Goal: Task Accomplishment & Management: Use online tool/utility

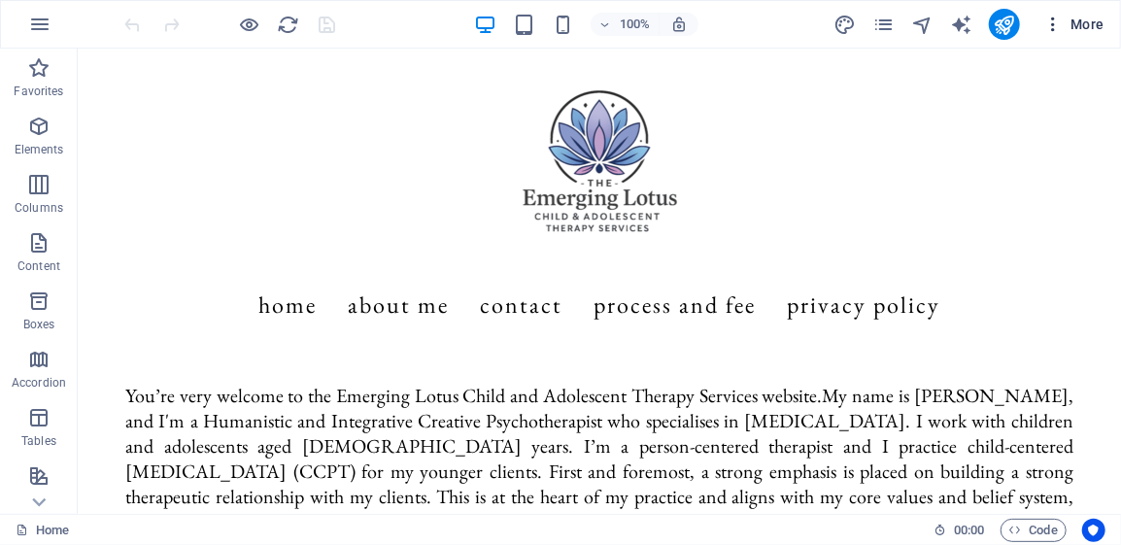
click at [1052, 28] on icon "button" at bounding box center [1052, 24] width 19 height 19
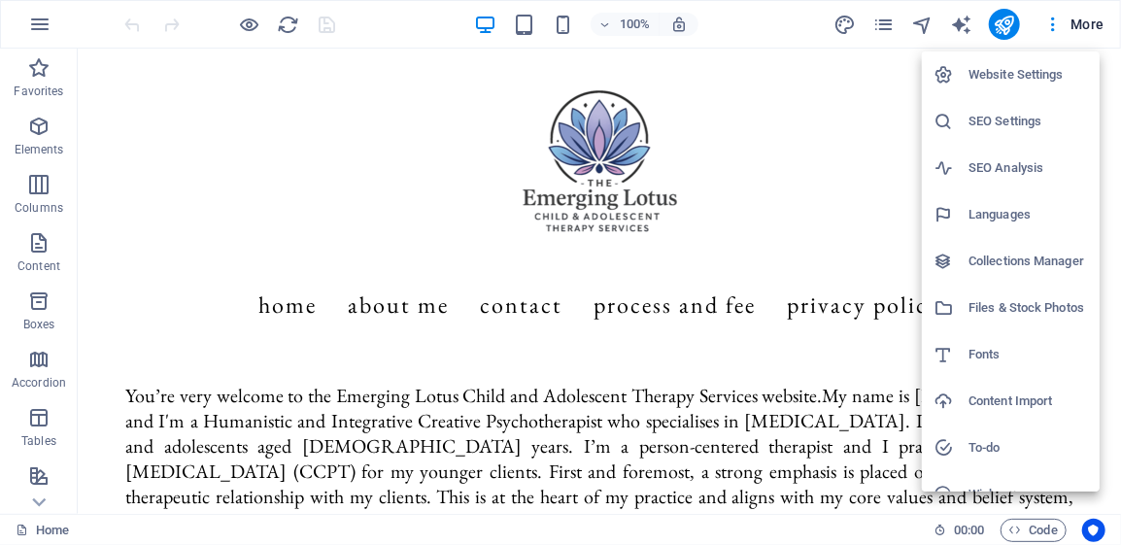
click at [1055, 25] on div at bounding box center [560, 272] width 1121 height 545
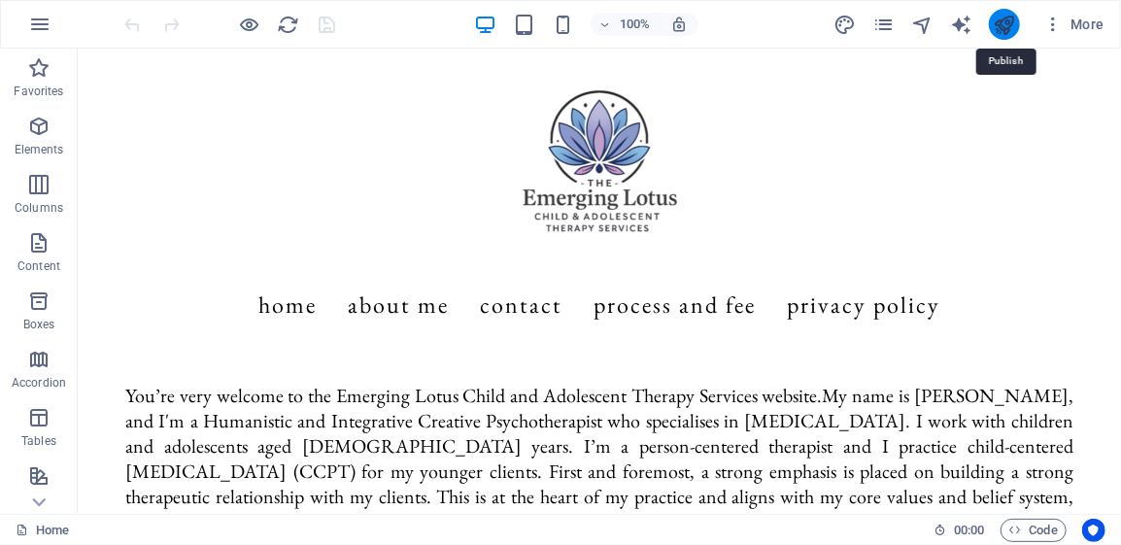
click at [1001, 27] on icon "publish" at bounding box center [1003, 25] width 22 height 22
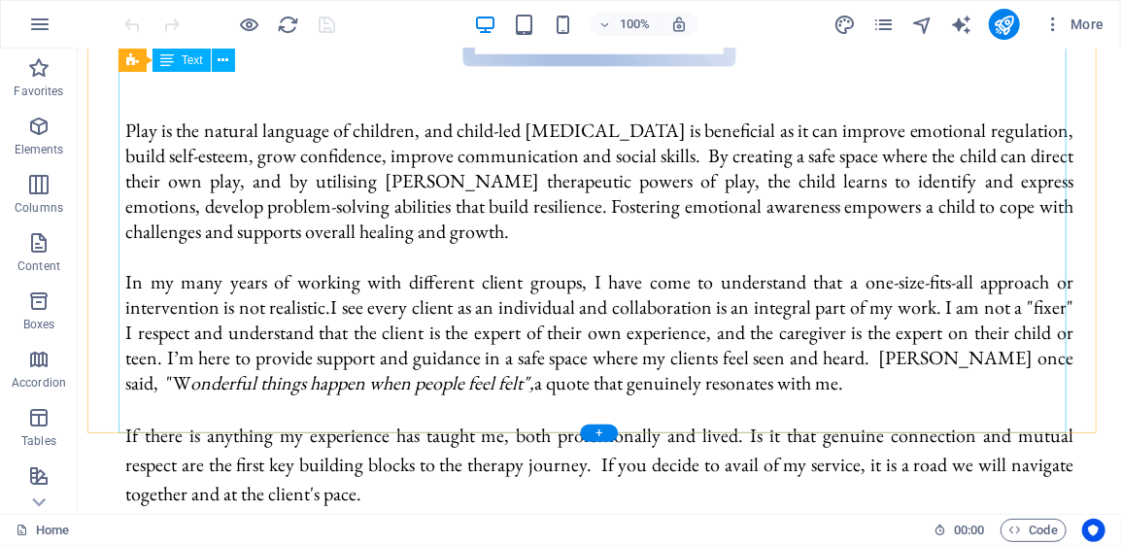
scroll to position [874, 0]
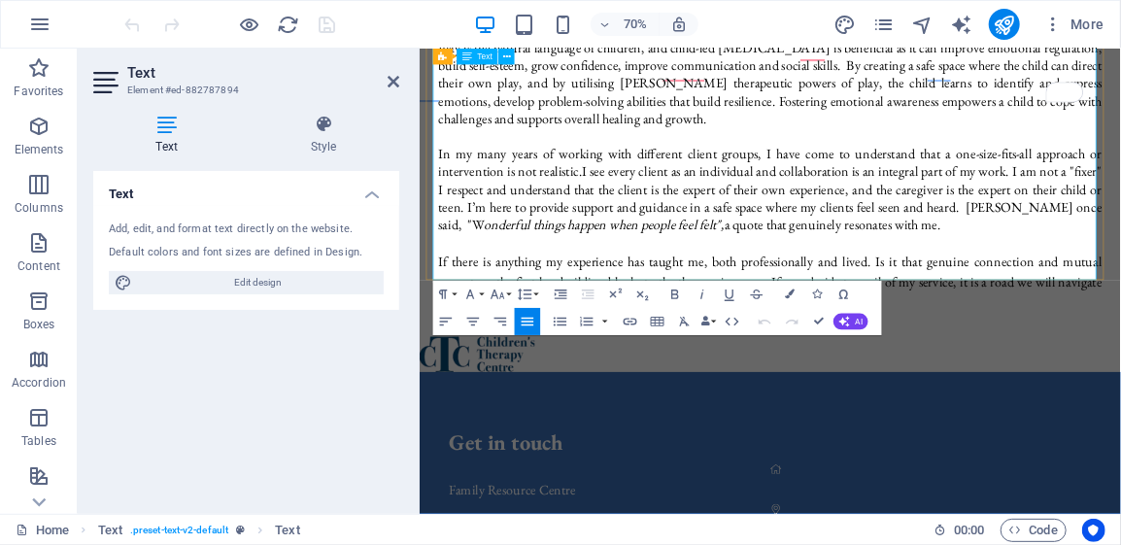
click at [1120, 226] on p "In my many years of working with different client groups, I have come to unders…" at bounding box center [920, 248] width 948 height 126
click at [1057, 337] on p "If there is anything my experience has taught me, both professionally and lived…" at bounding box center [920, 380] width 948 height 87
click at [1029, 337] on p "If there is anything my experience has taught me, both professionally and lived…" at bounding box center [920, 380] width 948 height 87
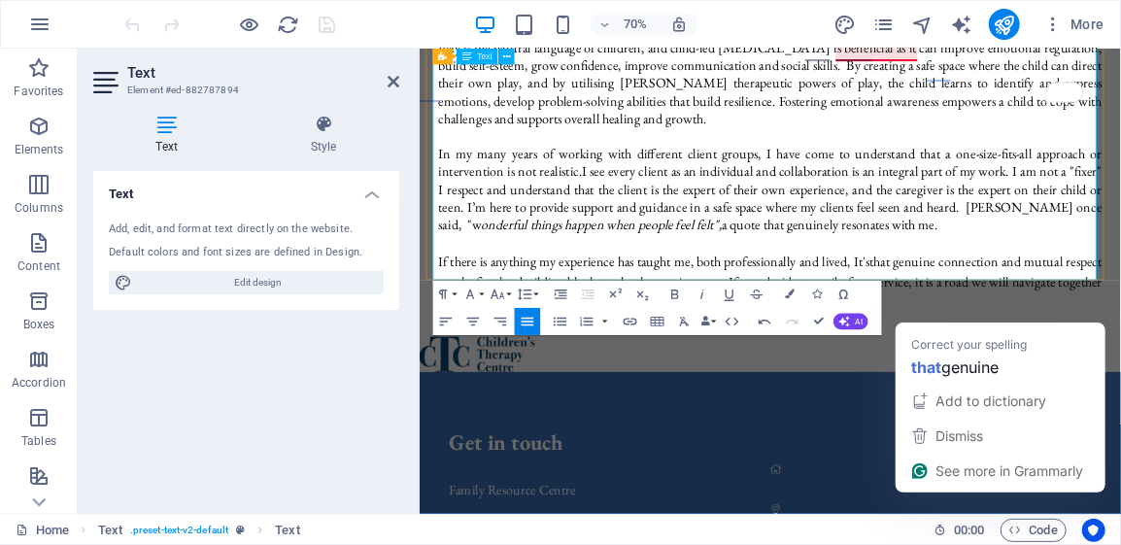
click at [1042, 337] on p "If there is anything my experience has taught me, both professionally and lived…" at bounding box center [920, 380] width 948 height 87
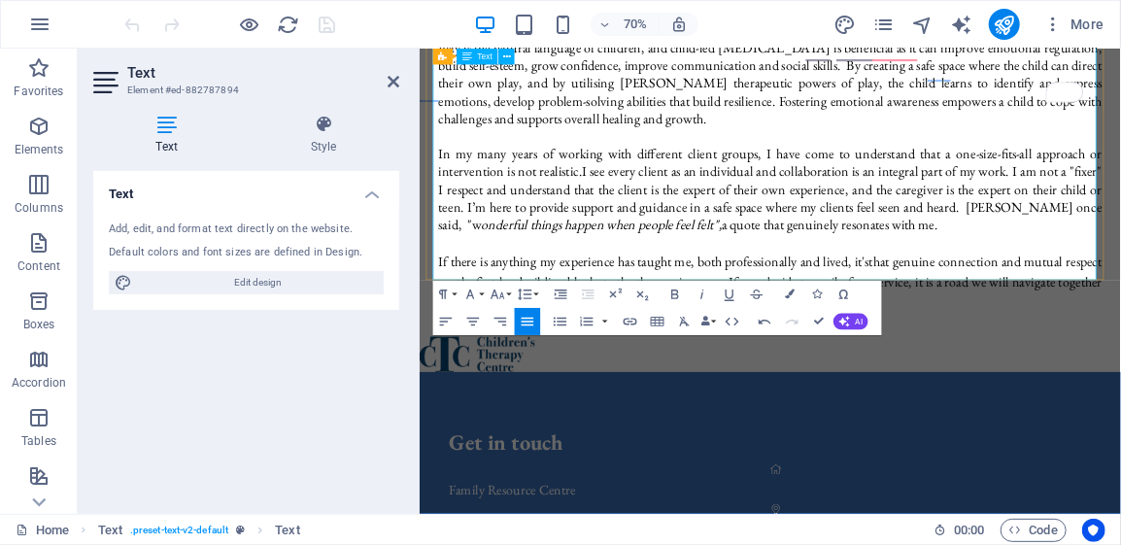
click at [596, 337] on p "If there is anything my experience has taught me, both professionally and lived…" at bounding box center [920, 380] width 948 height 87
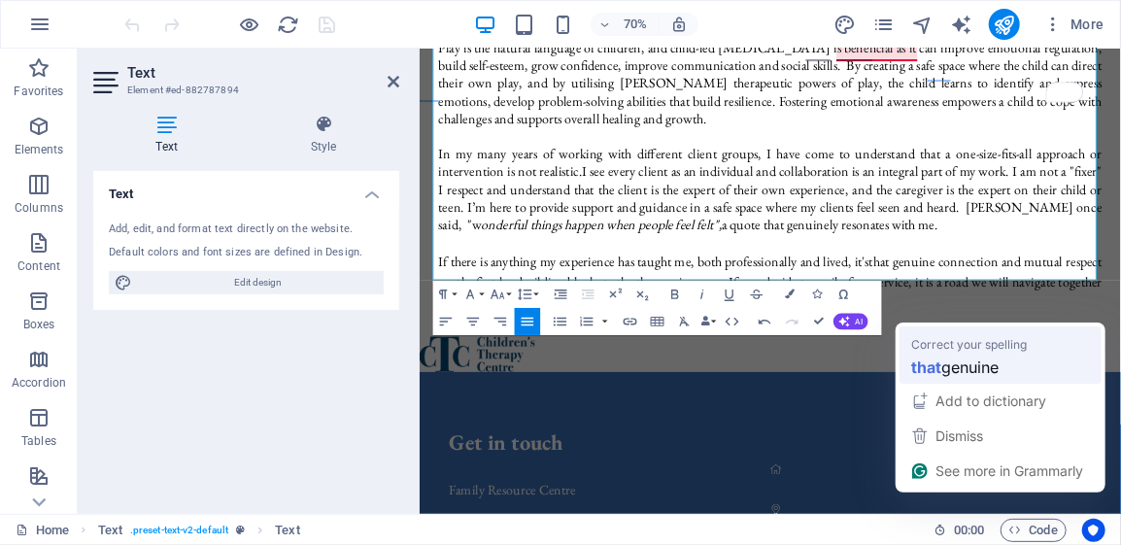
click at [947, 365] on span "genuine" at bounding box center [969, 367] width 57 height 24
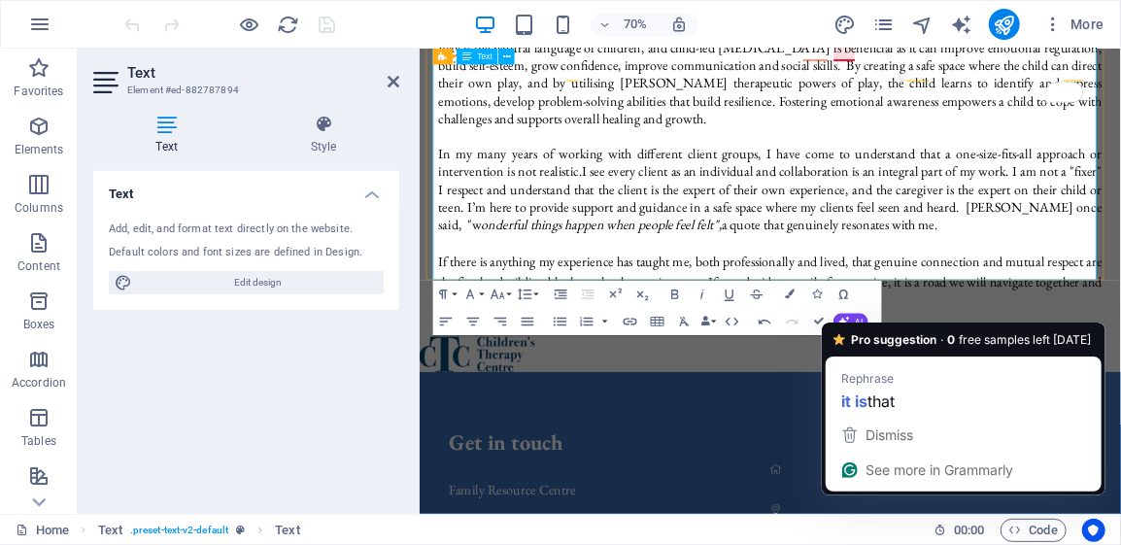
click at [1032, 337] on p "If there is anything my experience has taught me, both professionally and lived…" at bounding box center [920, 380] width 948 height 87
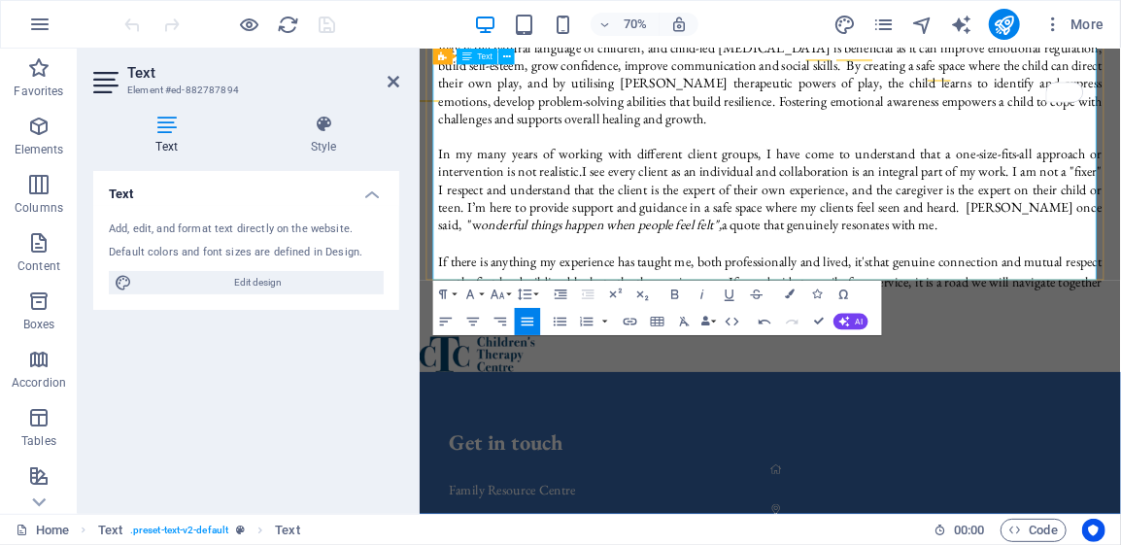
click at [1027, 337] on p "If there is anything my experience has taught me, both professionally and lived…" at bounding box center [920, 380] width 948 height 87
click at [1024, 337] on p "If there is anything my experience has taught me, both professionally and lived…" at bounding box center [920, 380] width 948 height 87
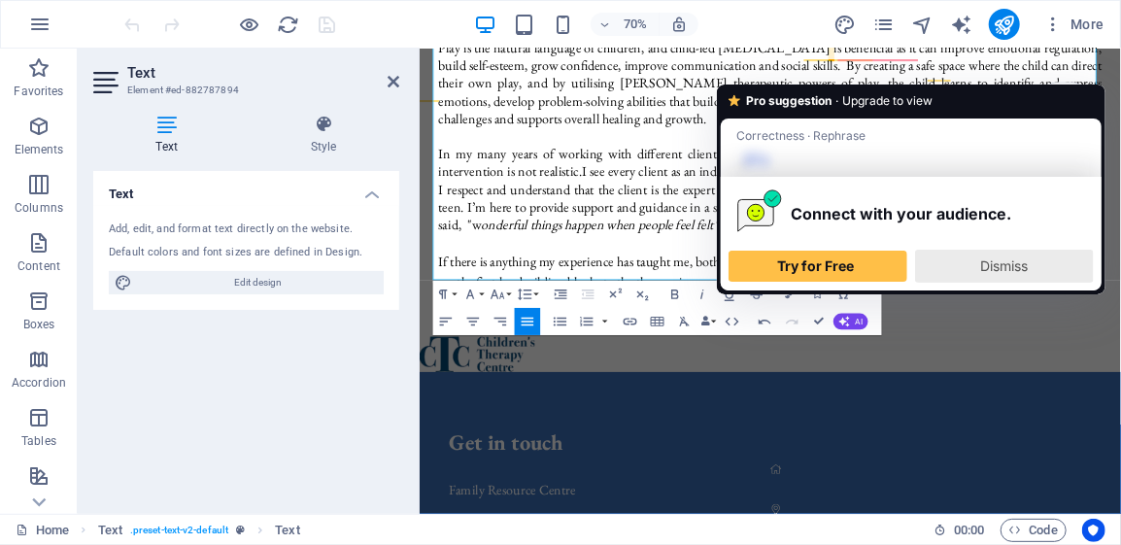
click at [986, 269] on span "Dismiss" at bounding box center [1005, 265] width 48 height 17
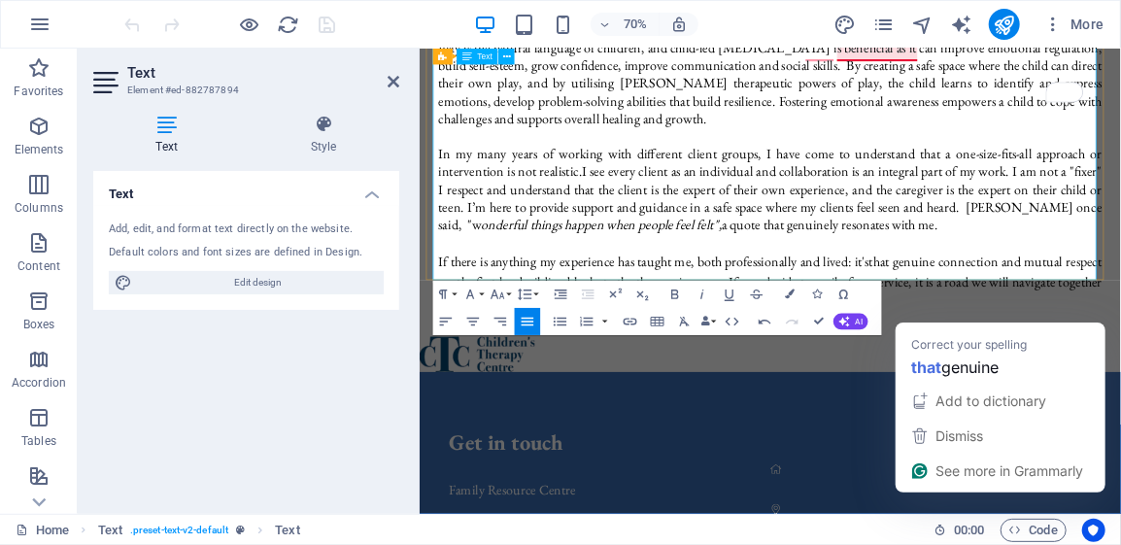
click at [1031, 337] on p "If there is anything my experience has taught me, both professionally and lived…" at bounding box center [920, 380] width 948 height 87
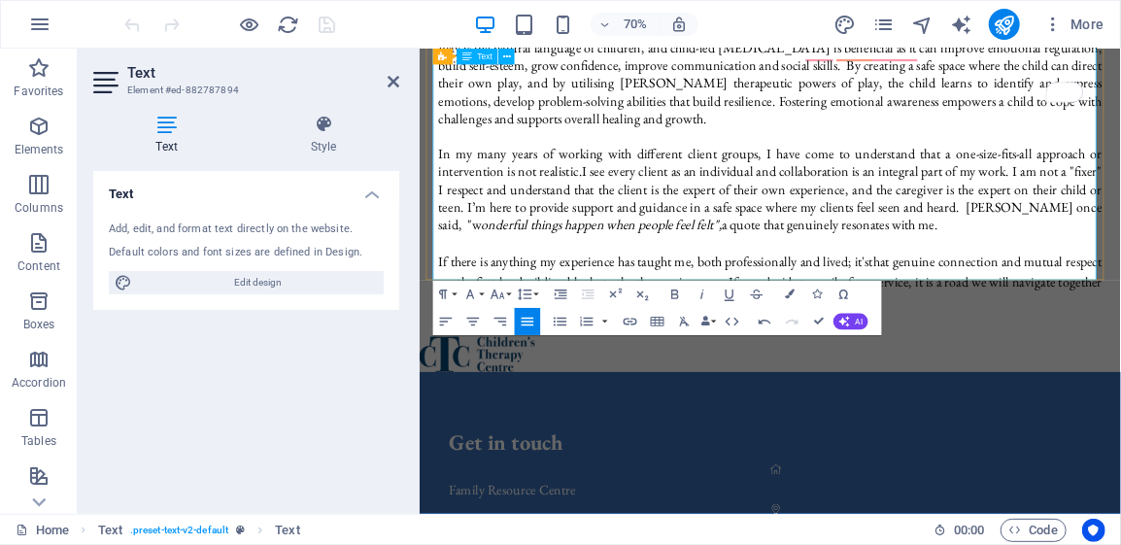
click at [1036, 349] on p "If there is anything my experience has taught me, both professionally and lived…" at bounding box center [920, 380] width 948 height 87
click at [657, 363] on p "If there is anything my experience has taught me, both professionally and lived…" at bounding box center [920, 380] width 948 height 87
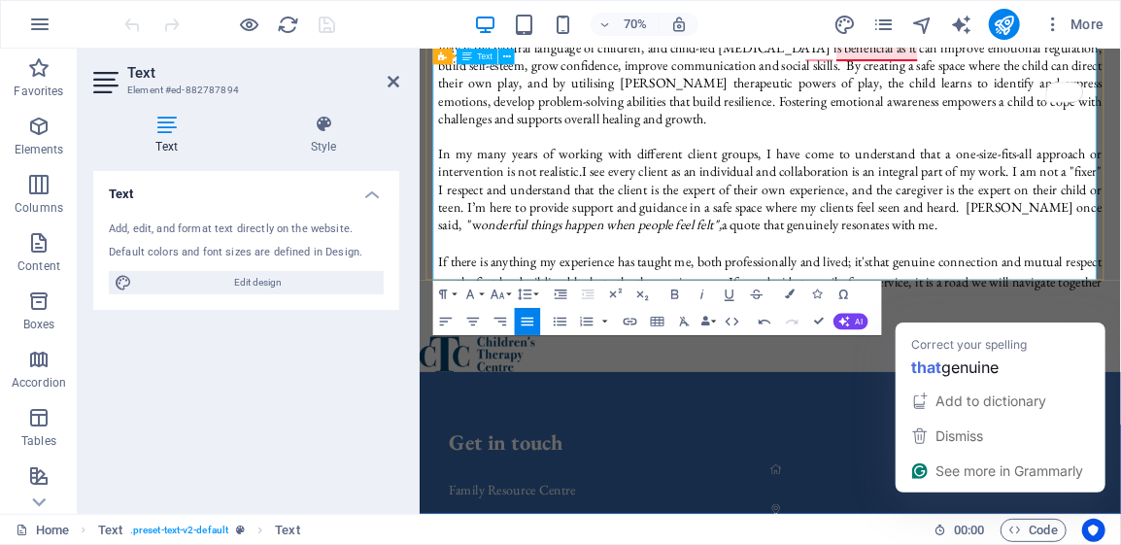
click at [1068, 337] on p "If there is anything my experience has taught me, both professionally and lived…" at bounding box center [920, 380] width 948 height 87
click at [1055, 337] on p "If there is anything my experience has taught me, both professionally and lived…" at bounding box center [920, 380] width 948 height 87
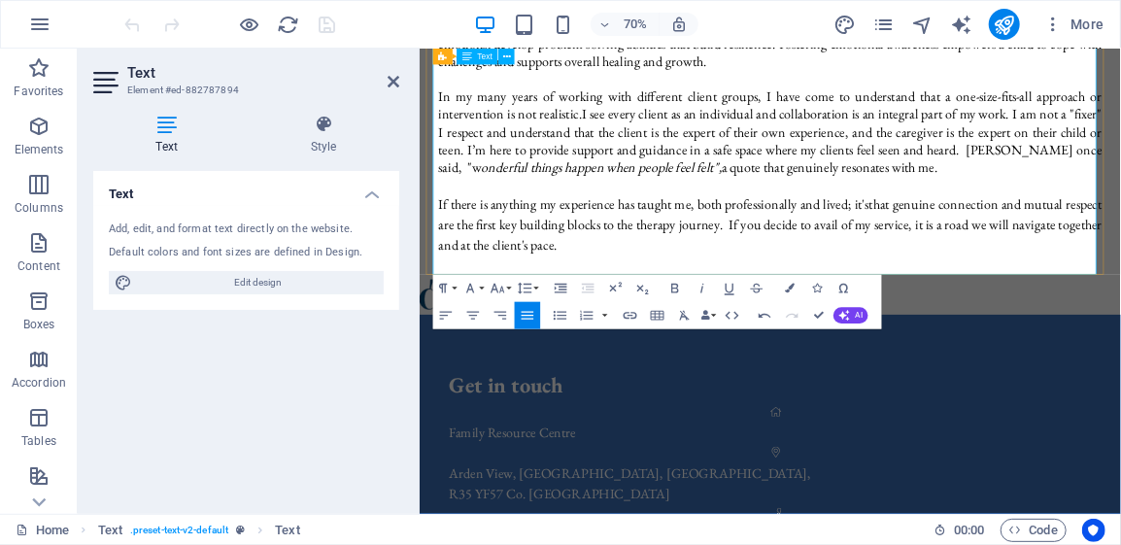
scroll to position [971, 0]
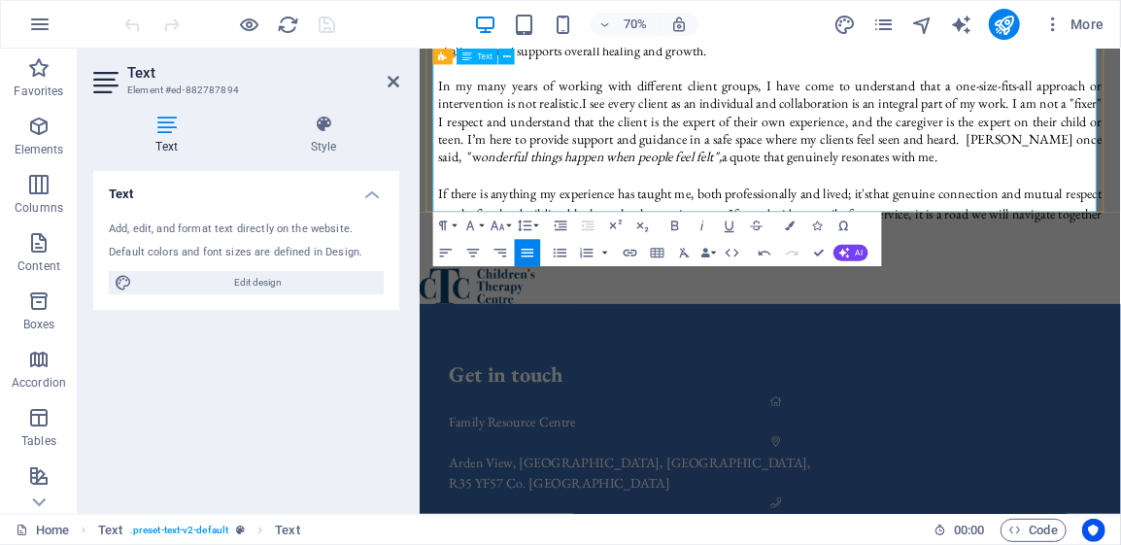
click at [672, 259] on p "If there is anything my experience has taught me, both professionally and lived…" at bounding box center [920, 283] width 948 height 87
click at [390, 82] on icon at bounding box center [393, 82] width 12 height 16
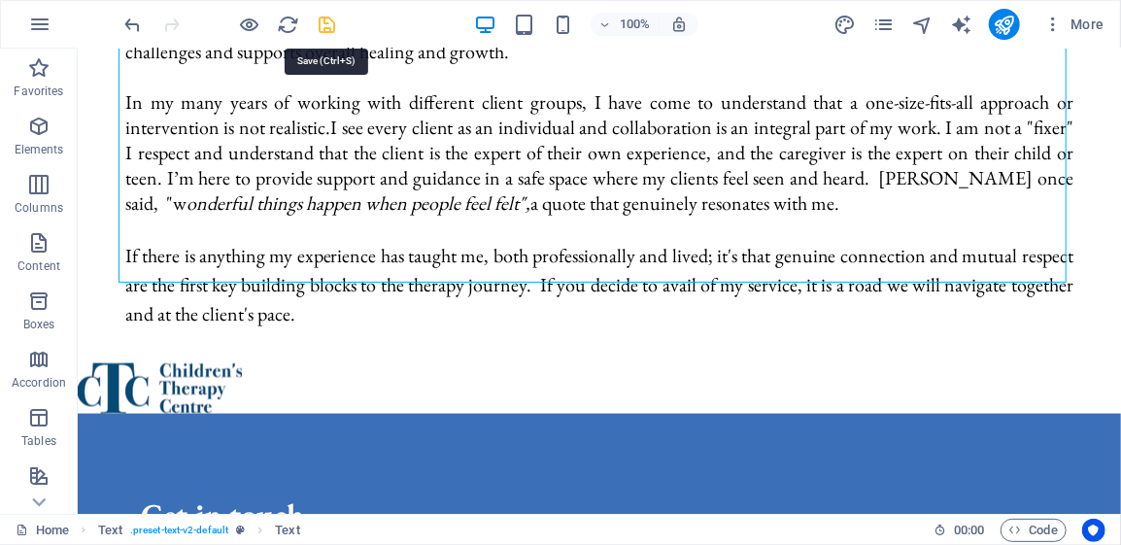
click at [328, 27] on icon "save" at bounding box center [328, 25] width 22 height 22
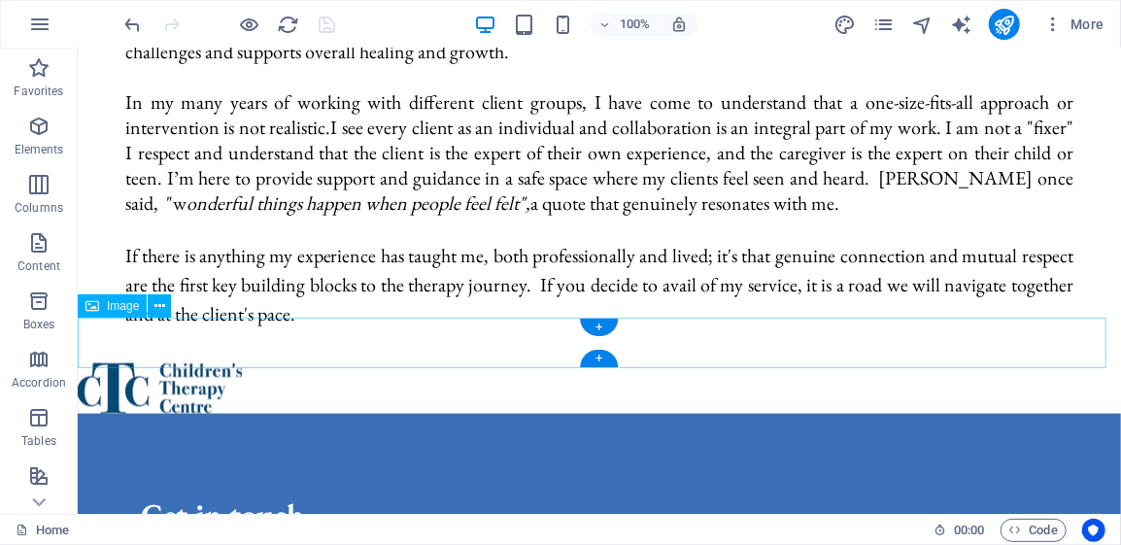
click at [191, 362] on figure at bounding box center [598, 387] width 1043 height 50
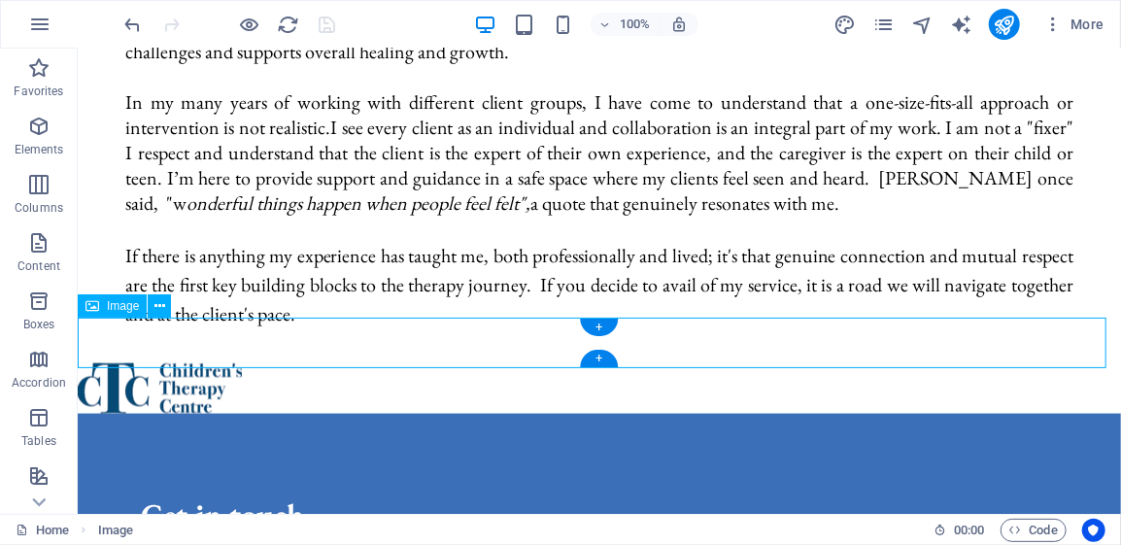
click at [191, 362] on figure at bounding box center [598, 387] width 1043 height 50
select select "px"
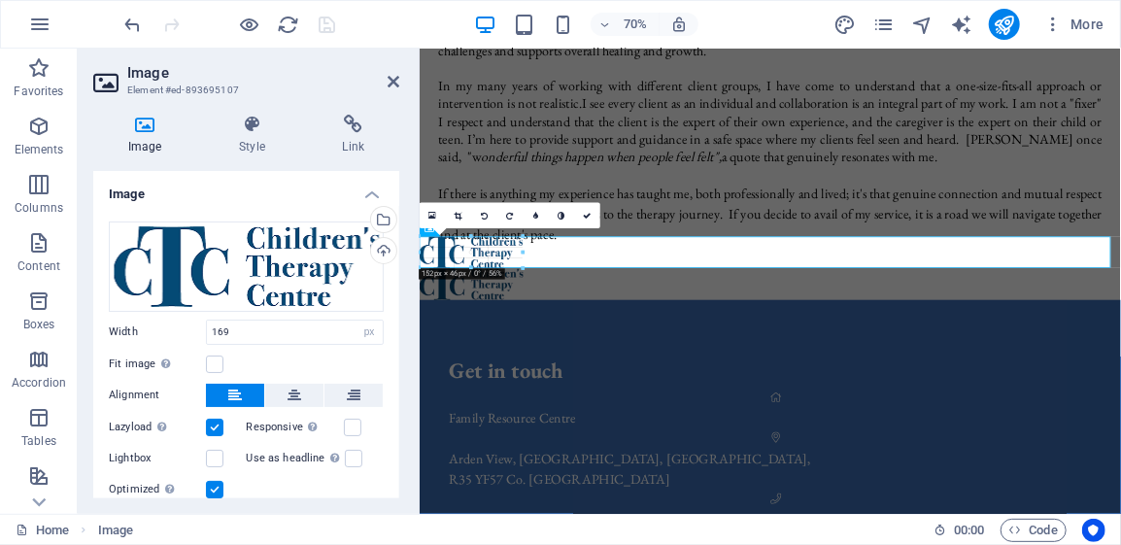
drag, startPoint x: 534, startPoint y: 239, endPoint x: 485, endPoint y: 252, distance: 51.1
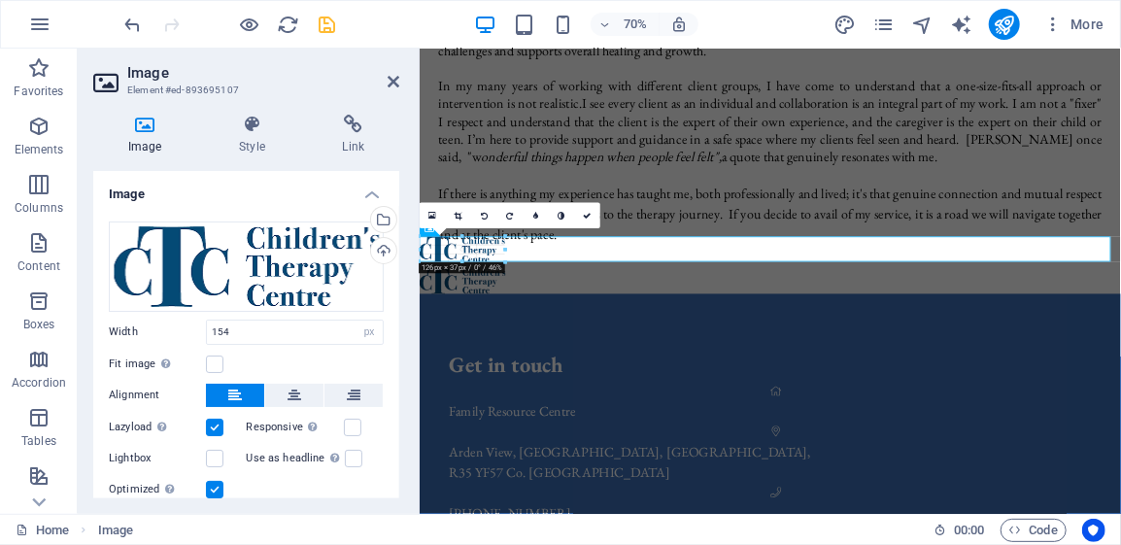
drag, startPoint x: 524, startPoint y: 268, endPoint x: 497, endPoint y: 251, distance: 32.3
type input "130"
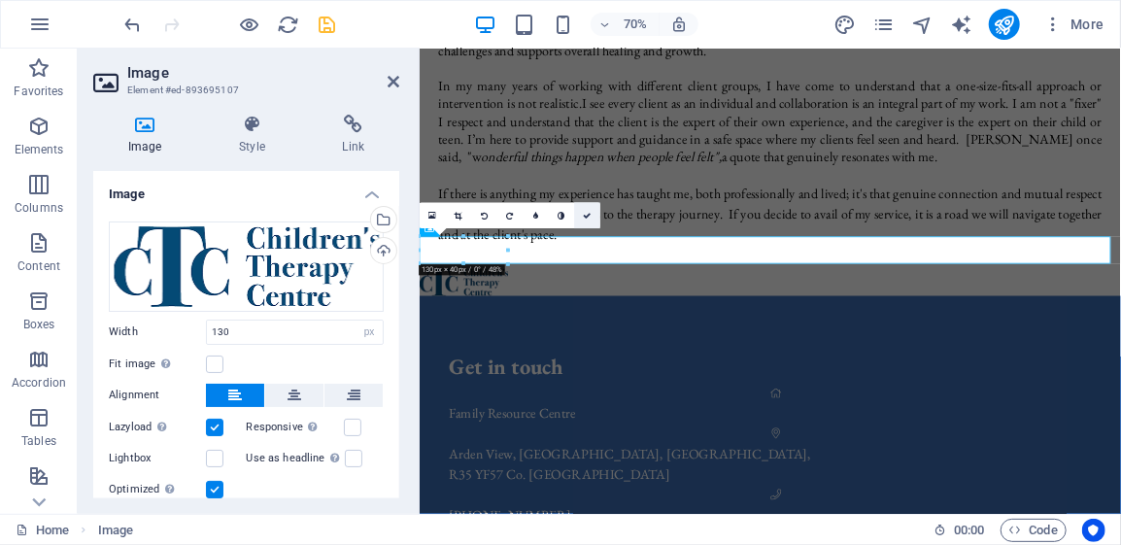
click at [587, 216] on icon at bounding box center [588, 216] width 8 height 8
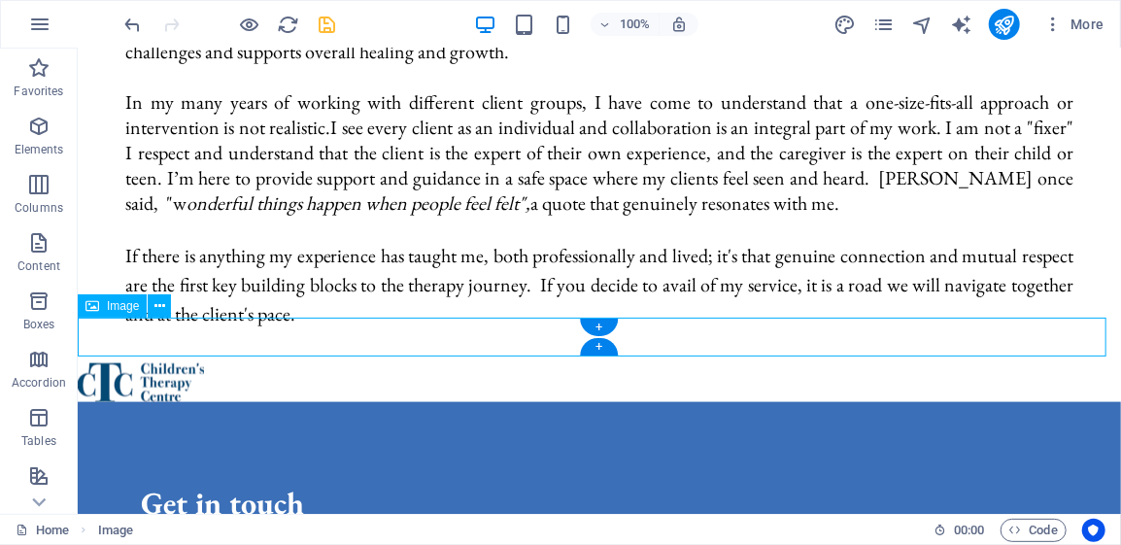
click at [171, 362] on figure at bounding box center [598, 381] width 1043 height 39
click at [325, 26] on icon "save" at bounding box center [328, 25] width 22 height 22
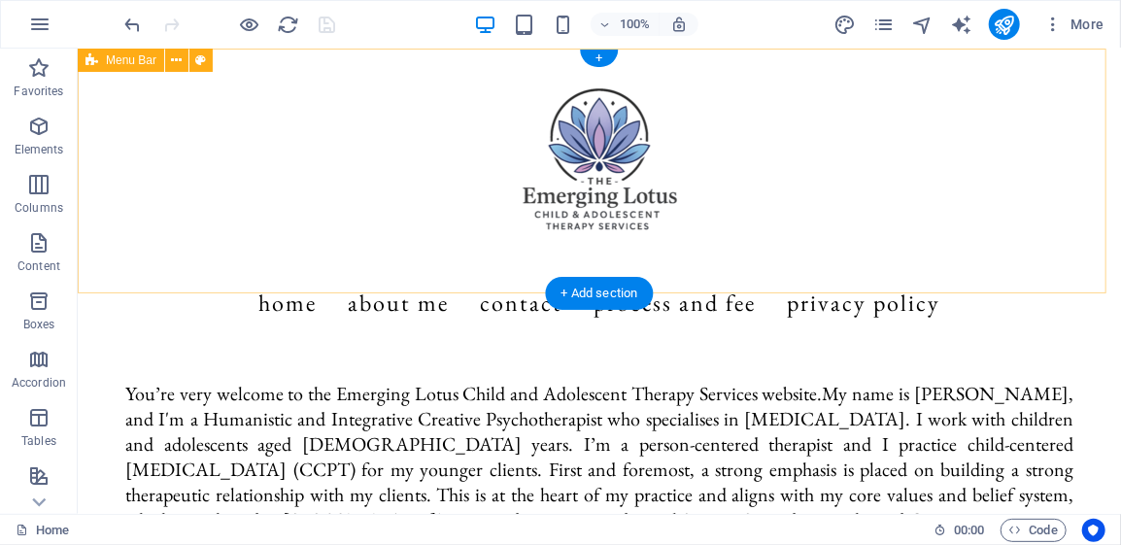
scroll to position [0, 0]
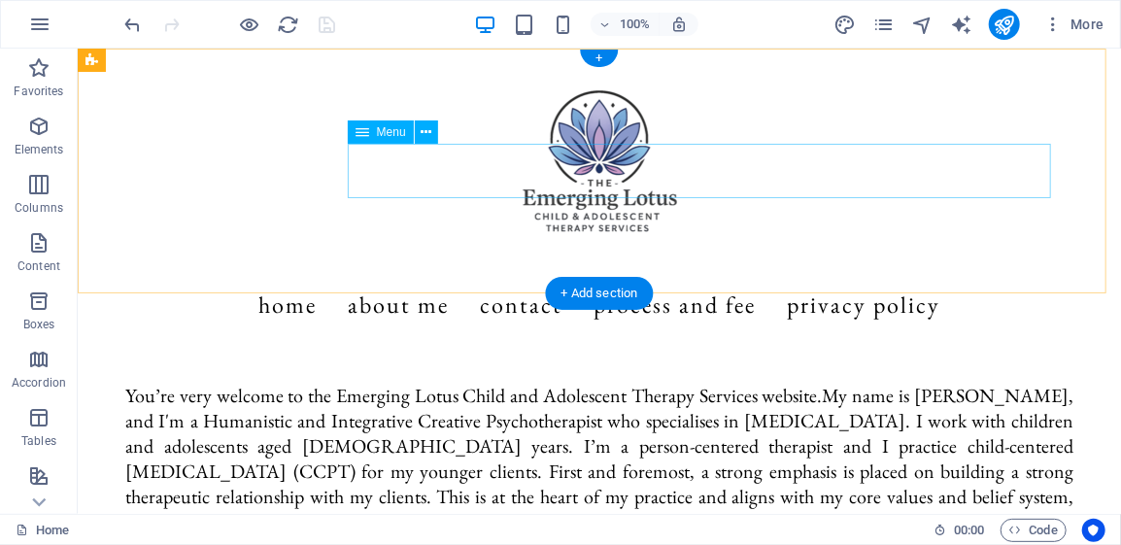
click at [637, 277] on nav "Home About Me Contact Process and Fee Privacy Policy" at bounding box center [598, 304] width 917 height 54
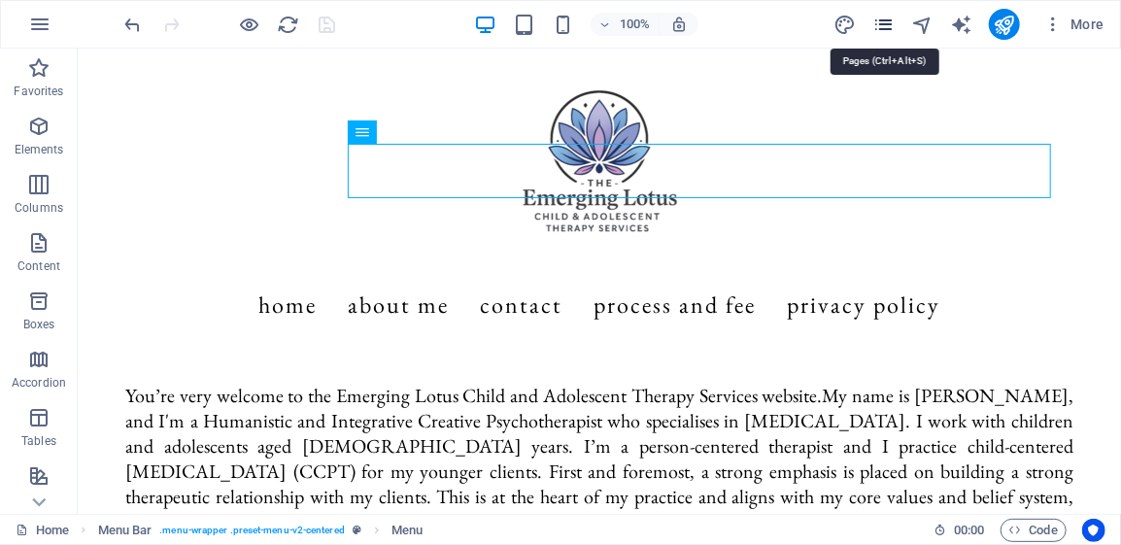
click at [886, 32] on icon "pages" at bounding box center [883, 25] width 22 height 22
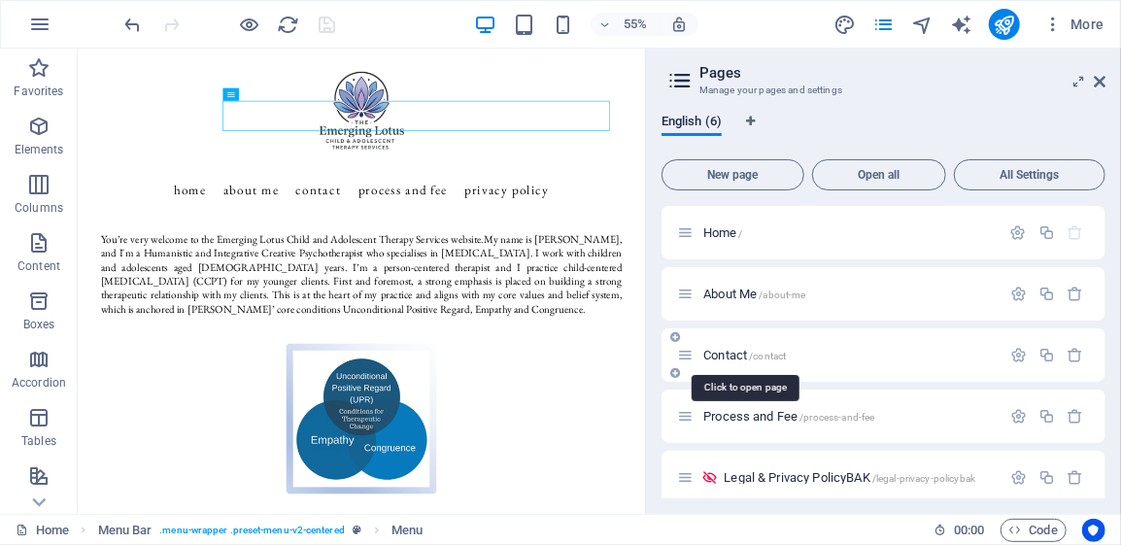
click at [737, 354] on span "Contact /contact" at bounding box center [744, 355] width 83 height 15
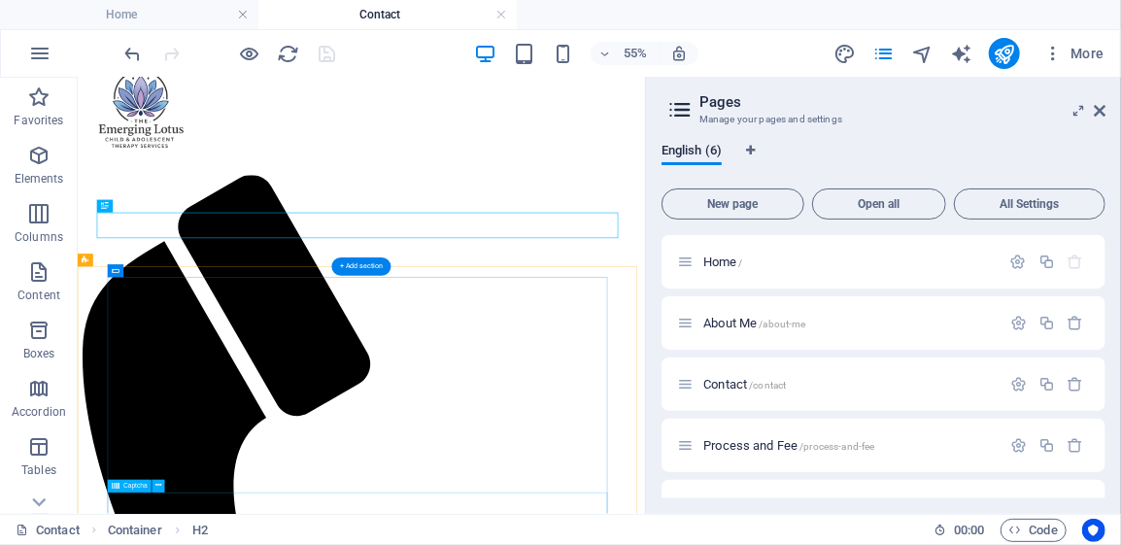
scroll to position [86, 0]
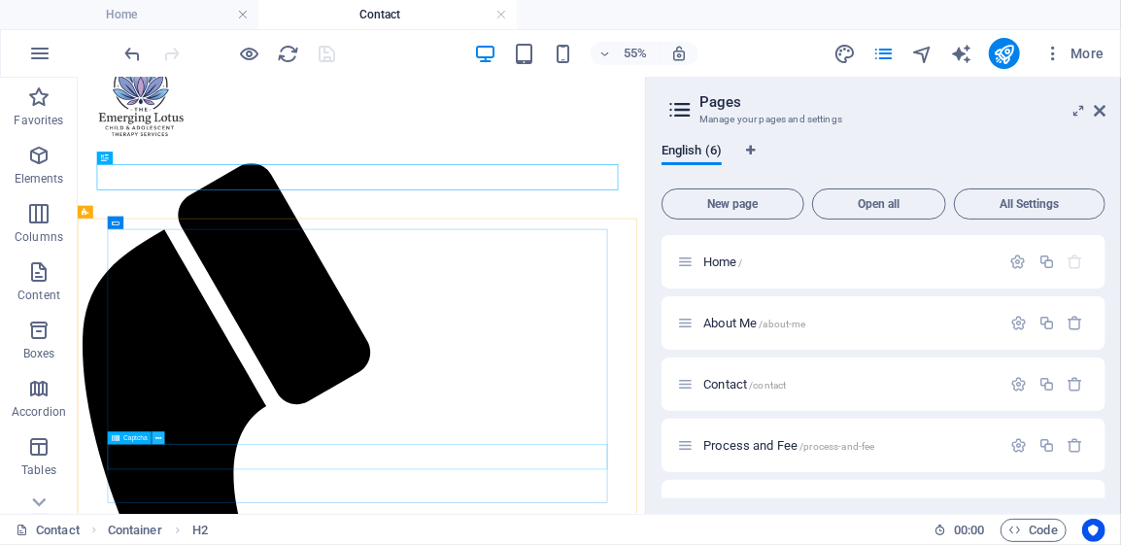
click at [155, 439] on icon at bounding box center [158, 439] width 6 height 12
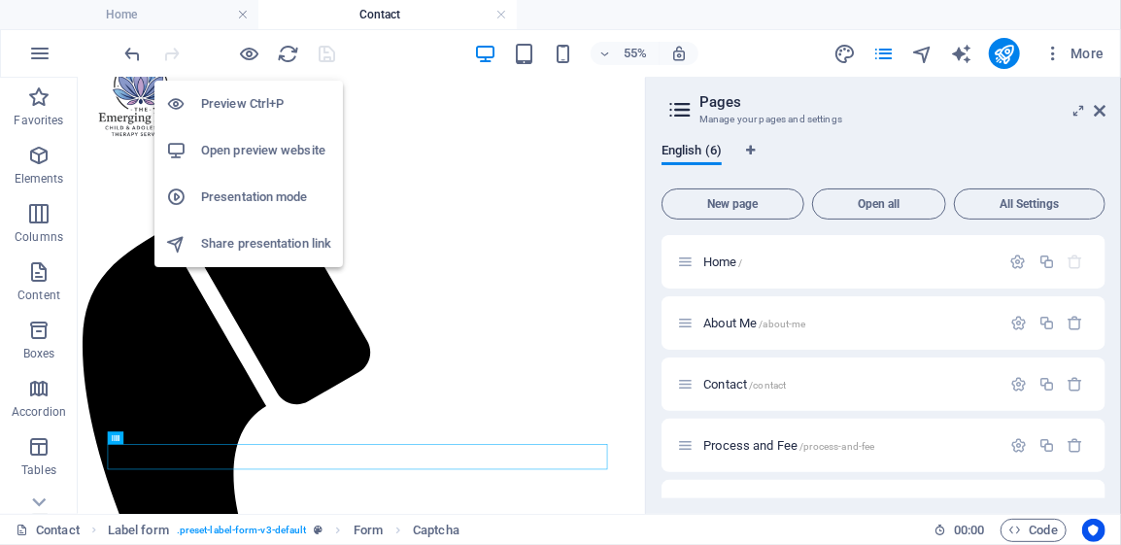
click at [248, 151] on h6 "Open preview website" at bounding box center [266, 150] width 130 height 23
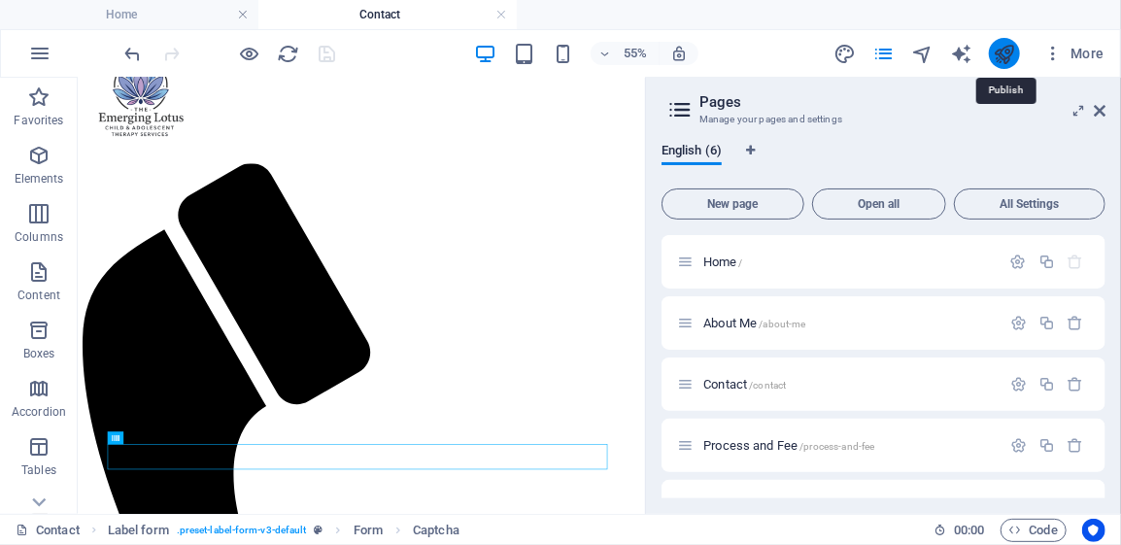
click at [1007, 58] on icon "publish" at bounding box center [1003, 54] width 22 height 22
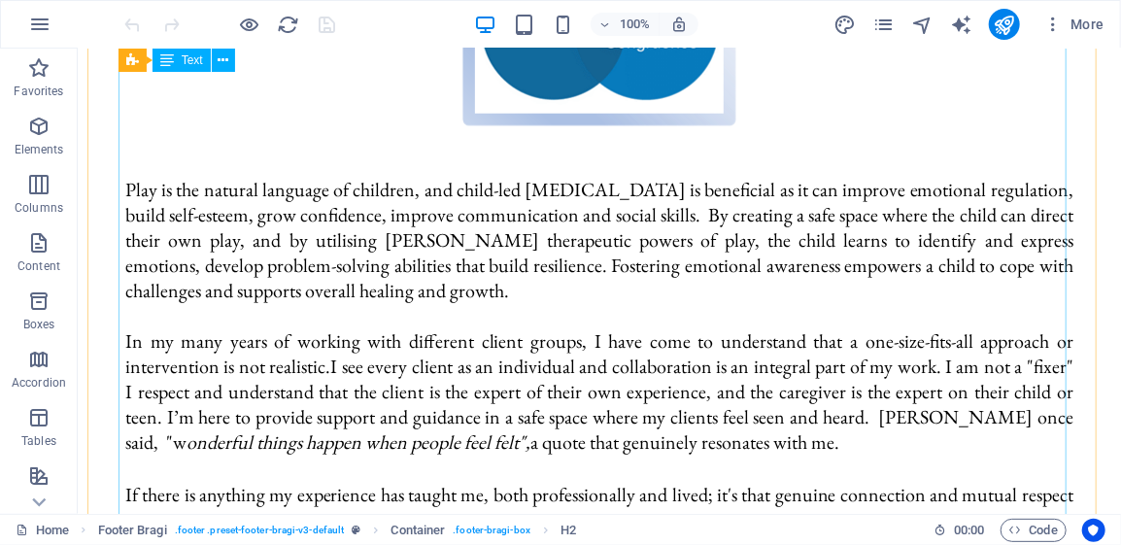
scroll to position [705, 0]
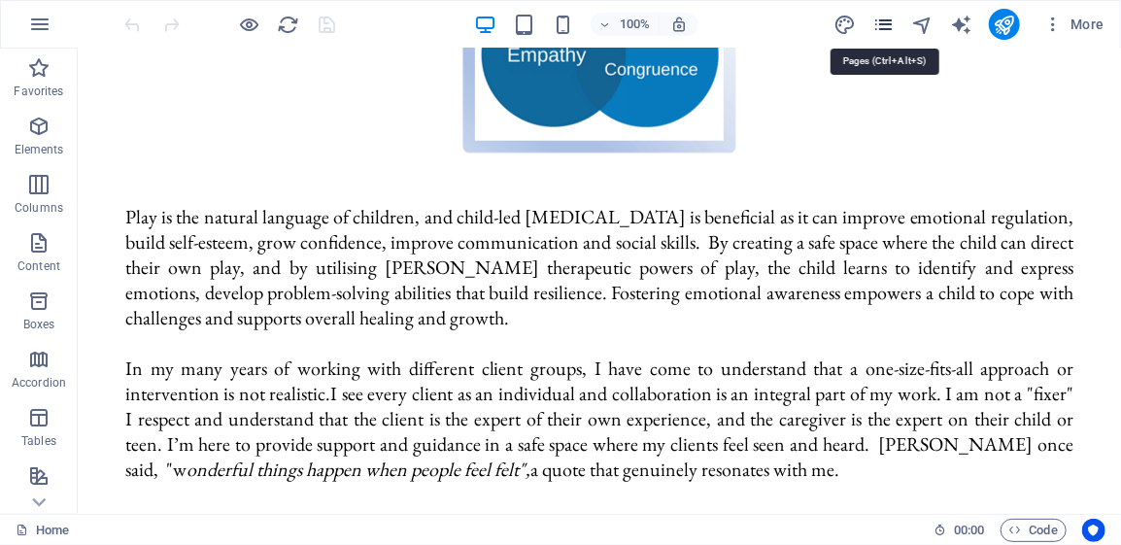
click at [888, 29] on icon "pages" at bounding box center [883, 25] width 22 height 22
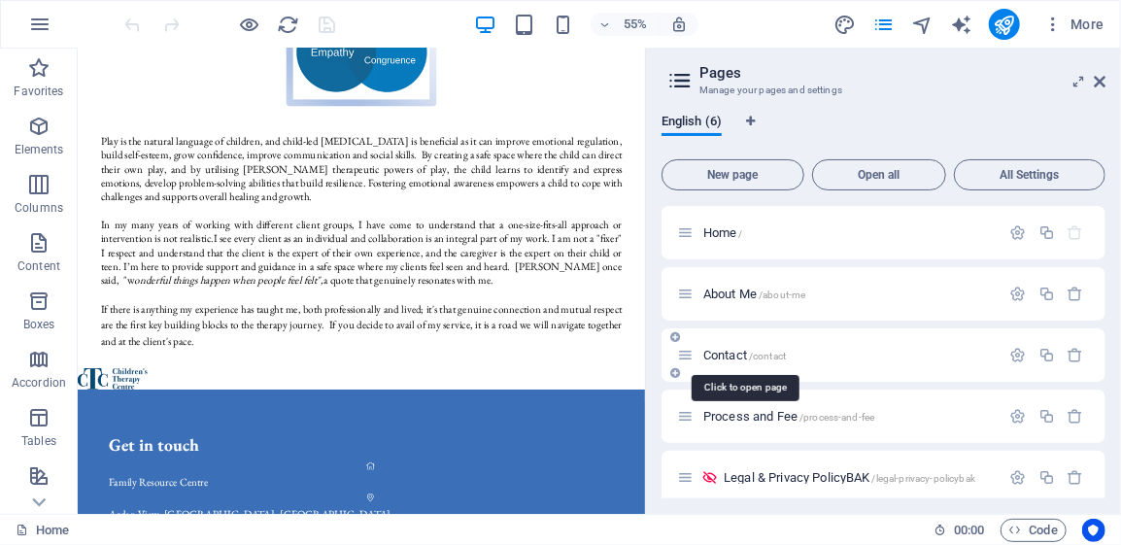
click at [748, 351] on span "Contact /contact" at bounding box center [744, 355] width 83 height 15
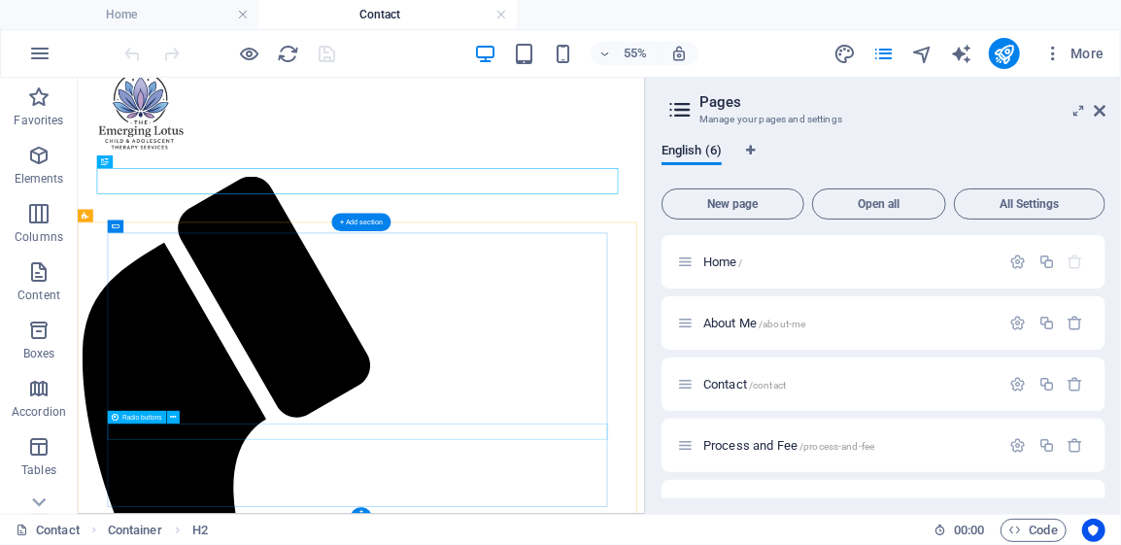
scroll to position [86, 0]
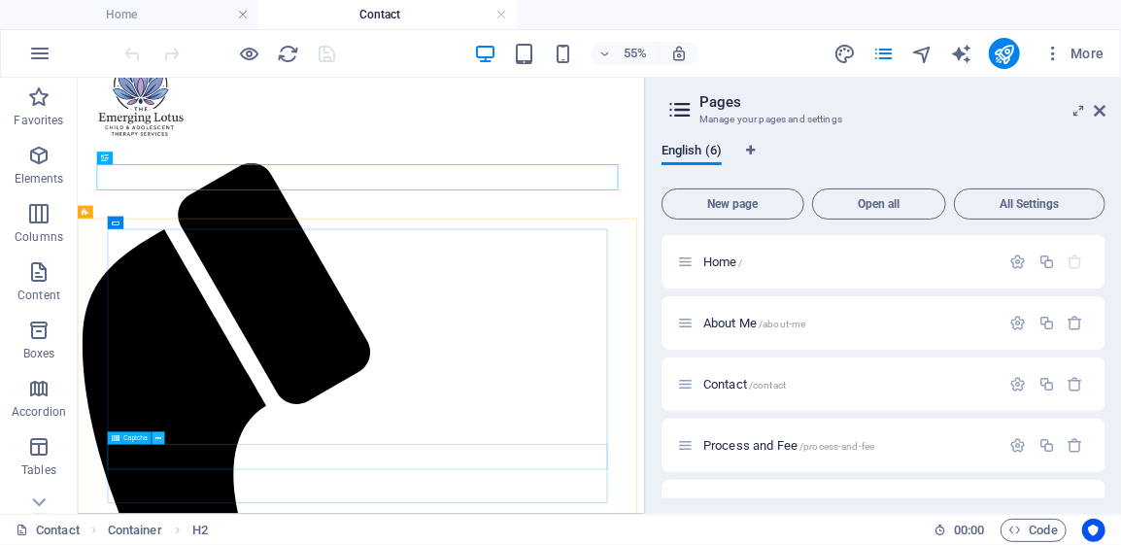
click at [158, 438] on icon at bounding box center [158, 439] width 6 height 12
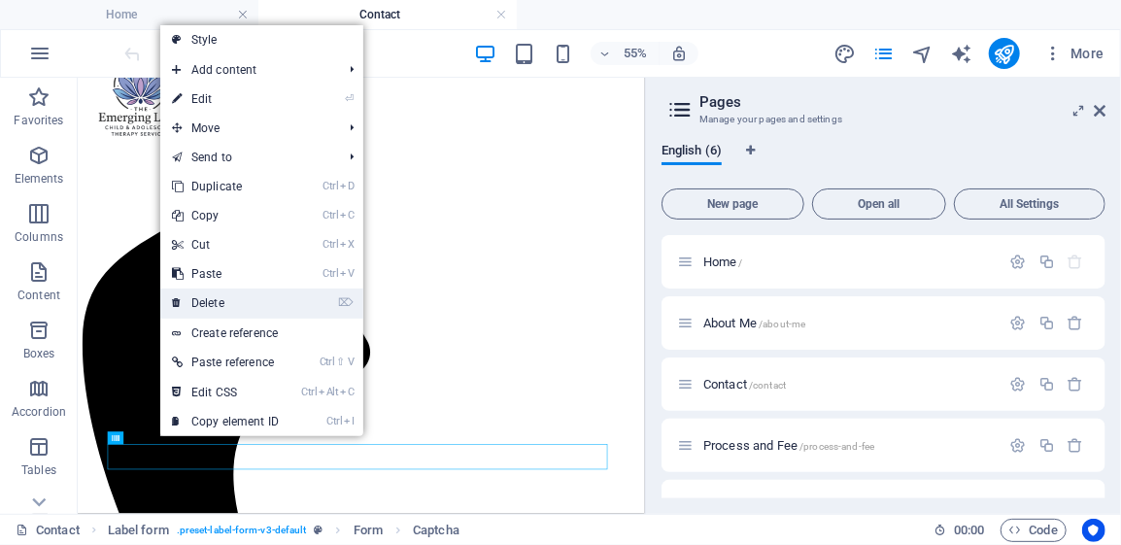
click at [213, 298] on link "⌦ Delete" at bounding box center [225, 302] width 130 height 29
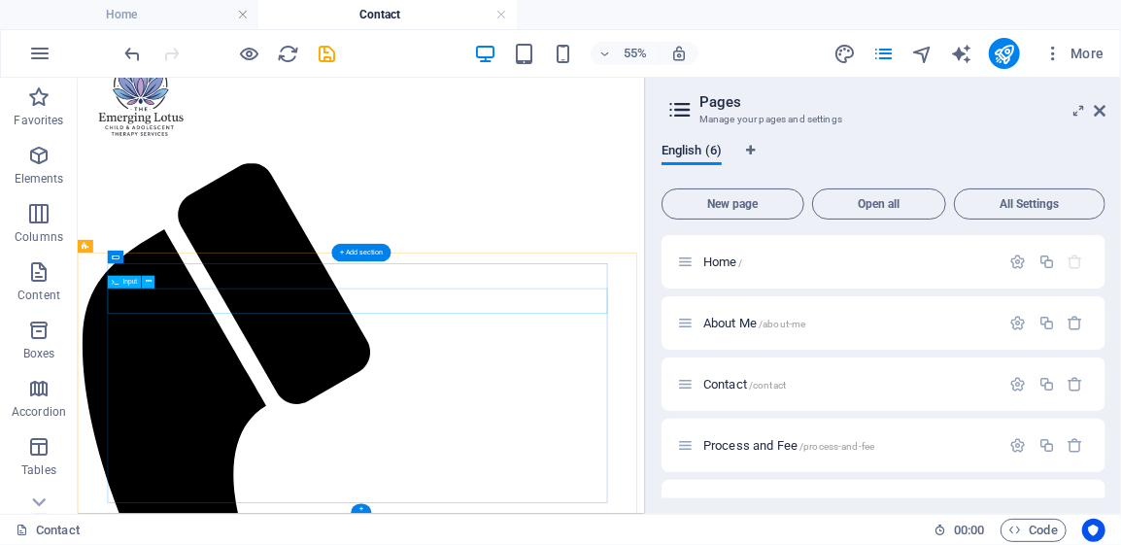
scroll to position [25, 0]
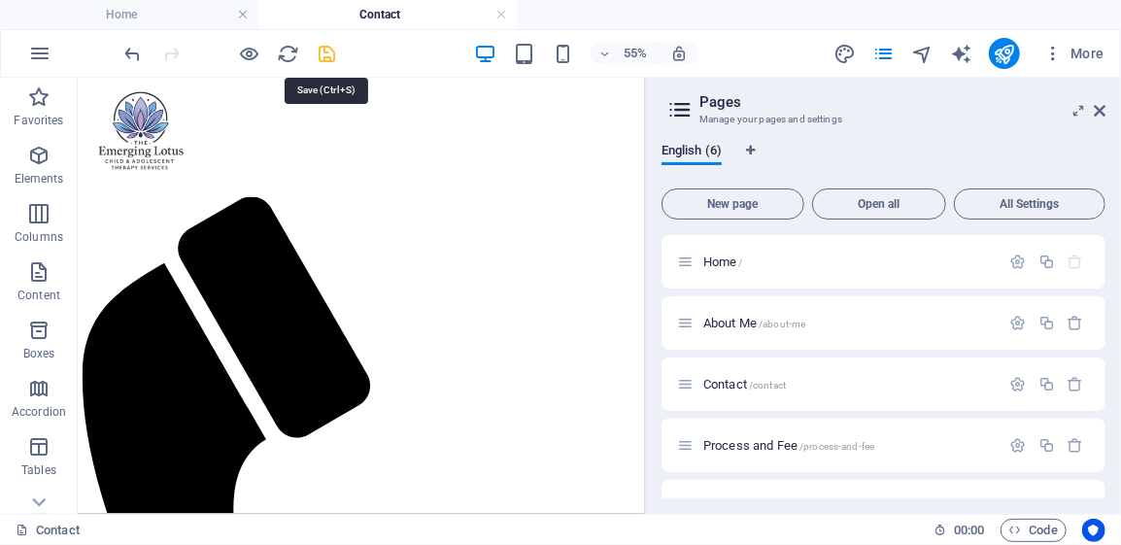
click at [325, 53] on icon "save" at bounding box center [328, 54] width 22 height 22
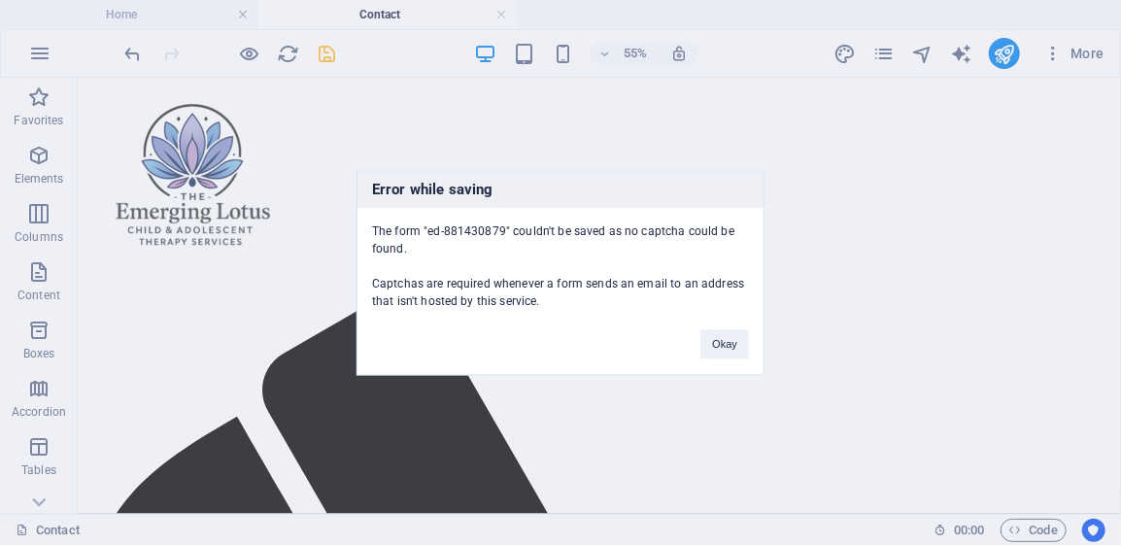
scroll to position [354, 0]
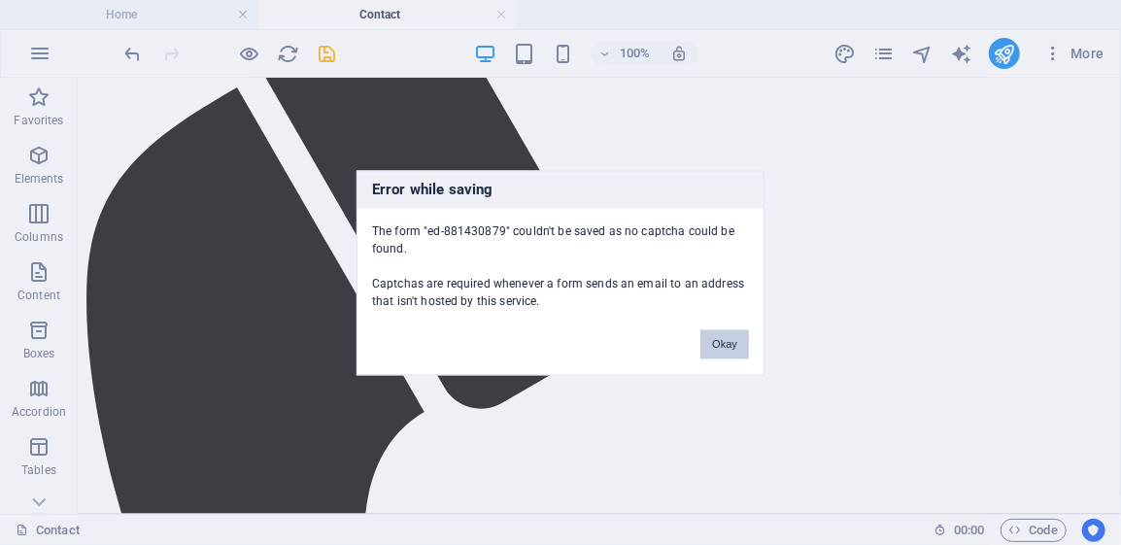
click at [718, 349] on button "Okay" at bounding box center [724, 343] width 49 height 29
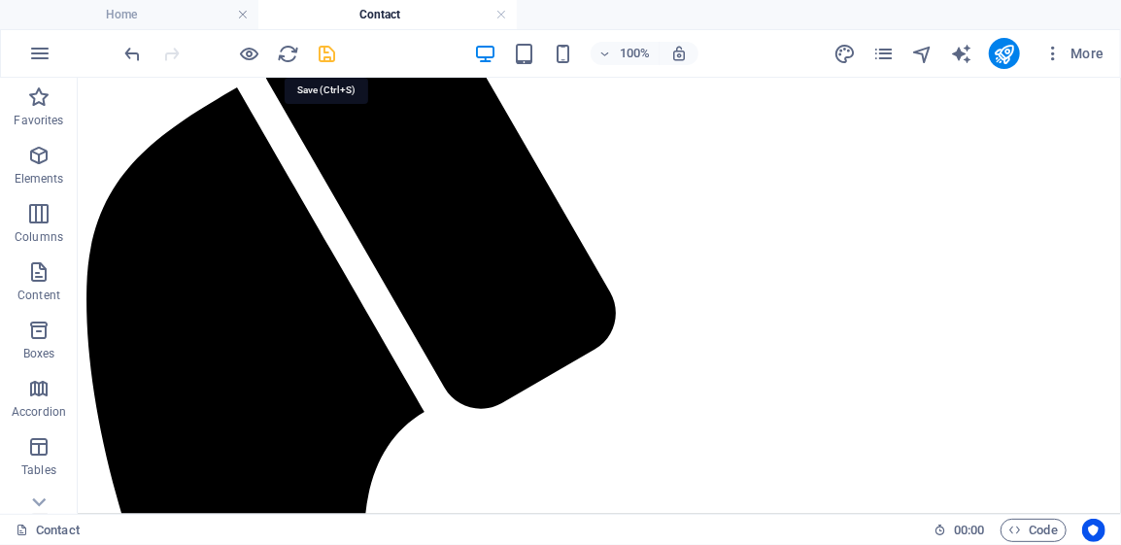
click at [326, 51] on icon "save" at bounding box center [328, 54] width 22 height 22
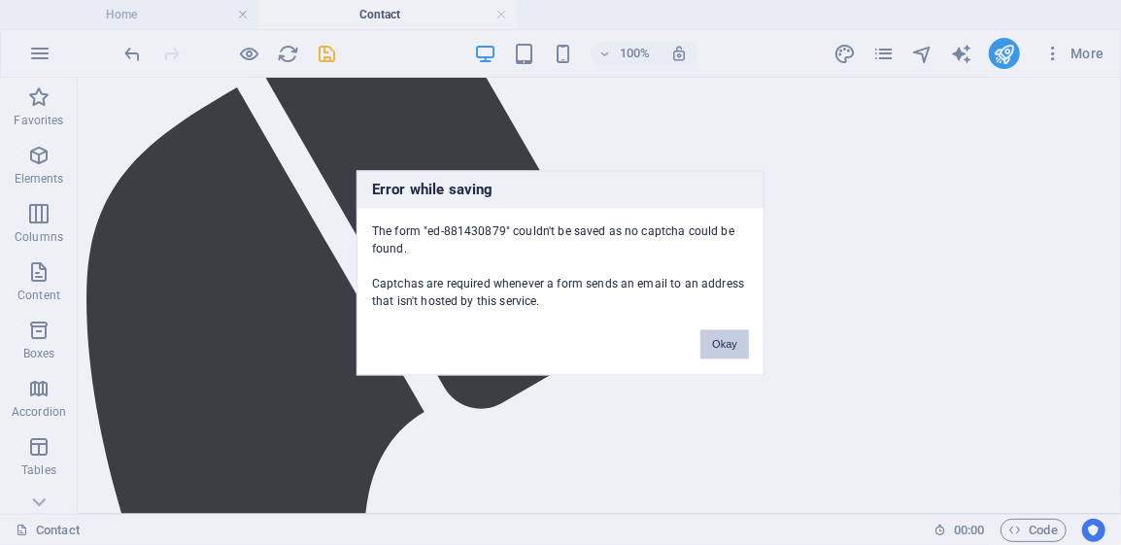
click at [723, 340] on button "Okay" at bounding box center [724, 343] width 49 height 29
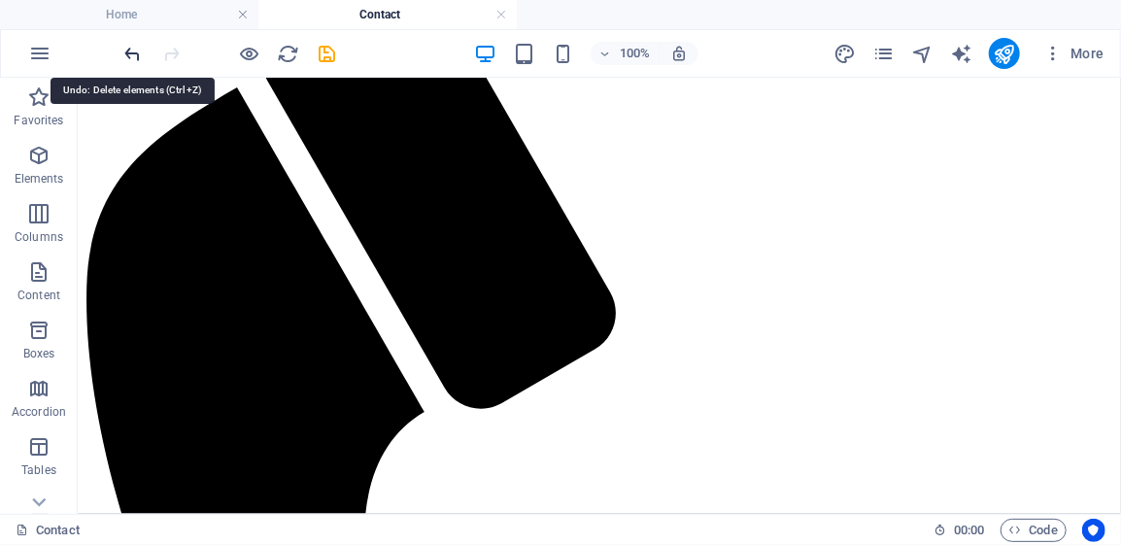
click at [131, 50] on icon "undo" at bounding box center [133, 54] width 22 height 22
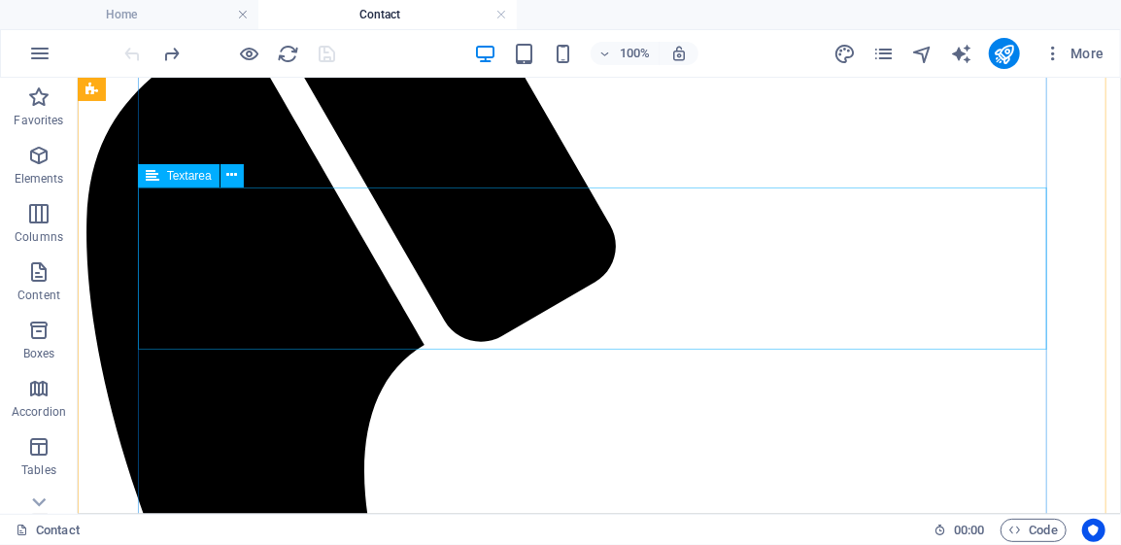
scroll to position [444, 0]
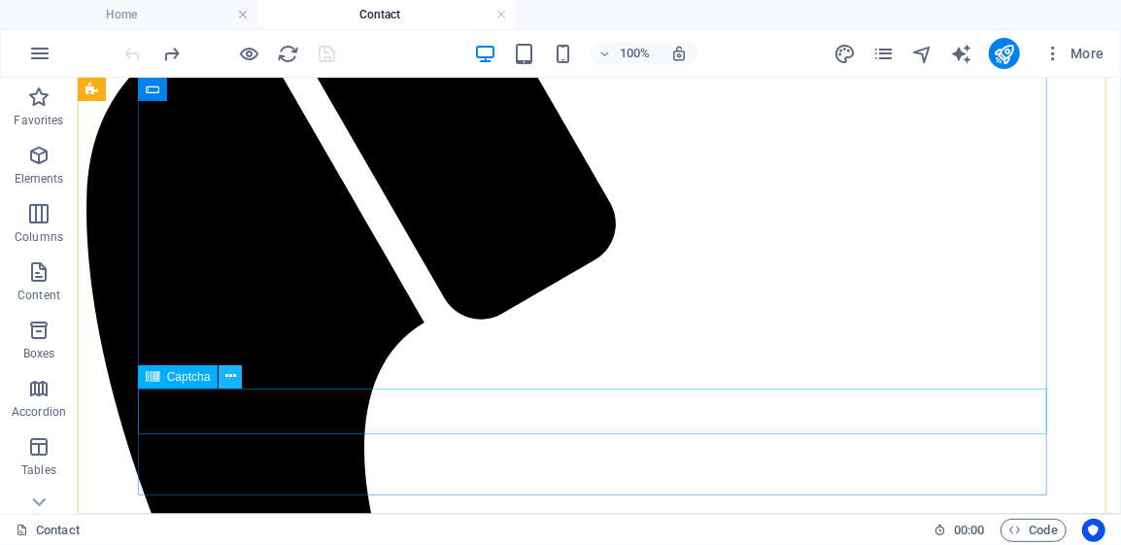
click at [227, 377] on icon at bounding box center [230, 376] width 11 height 20
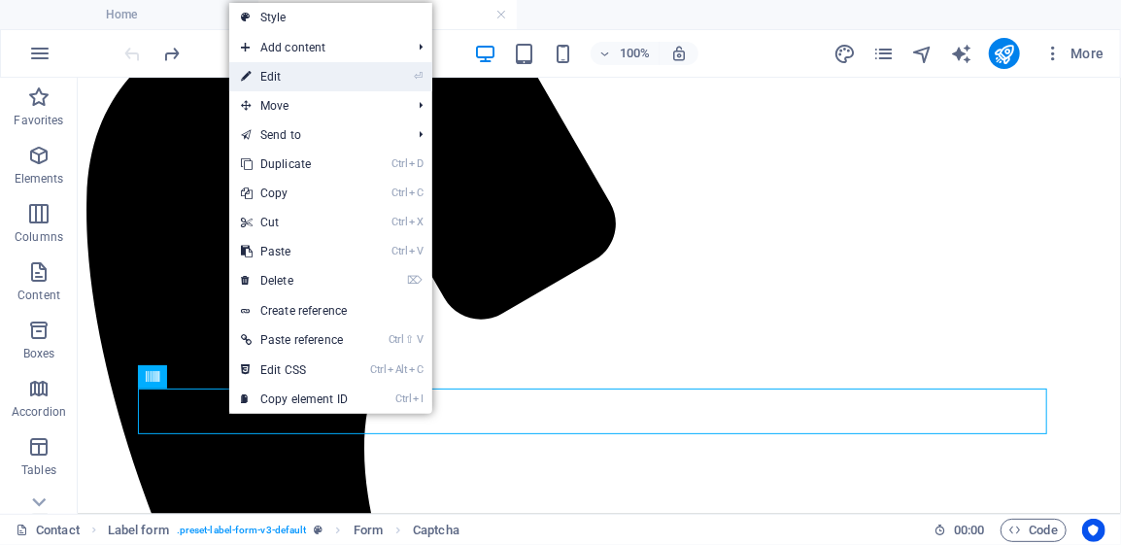
click at [285, 76] on link "⏎ Edit" at bounding box center [294, 76] width 130 height 29
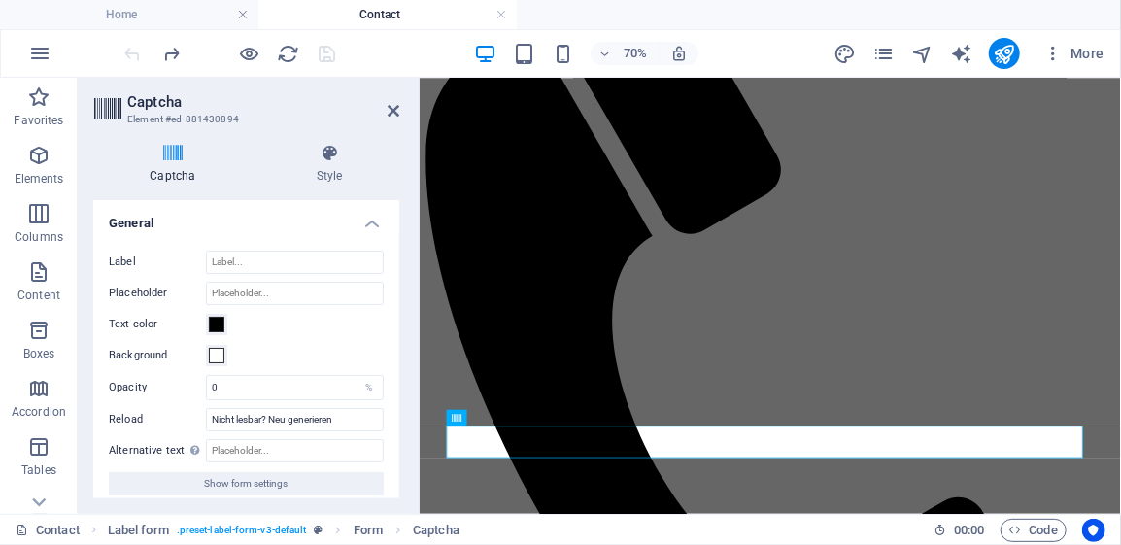
scroll to position [256, 0]
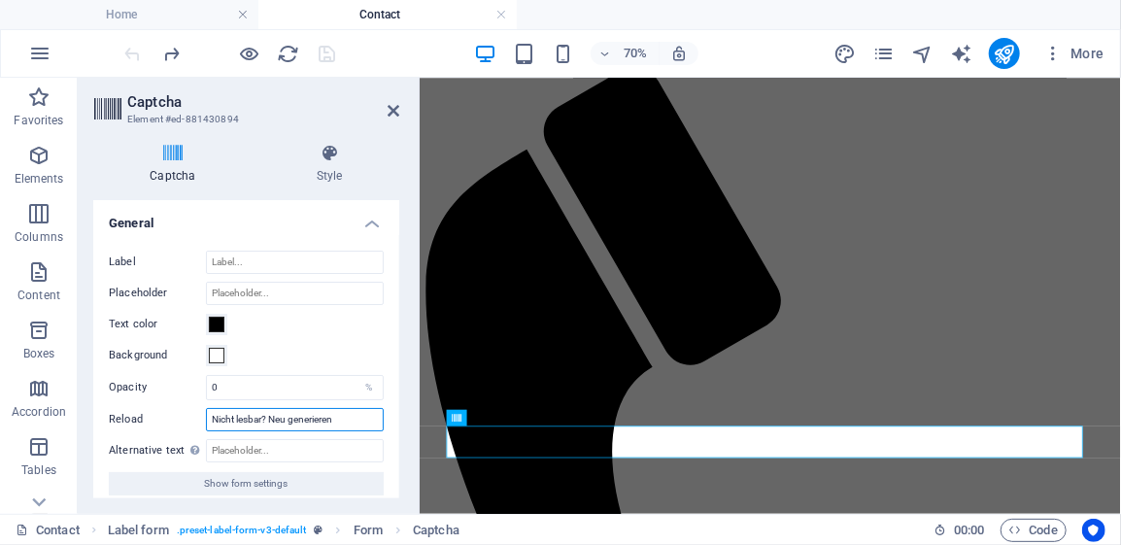
click at [336, 417] on input "Nicht lesbar? Neu generieren" at bounding box center [295, 419] width 178 height 23
drag, startPoint x: 336, startPoint y: 417, endPoint x: 210, endPoint y: 416, distance: 126.2
click at [210, 416] on input "Nicht lesbar? Neu generieren" at bounding box center [295, 419] width 178 height 23
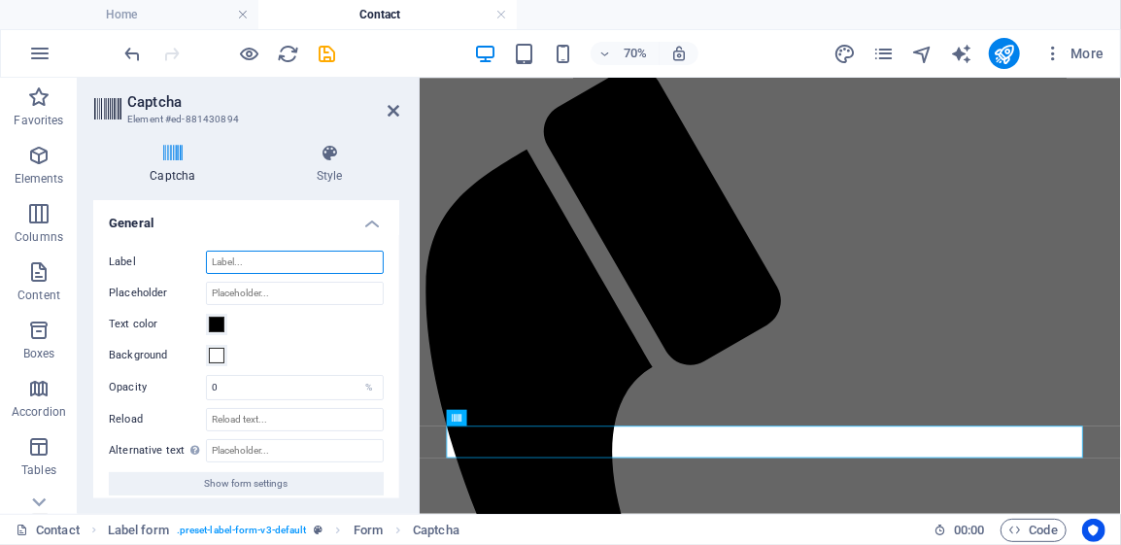
click at [330, 259] on input "Label" at bounding box center [295, 262] width 178 height 23
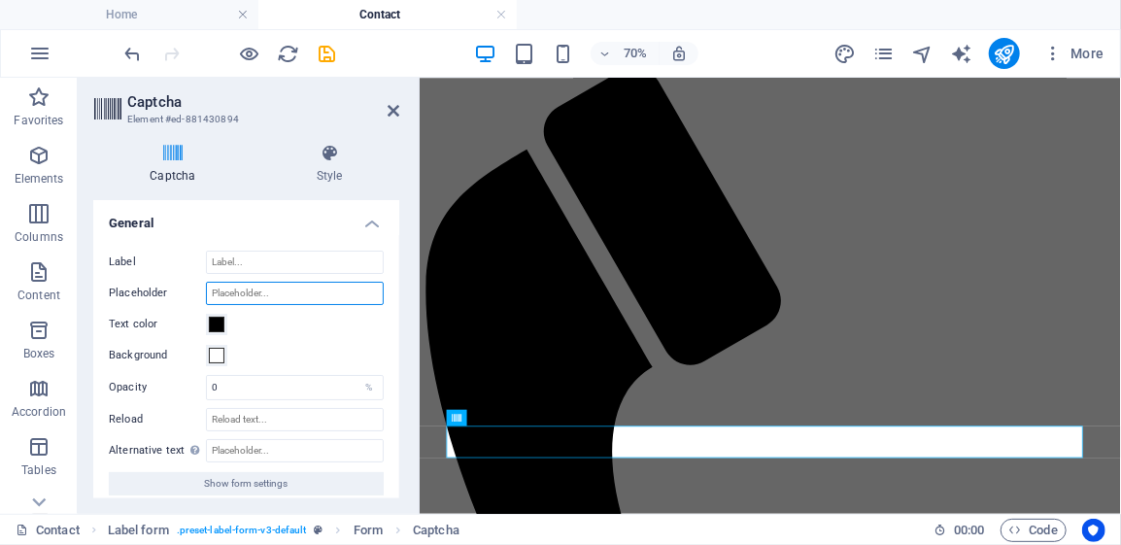
click at [296, 293] on input "Placeholder" at bounding box center [295, 293] width 178 height 23
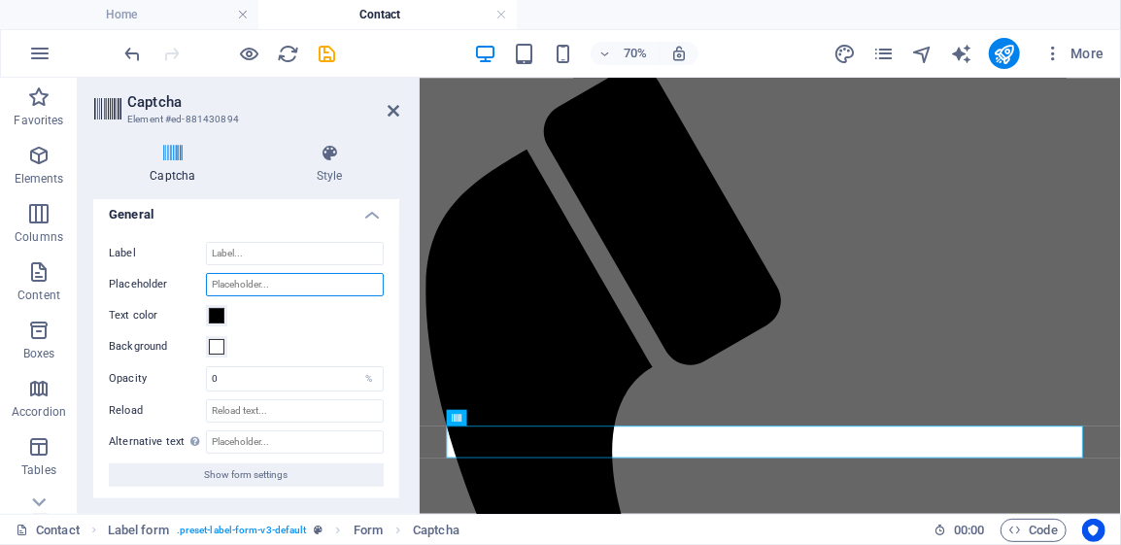
scroll to position [10, 0]
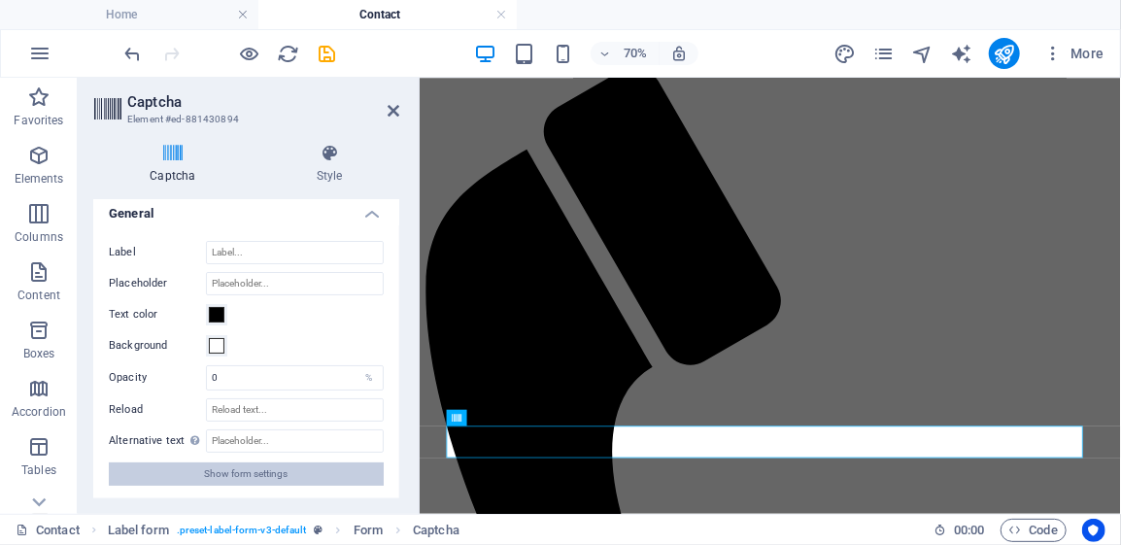
click at [169, 472] on button "Show form settings" at bounding box center [246, 473] width 275 height 23
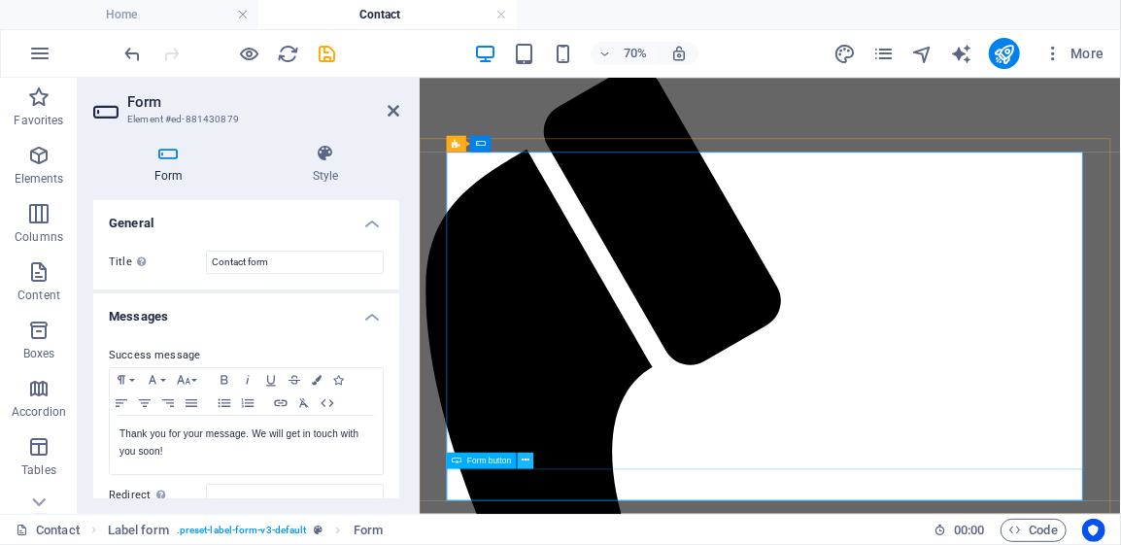
click at [526, 459] on icon at bounding box center [525, 460] width 8 height 15
click at [511, 420] on icon at bounding box center [512, 417] width 8 height 15
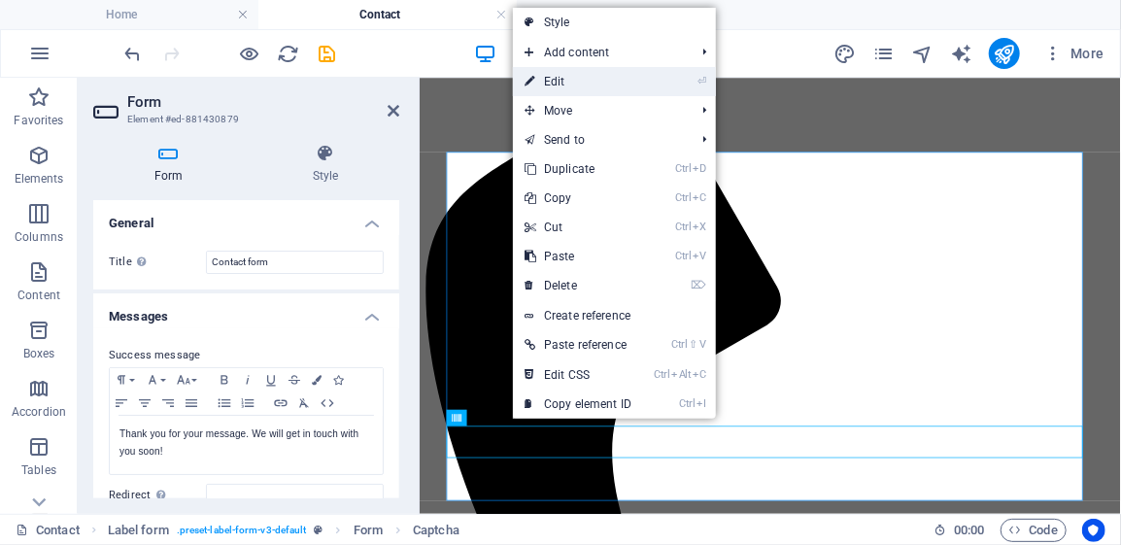
click at [612, 83] on link "⏎ Edit" at bounding box center [578, 81] width 130 height 29
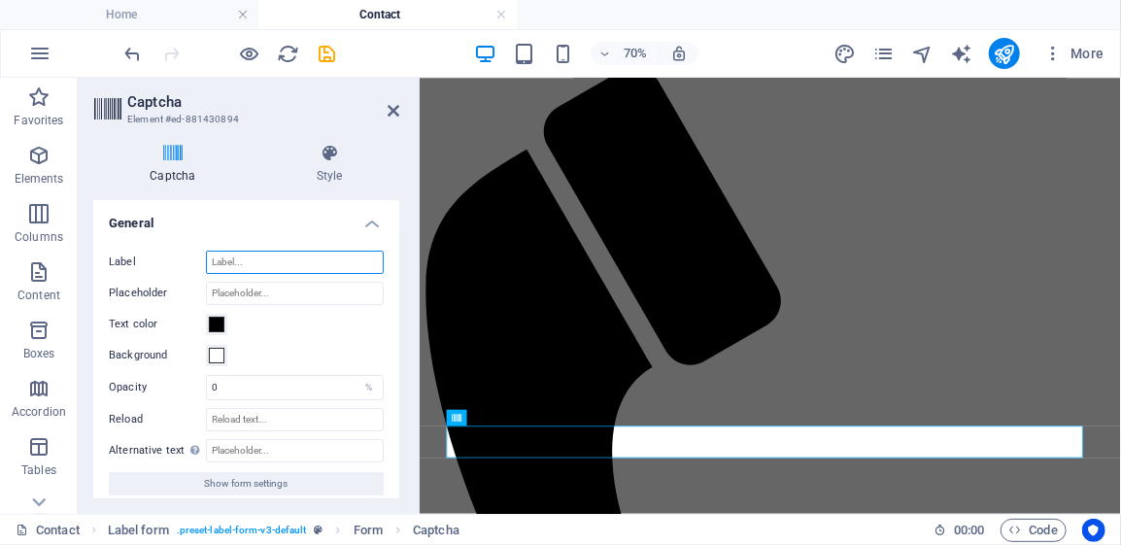
click at [252, 259] on input "Label" at bounding box center [295, 262] width 178 height 23
click at [253, 258] on input "Label" at bounding box center [295, 262] width 178 height 23
click at [175, 158] on icon at bounding box center [172, 153] width 159 height 19
click at [110, 106] on icon at bounding box center [107, 109] width 29 height 27
click at [258, 265] on input "Fill" at bounding box center [295, 262] width 178 height 23
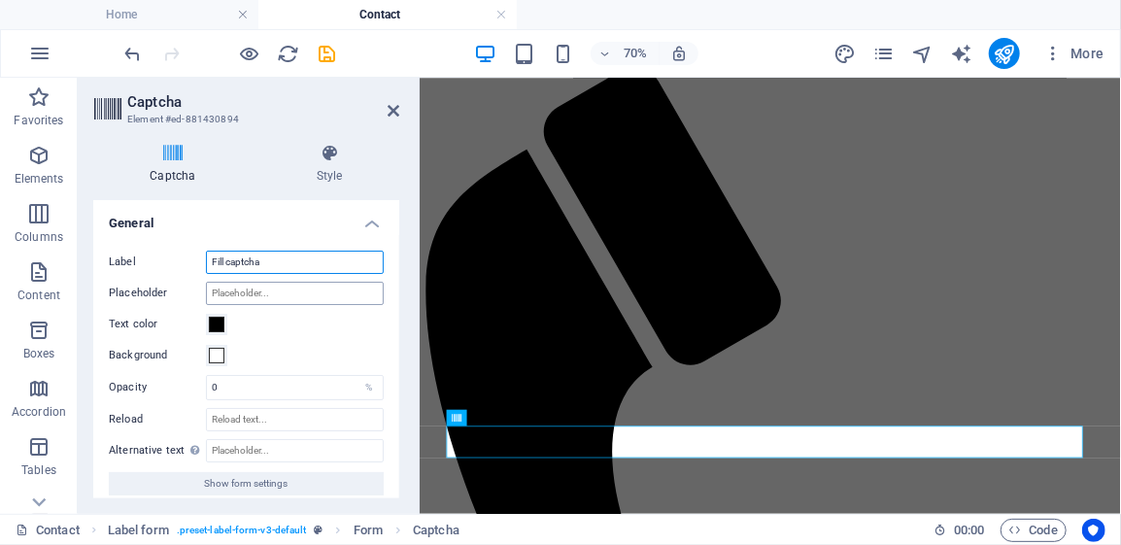
type input "Fill captcha"
click at [259, 292] on input "Placeholder" at bounding box center [295, 293] width 178 height 23
click at [226, 292] on input "Fillcaptcha" at bounding box center [295, 293] width 178 height 23
click at [223, 292] on input "Fillcaptcha" at bounding box center [295, 293] width 178 height 23
click at [287, 292] on input "Fill captcha" at bounding box center [295, 293] width 178 height 23
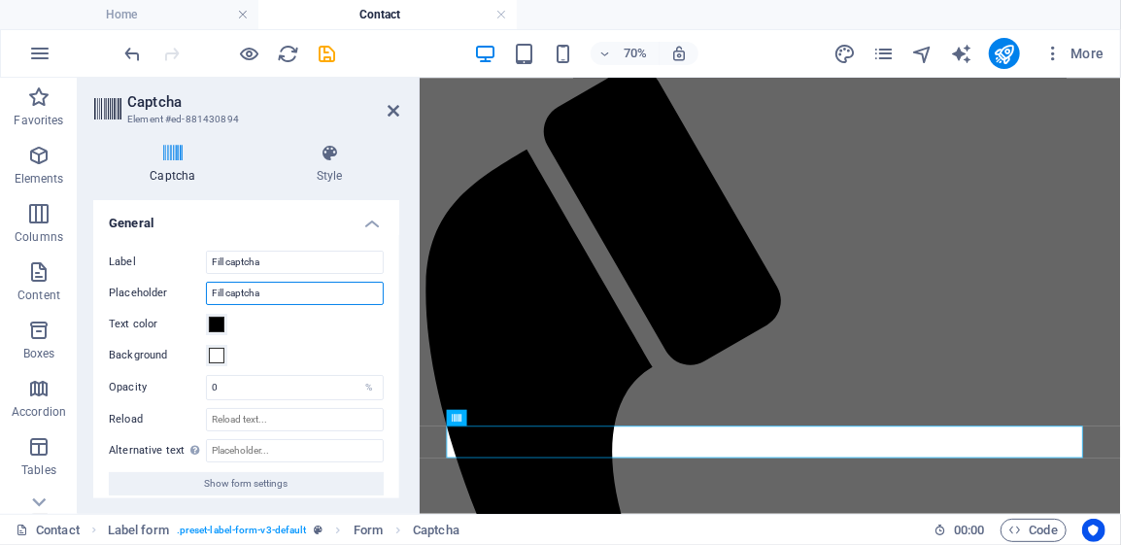
click at [227, 290] on input "Fill captcha" at bounding box center [295, 293] width 178 height 23
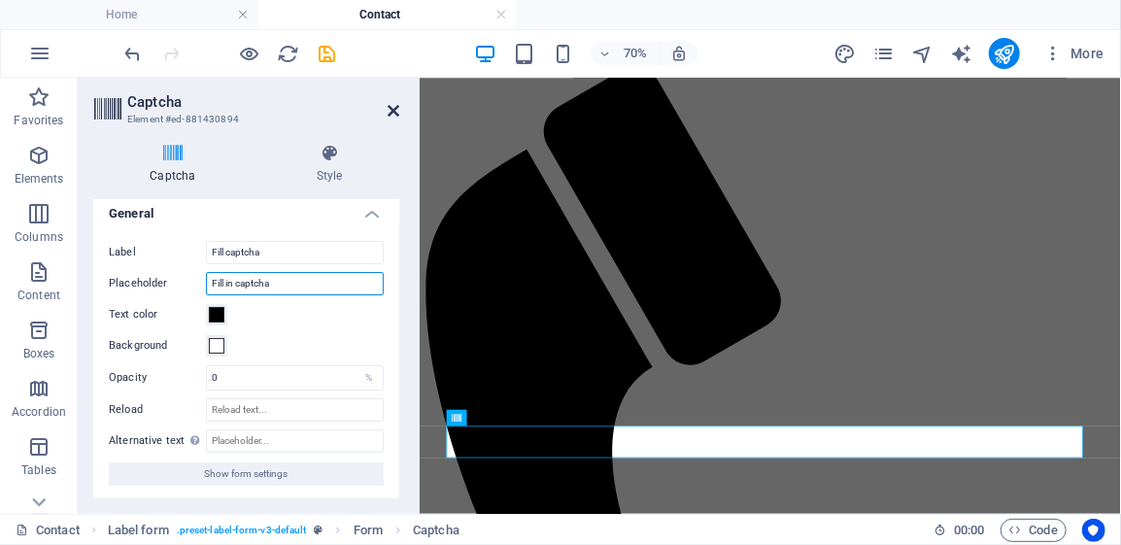
type input "Fill in captcha"
click at [391, 112] on icon at bounding box center [393, 111] width 12 height 16
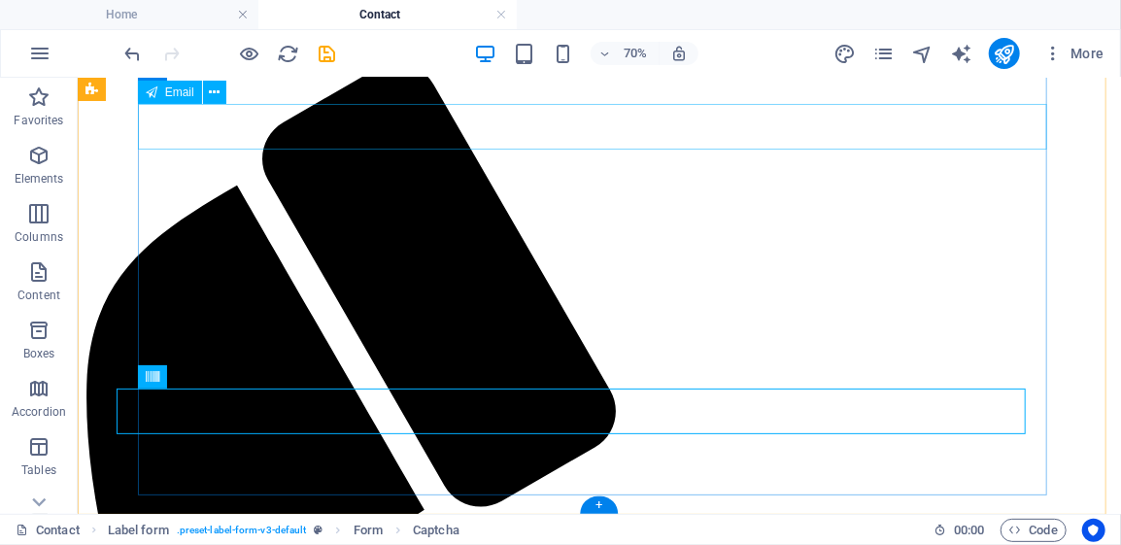
scroll to position [444, 0]
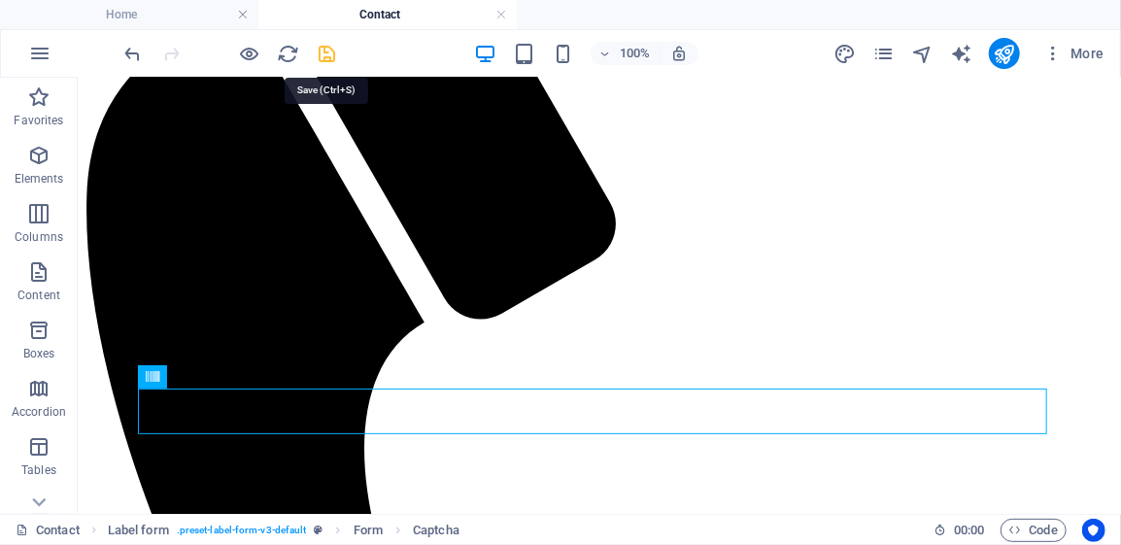
click at [327, 57] on icon "save" at bounding box center [328, 54] width 22 height 22
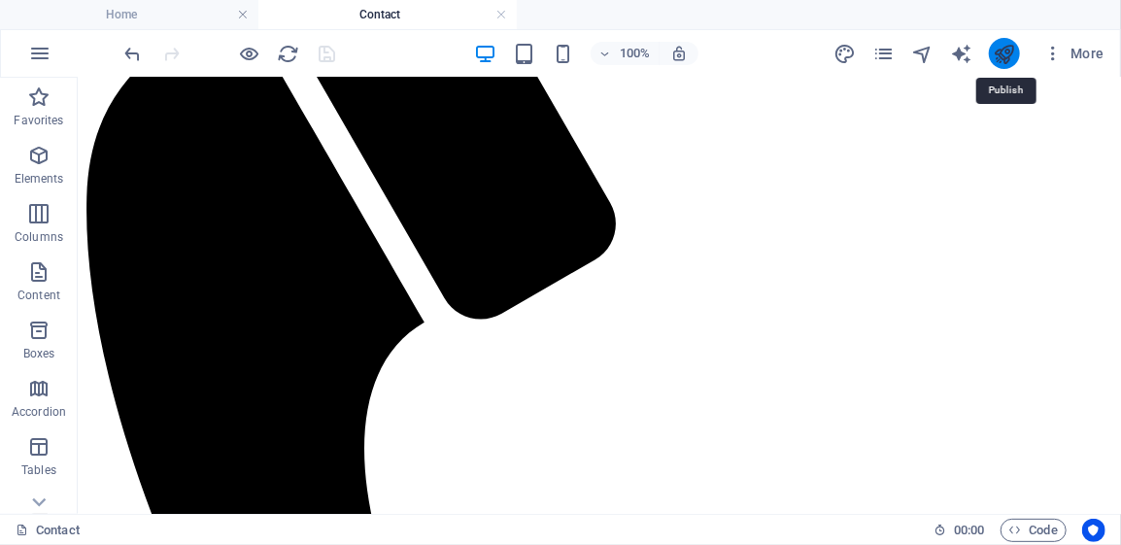
click at [1010, 56] on icon "publish" at bounding box center [1003, 54] width 22 height 22
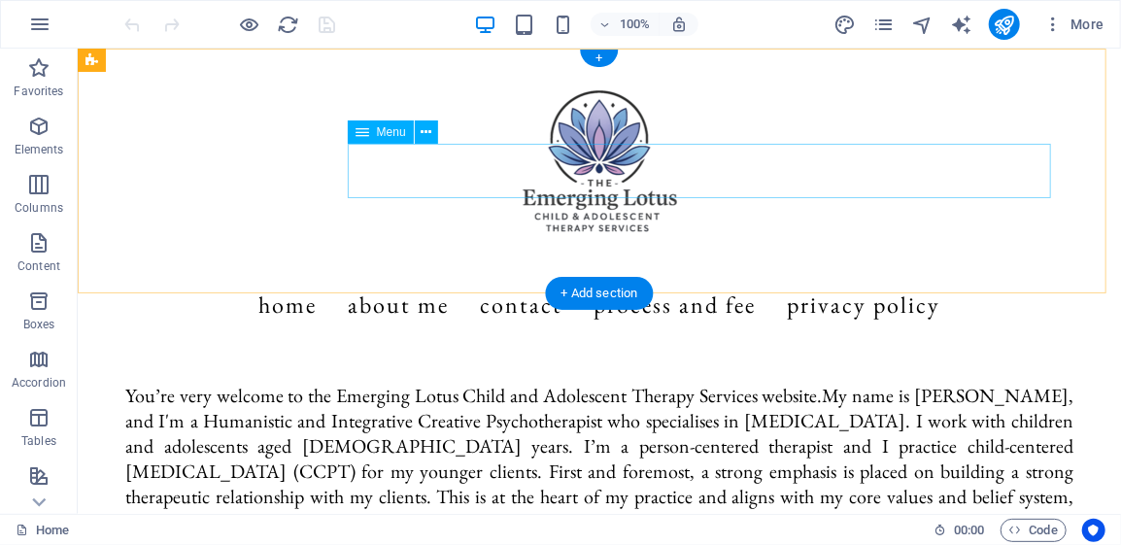
click at [603, 277] on nav "Home About Me Contact Process and Fee Privacy Policy" at bounding box center [598, 304] width 917 height 54
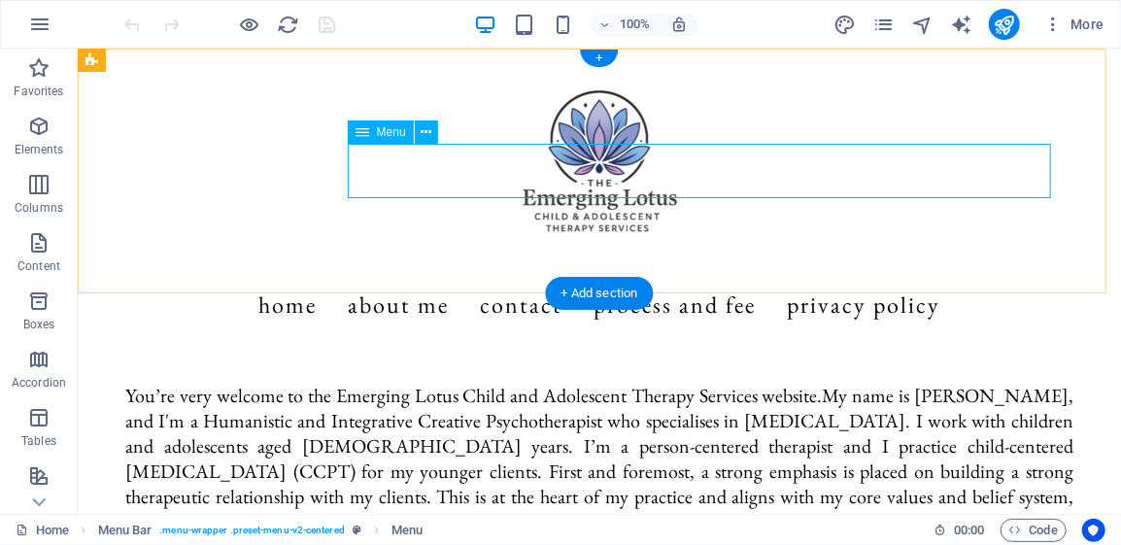
click at [627, 277] on nav "Home About Me Contact Process and Fee Privacy Policy" at bounding box center [598, 304] width 917 height 54
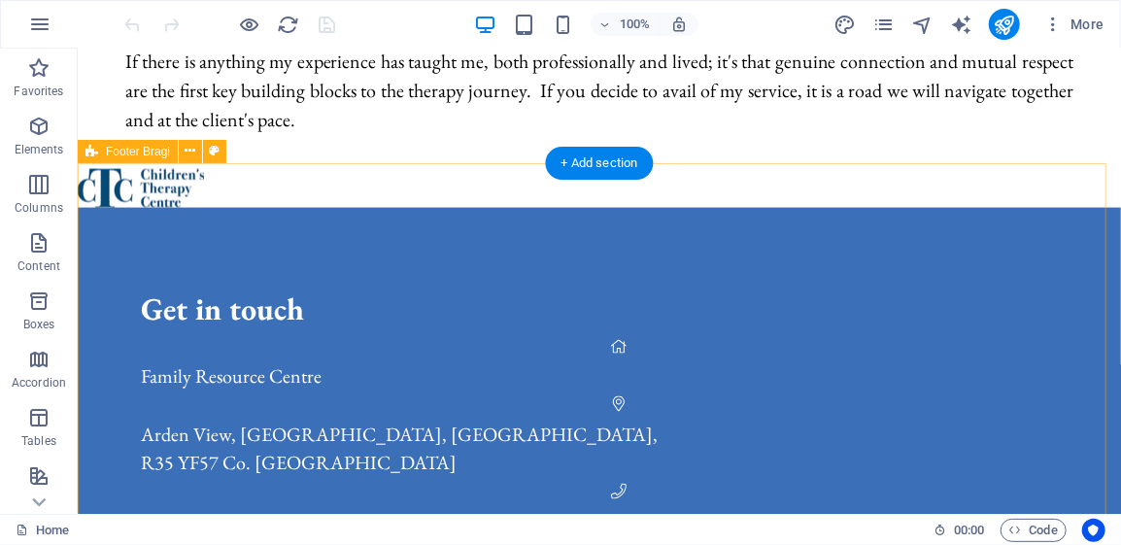
scroll to position [1068, 0]
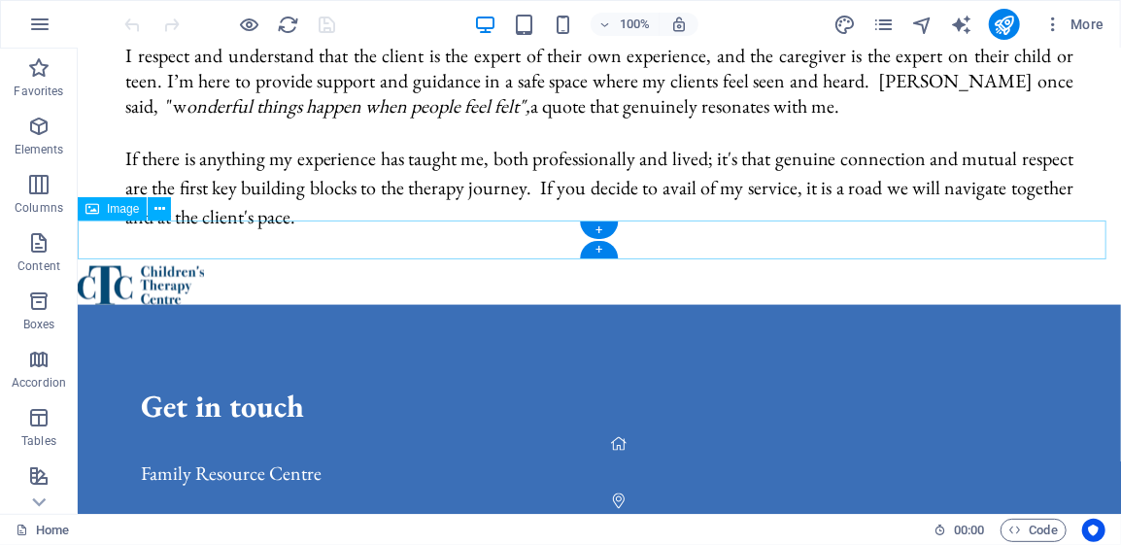
click at [143, 265] on figure at bounding box center [598, 284] width 1043 height 39
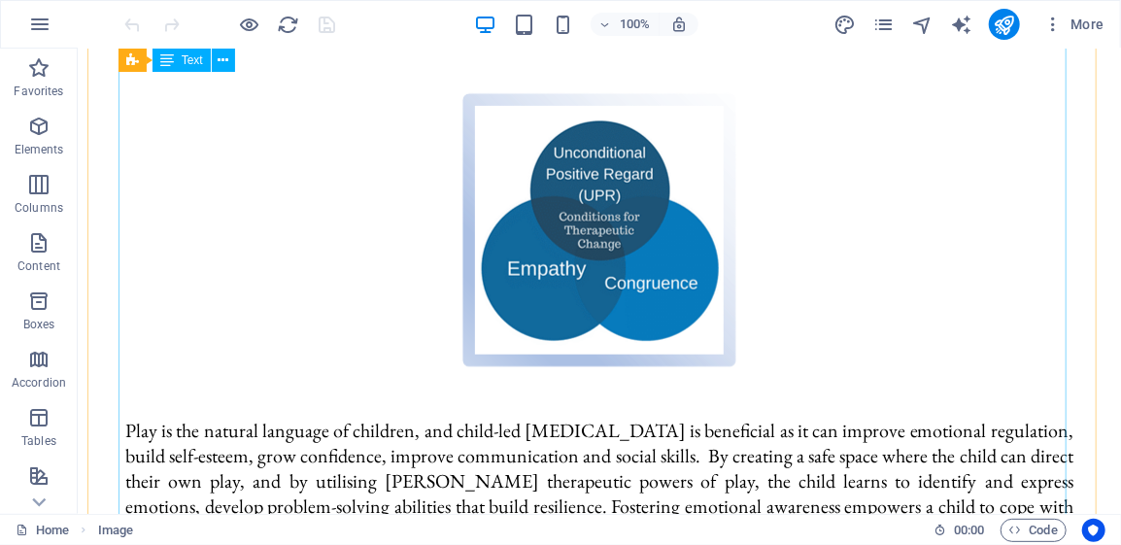
scroll to position [0, 0]
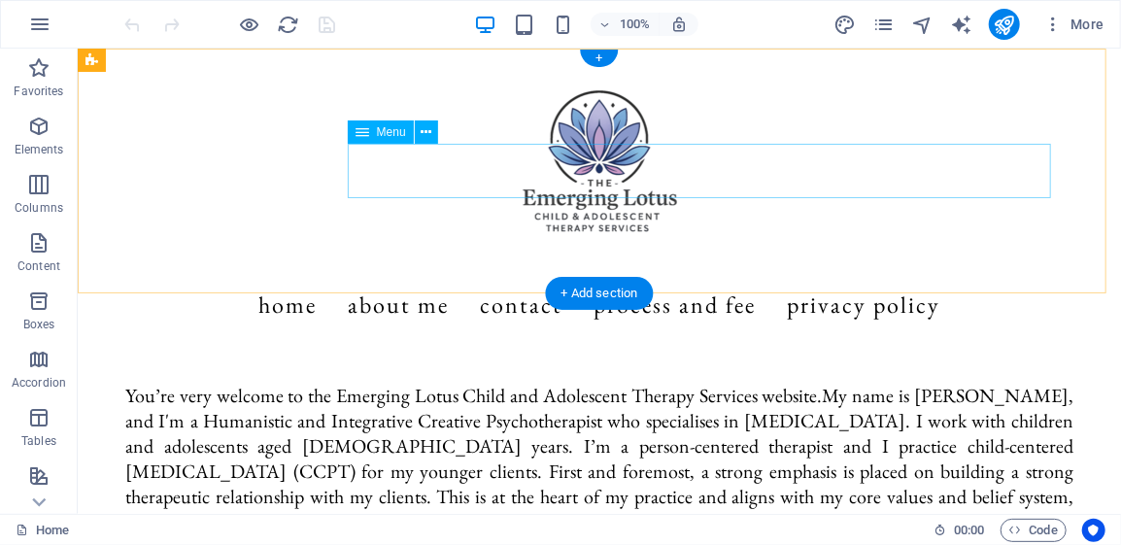
click at [602, 277] on nav "Home About Me Contact Process and Fee Privacy Policy" at bounding box center [598, 304] width 917 height 54
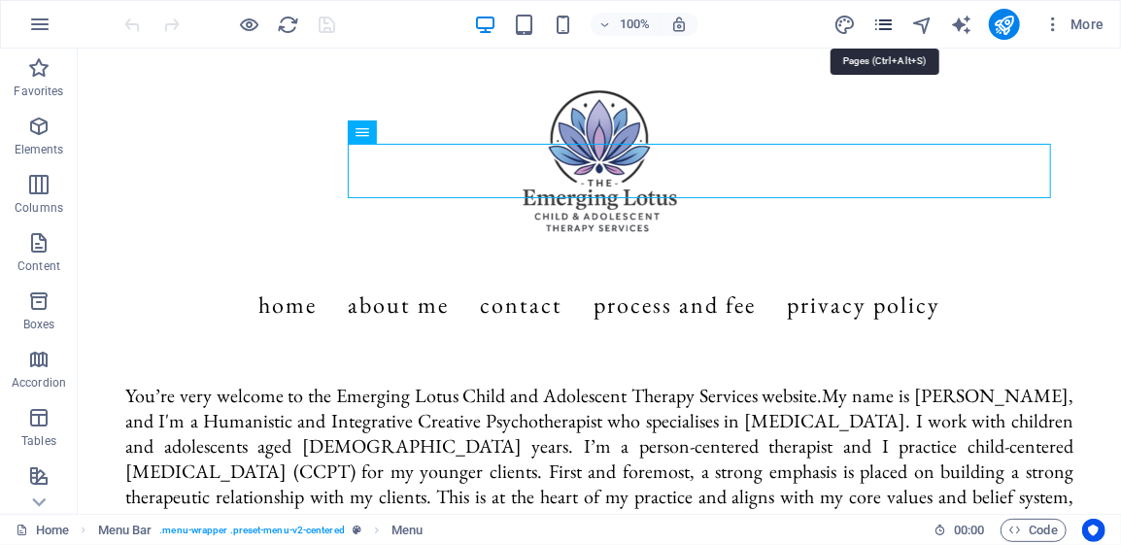
click at [882, 28] on icon "pages" at bounding box center [883, 25] width 22 height 22
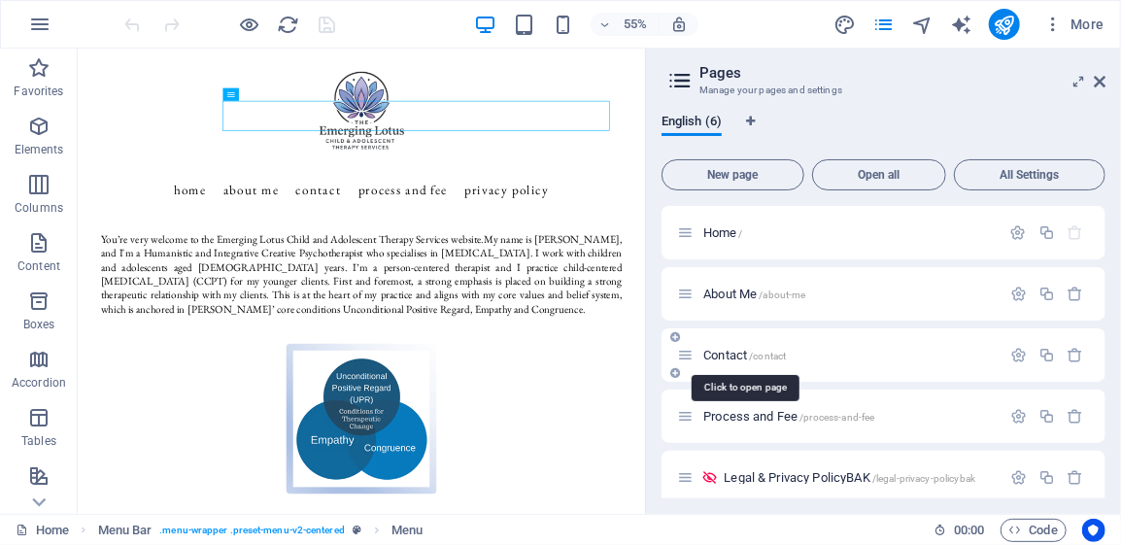
click at [732, 354] on span "Contact /contact" at bounding box center [744, 355] width 83 height 15
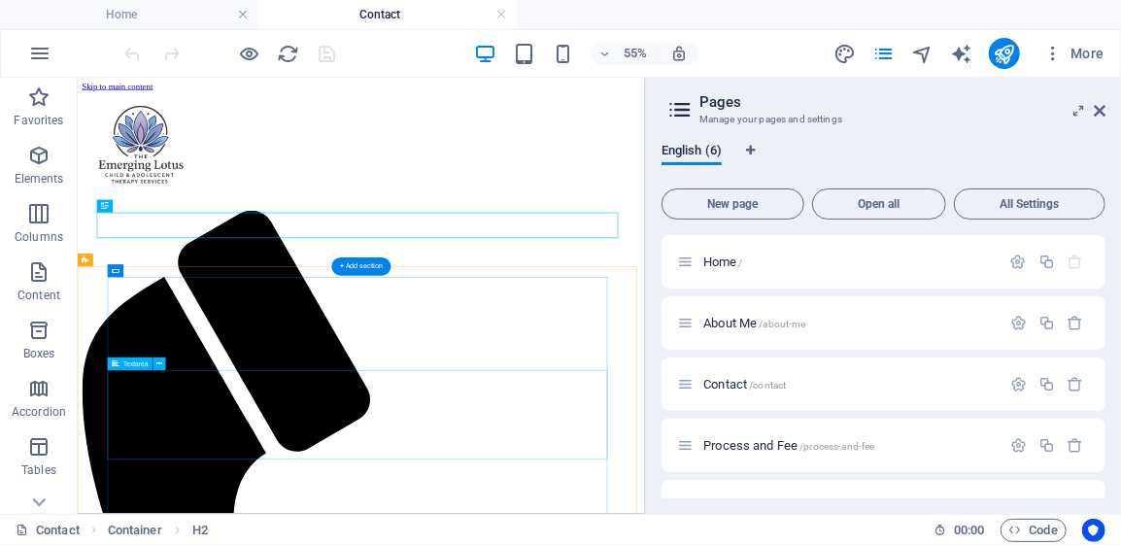
scroll to position [86, 0]
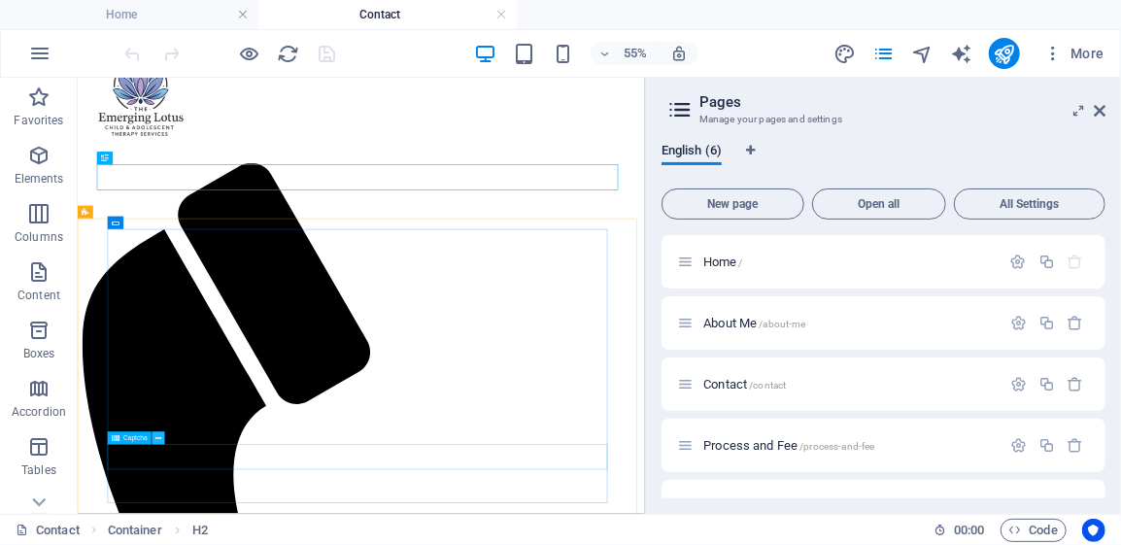
click at [157, 439] on icon at bounding box center [158, 439] width 6 height 12
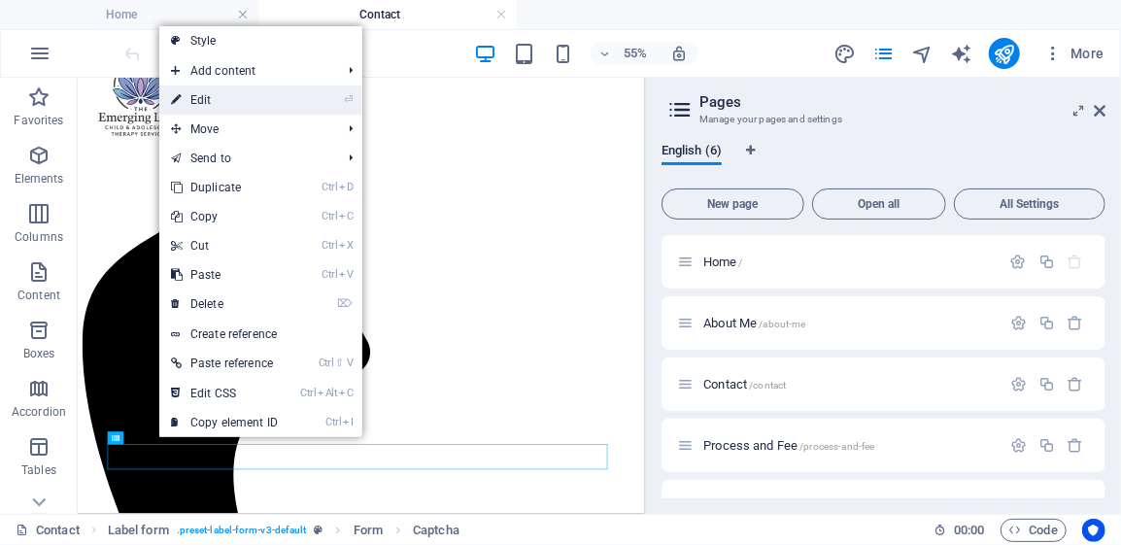
click at [224, 103] on link "⏎ Edit" at bounding box center [224, 99] width 130 height 29
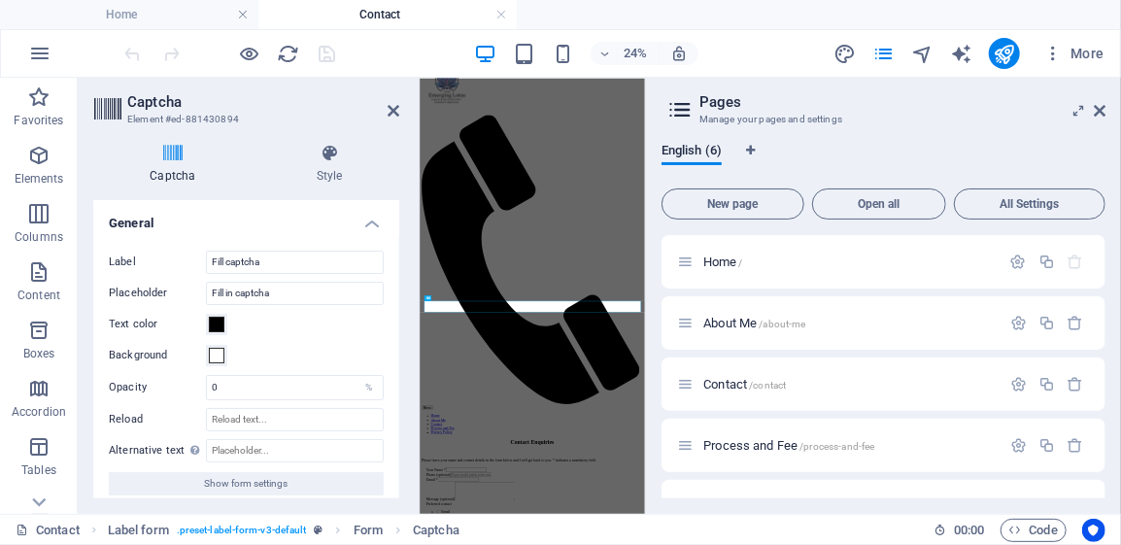
scroll to position [0, 0]
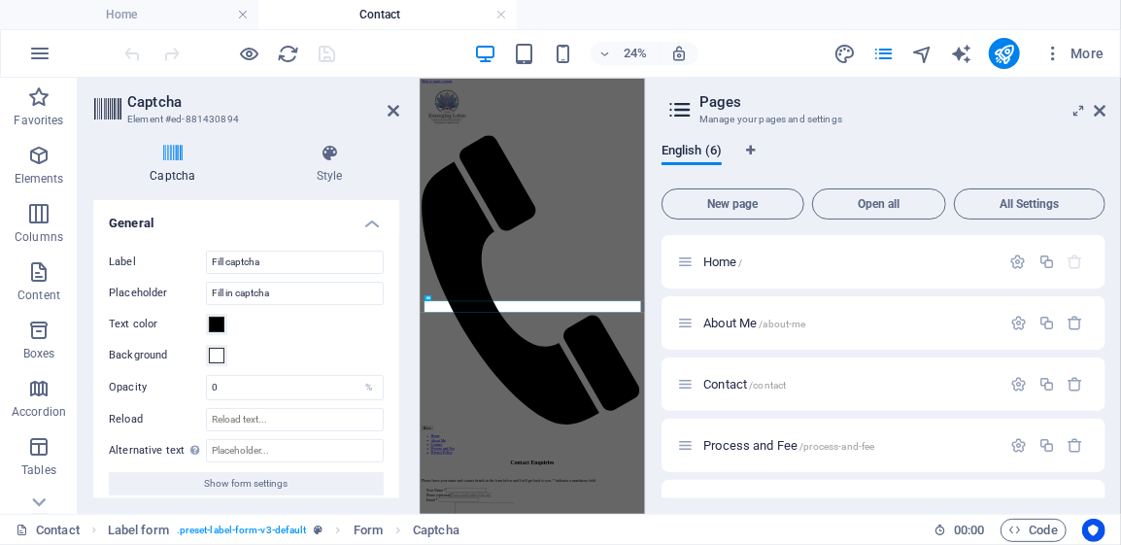
click at [173, 157] on icon at bounding box center [172, 153] width 159 height 19
click at [173, 151] on icon at bounding box center [172, 153] width 159 height 19
click at [106, 110] on icon at bounding box center [107, 109] width 29 height 27
click at [106, 111] on icon at bounding box center [107, 109] width 29 height 27
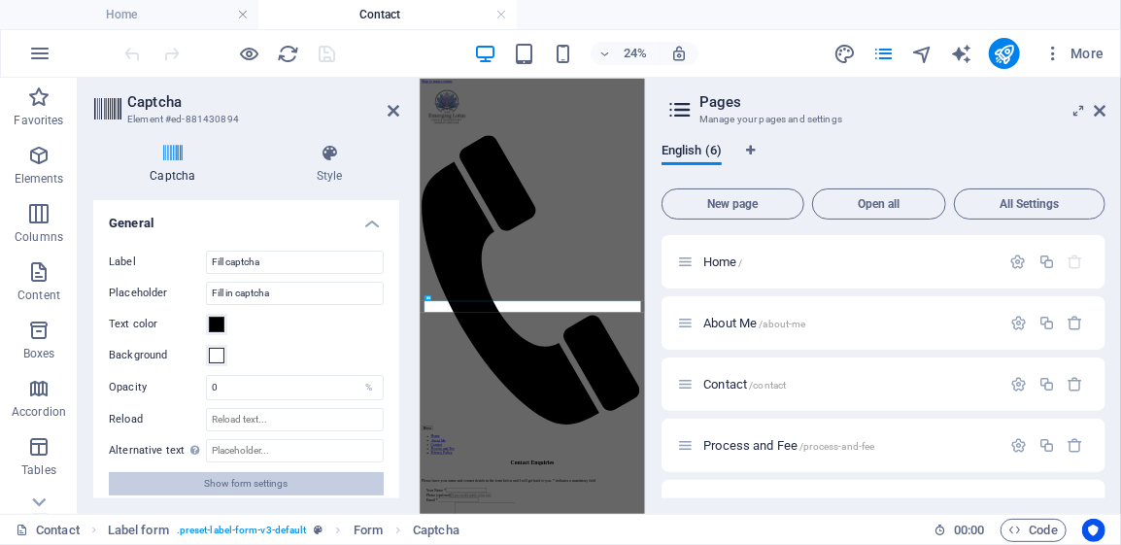
click at [198, 480] on button "Show form settings" at bounding box center [246, 483] width 275 height 23
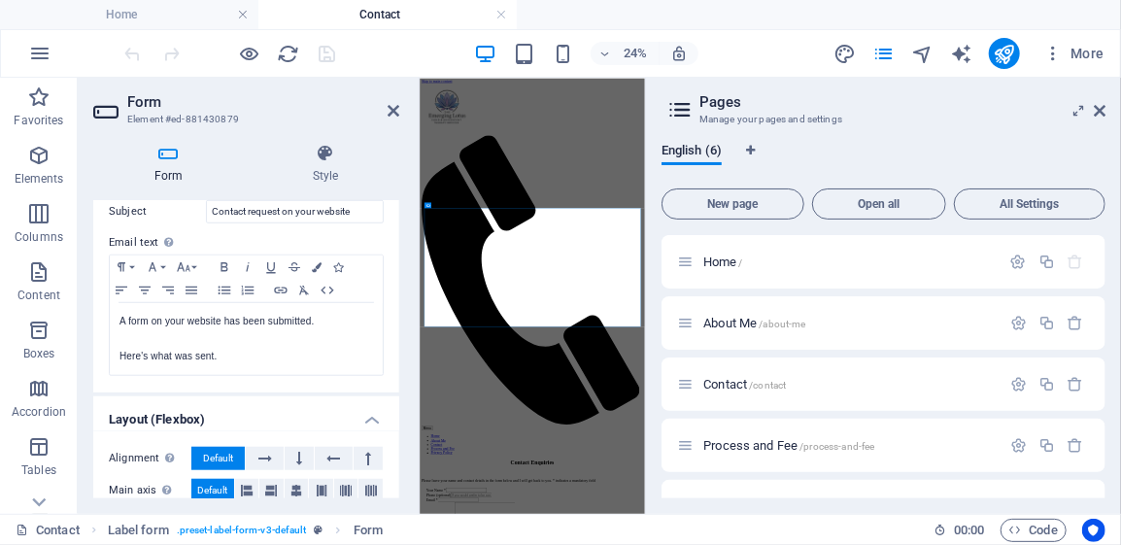
scroll to position [396, 0]
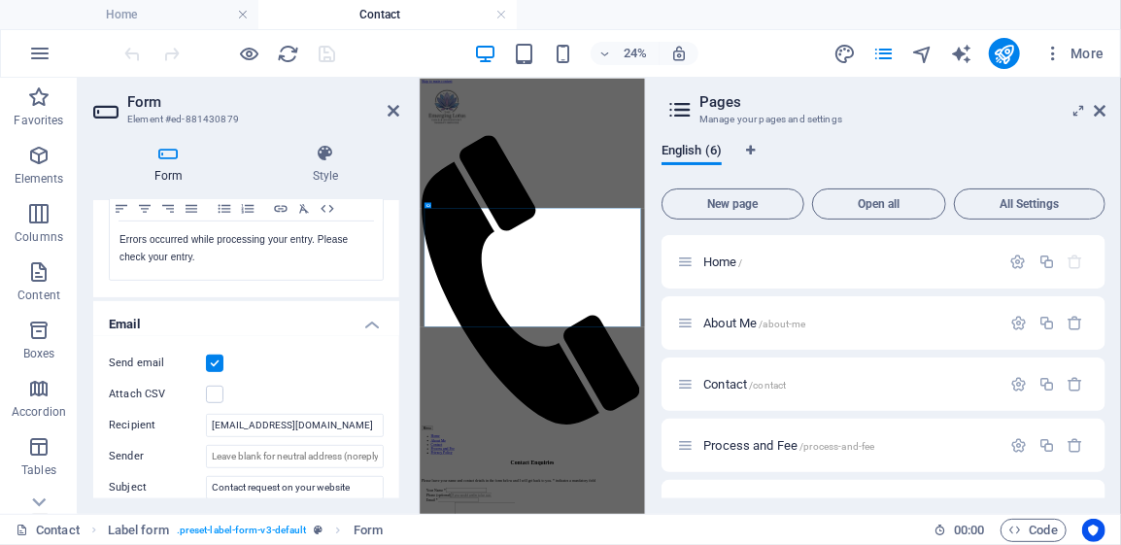
click at [162, 156] on icon at bounding box center [168, 153] width 151 height 19
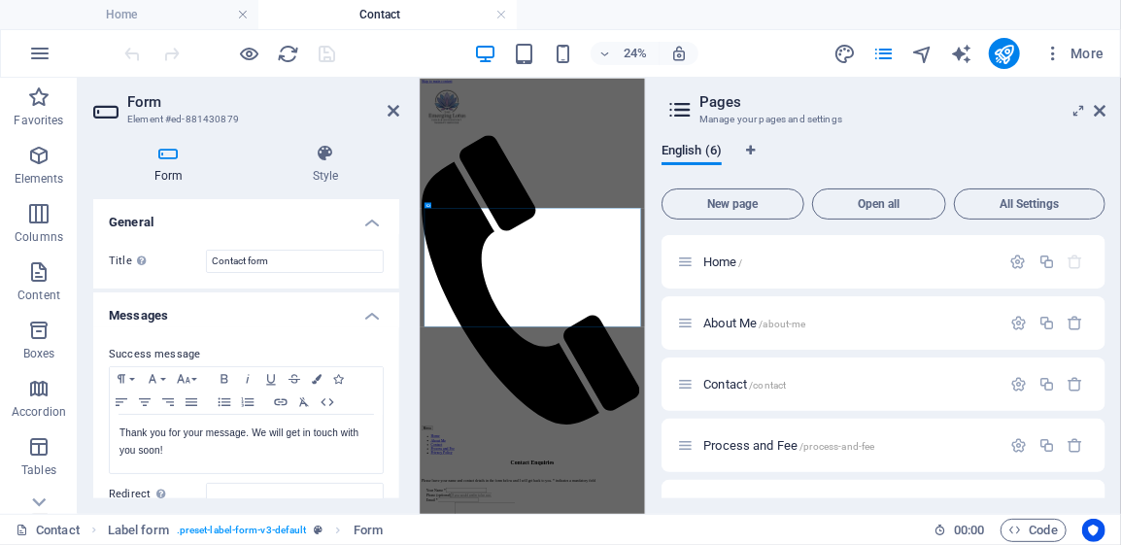
scroll to position [0, 0]
click at [371, 220] on h4 "General" at bounding box center [246, 217] width 306 height 35
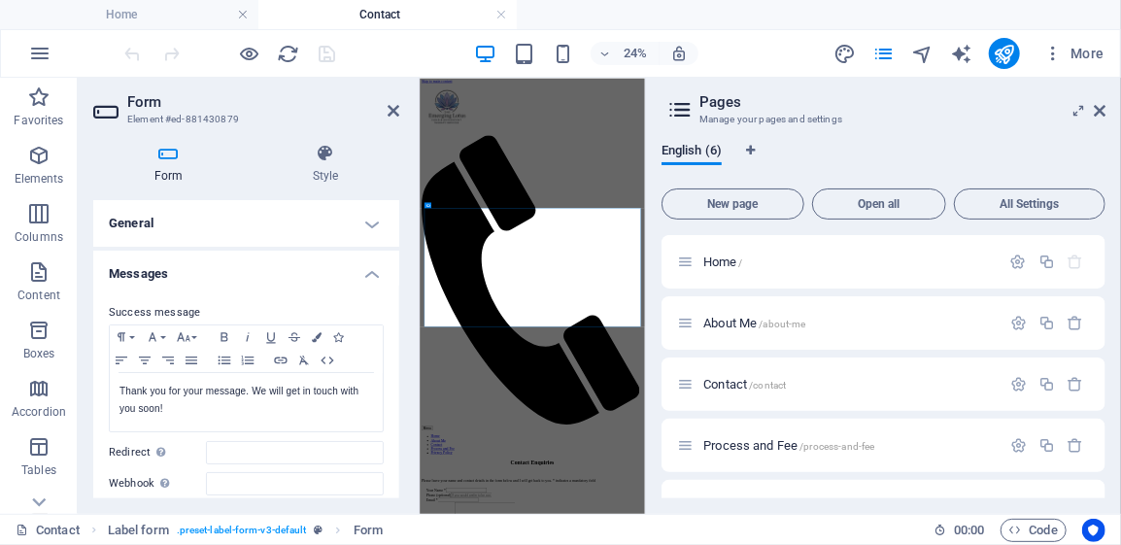
click at [371, 220] on h4 "General" at bounding box center [246, 223] width 306 height 47
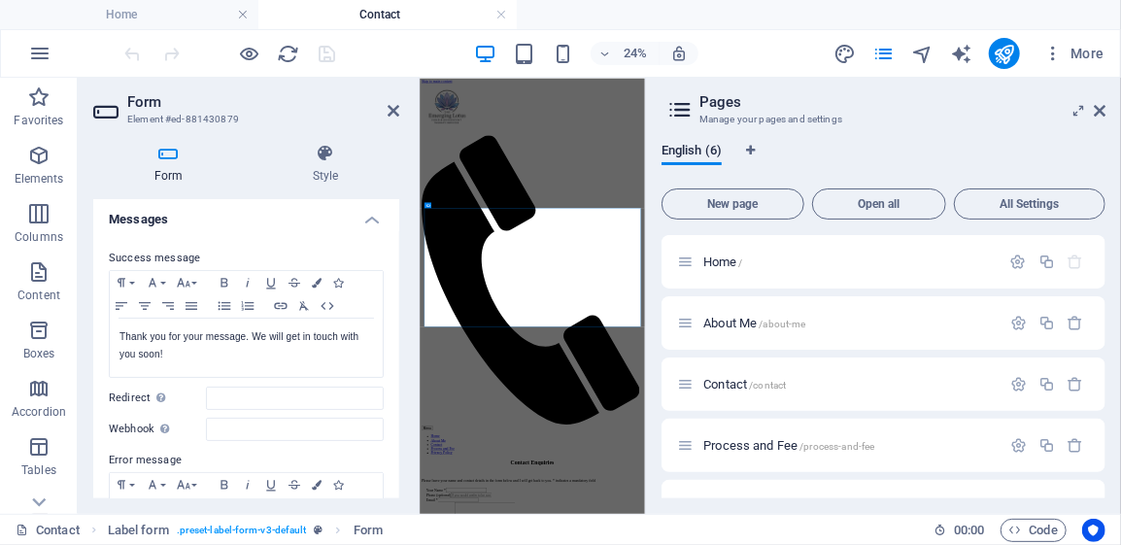
scroll to position [194, 0]
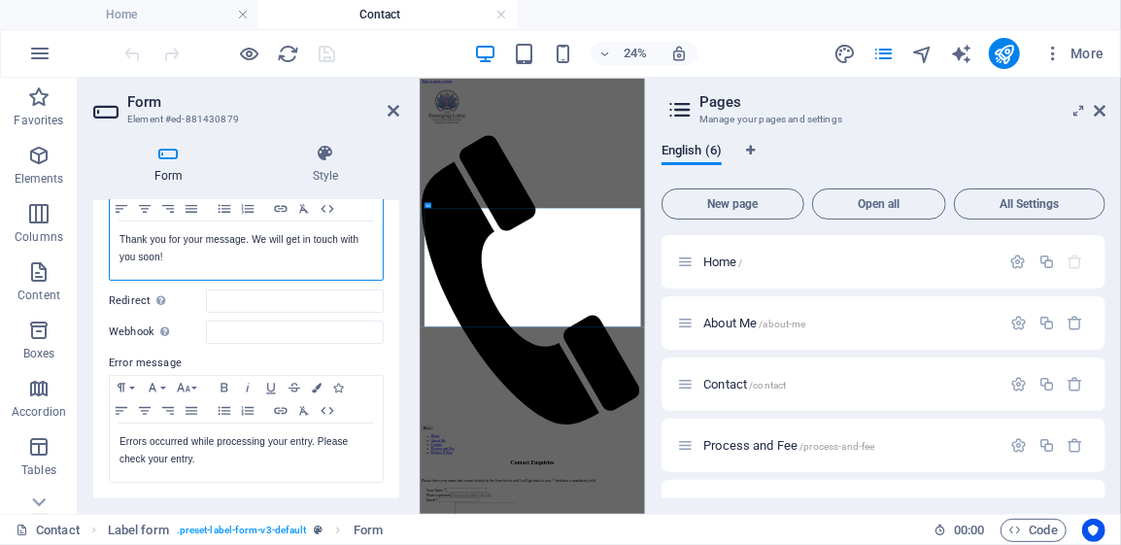
click at [218, 238] on p "Thank you for your message. We will get in touch with you soon!" at bounding box center [245, 248] width 253 height 35
click at [185, 256] on p "Thank you for your message. We will get in touch with you soon!" at bounding box center [245, 248] width 253 height 35
click at [240, 299] on input "Redirect Define a redirect target upon successful form submission; for example,…" at bounding box center [295, 300] width 178 height 23
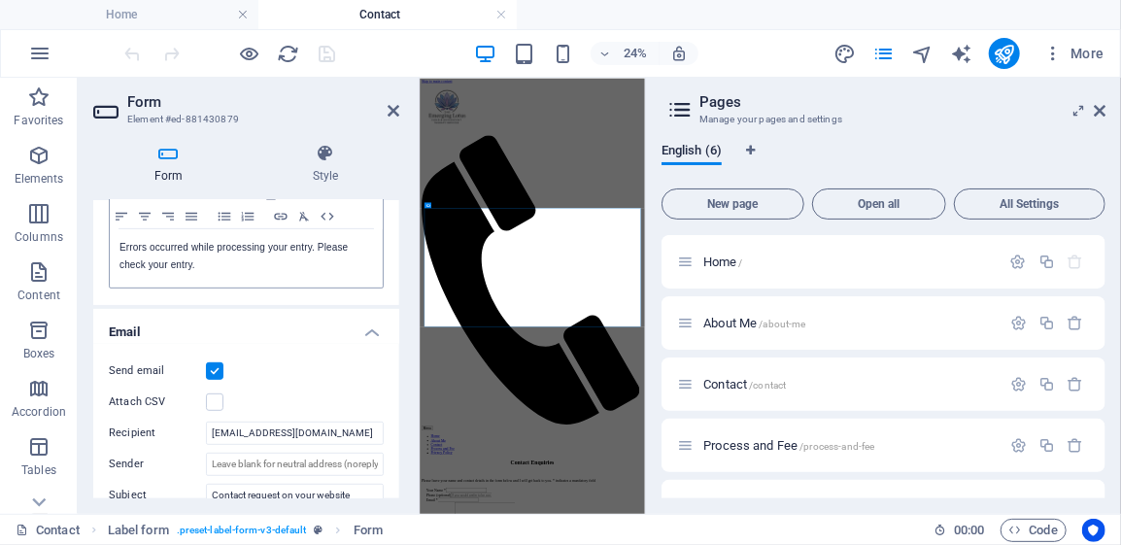
scroll to position [486, 0]
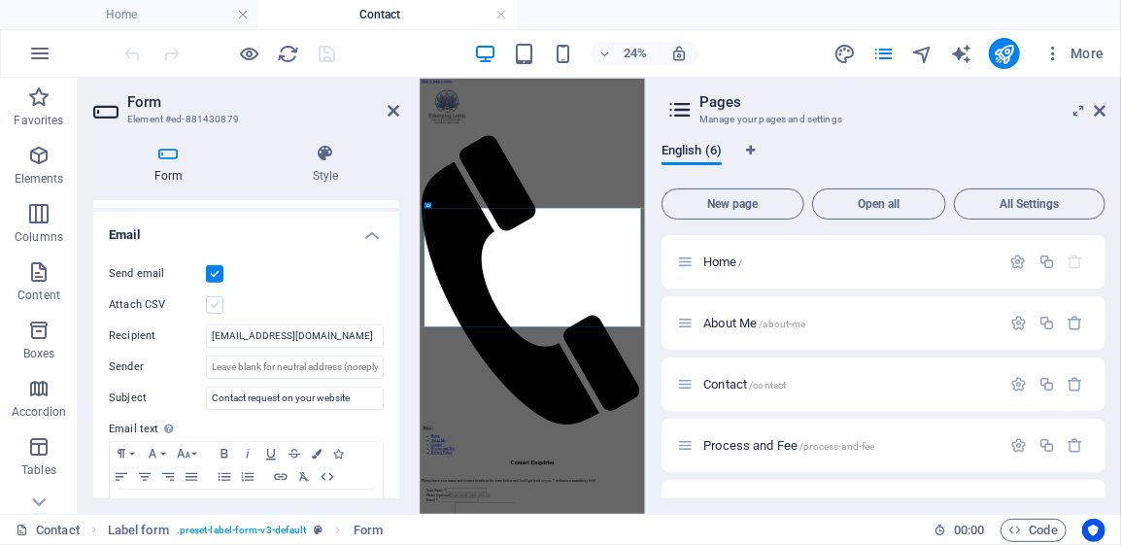
click at [218, 304] on label at bounding box center [214, 304] width 17 height 17
click at [0, 0] on input "Attach CSV" at bounding box center [0, 0] width 0 height 0
click at [327, 55] on icon "save" at bounding box center [328, 54] width 22 height 22
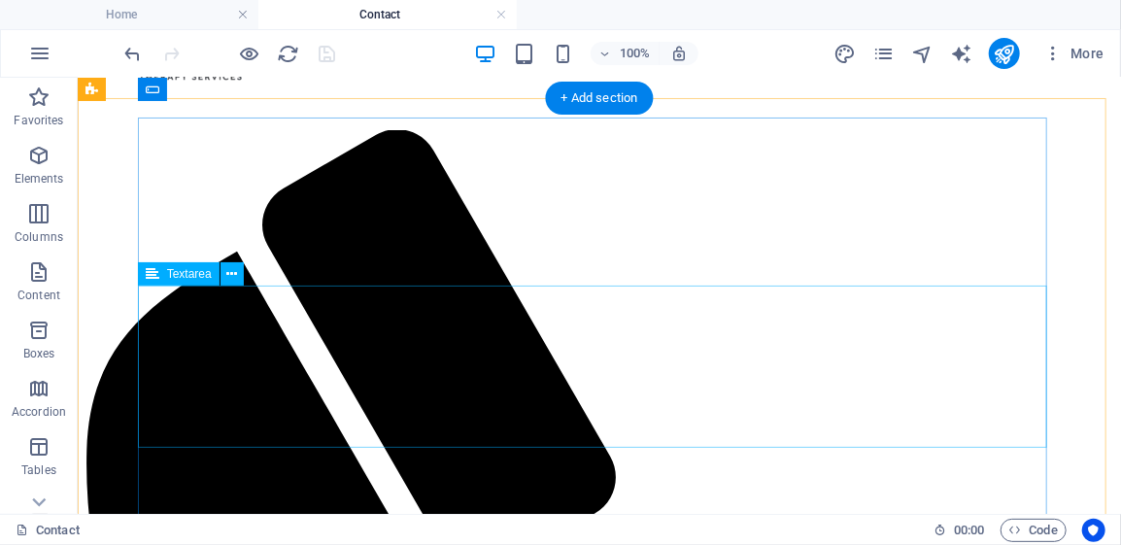
scroll to position [0, 0]
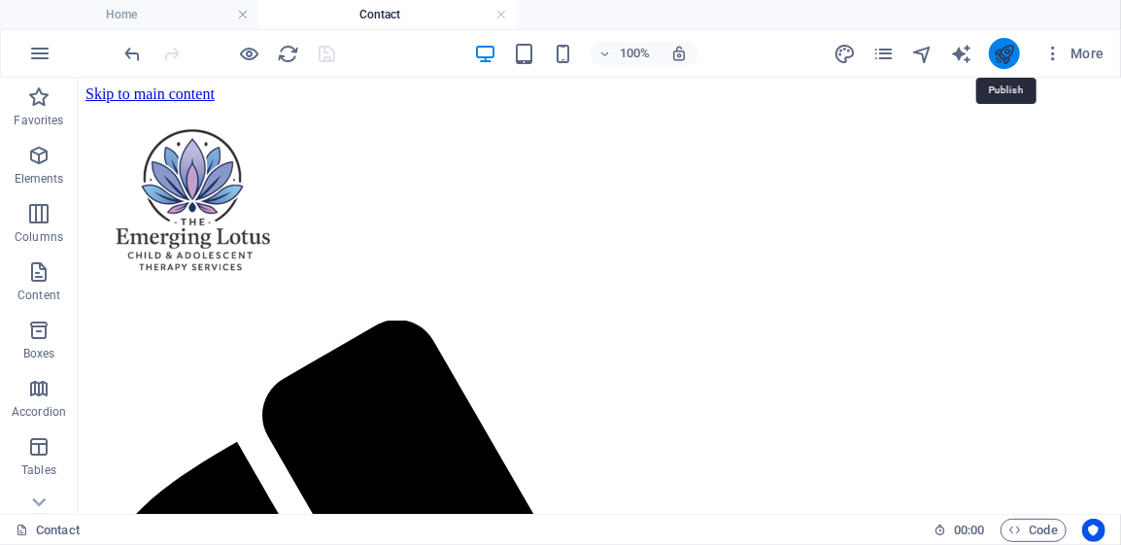
click at [1002, 57] on icon "publish" at bounding box center [1003, 54] width 22 height 22
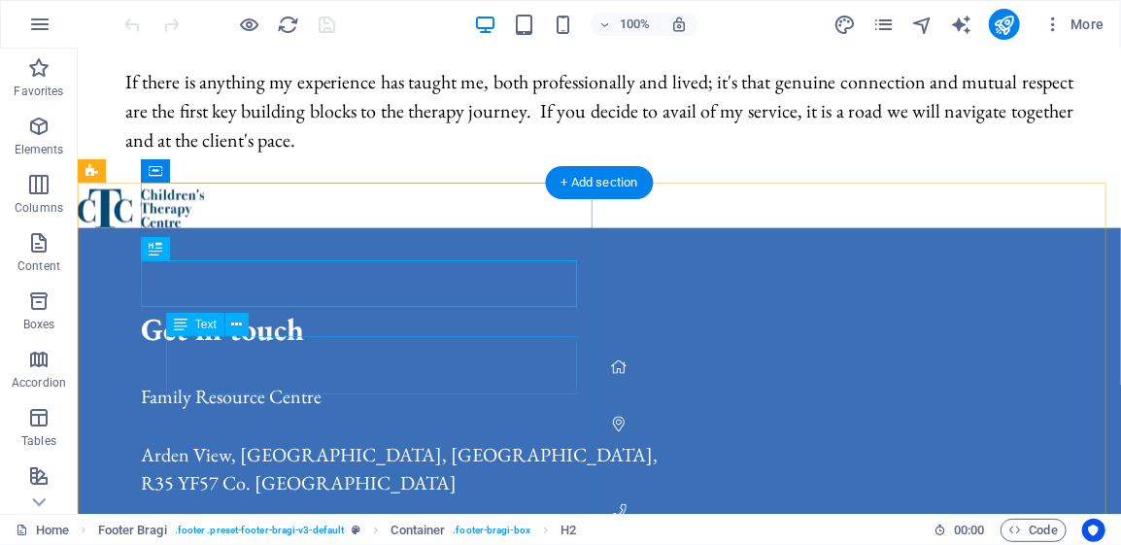
scroll to position [1145, 0]
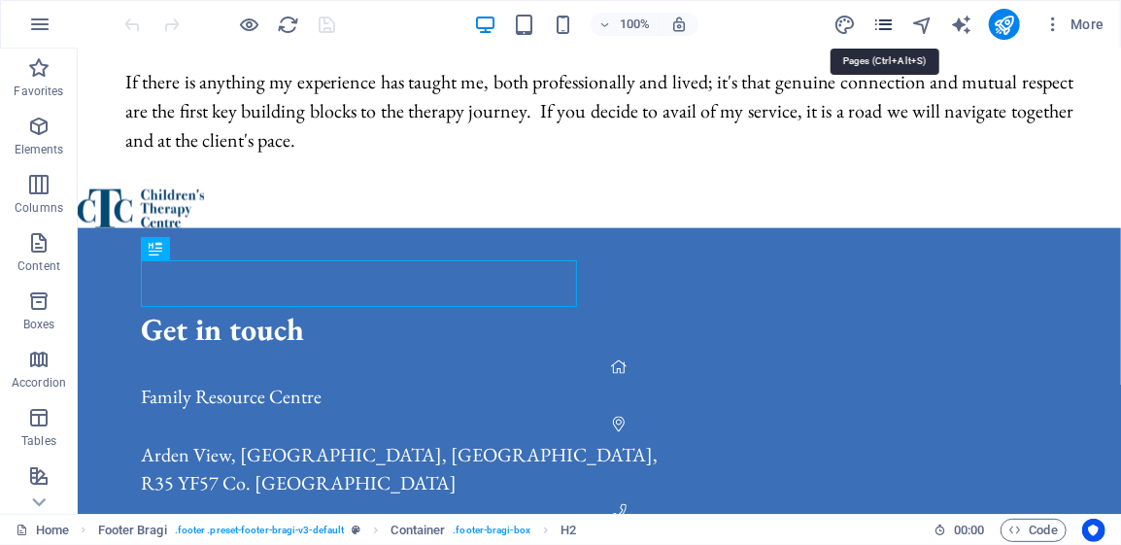
click at [886, 26] on icon "pages" at bounding box center [883, 25] width 22 height 22
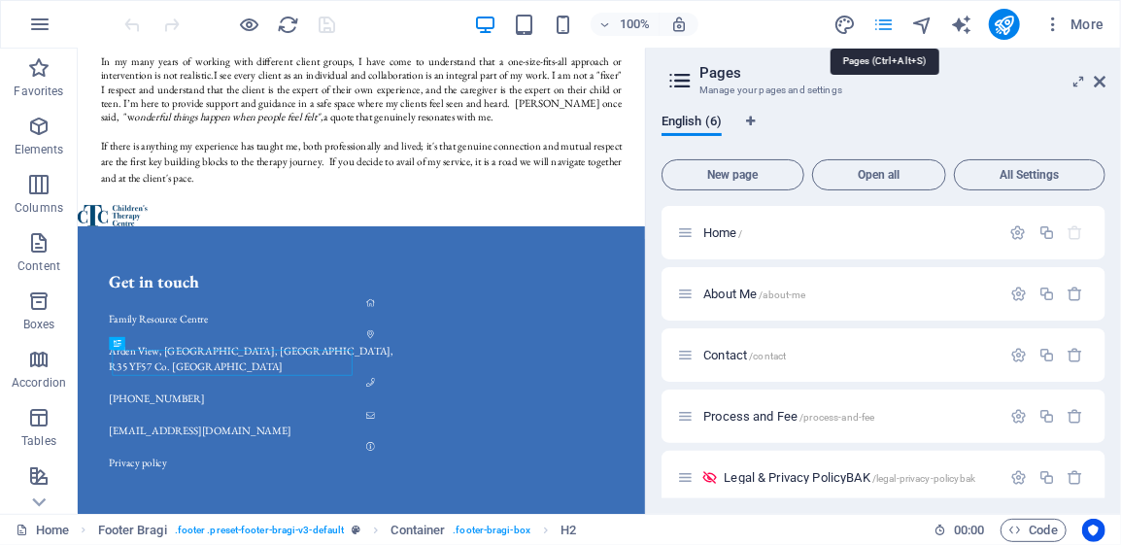
scroll to position [809, 0]
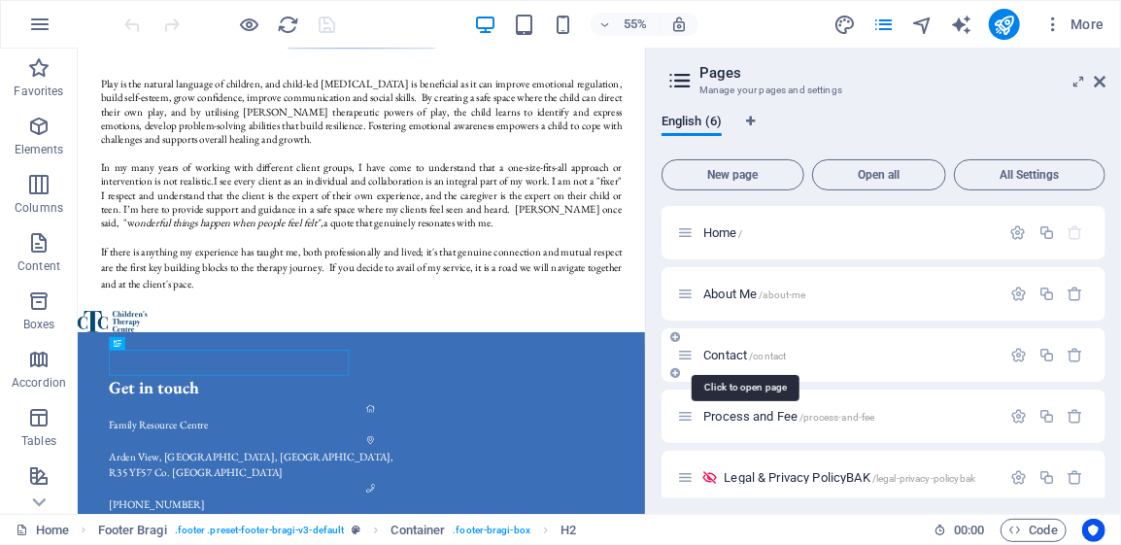
click at [756, 353] on span "/contact" at bounding box center [767, 356] width 37 height 11
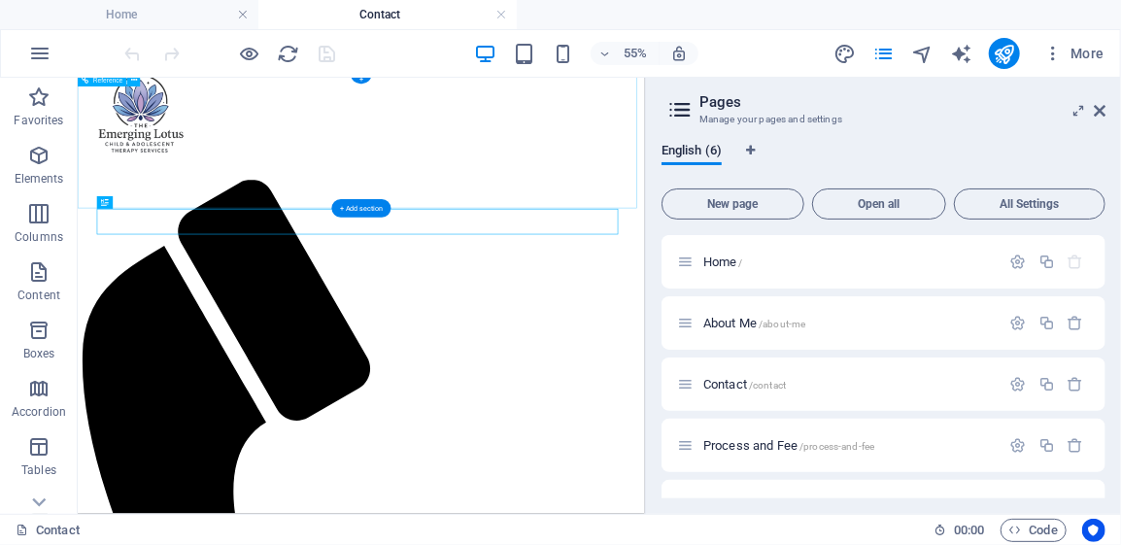
scroll to position [86, 0]
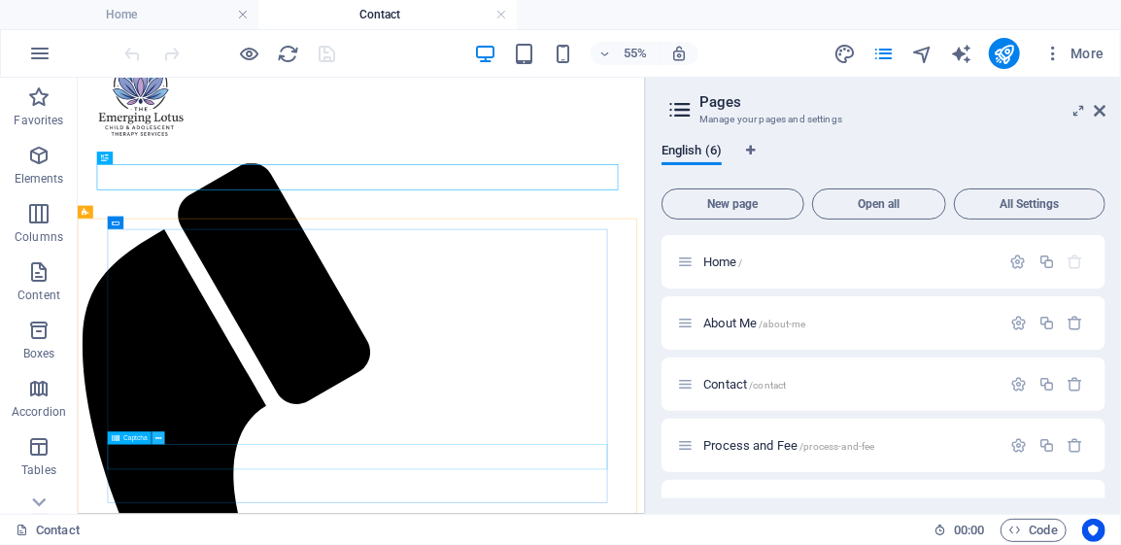
click at [158, 436] on icon at bounding box center [158, 439] width 6 height 12
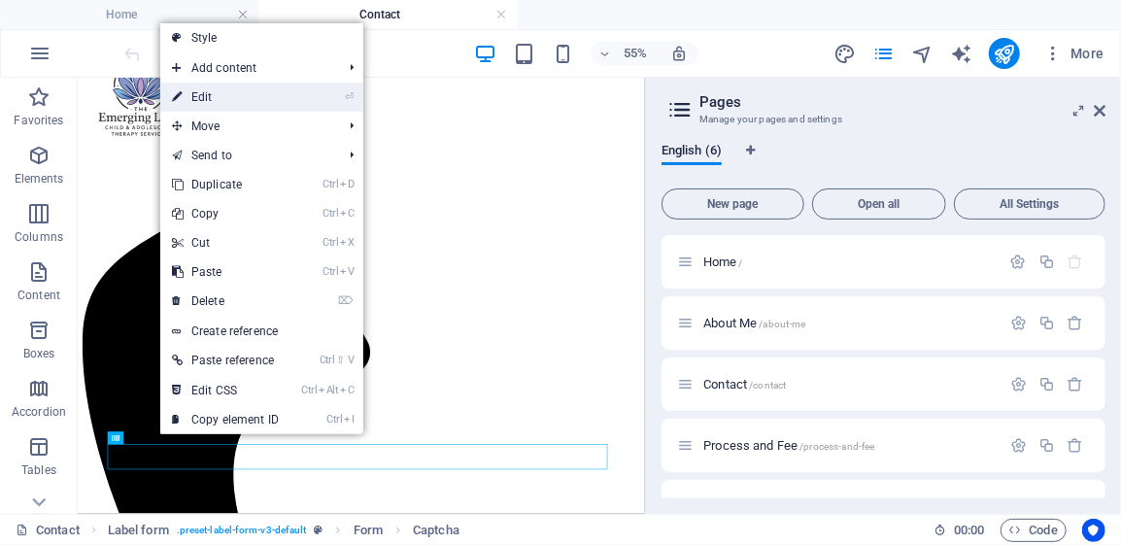
click at [259, 97] on link "⏎ Edit" at bounding box center [225, 97] width 130 height 29
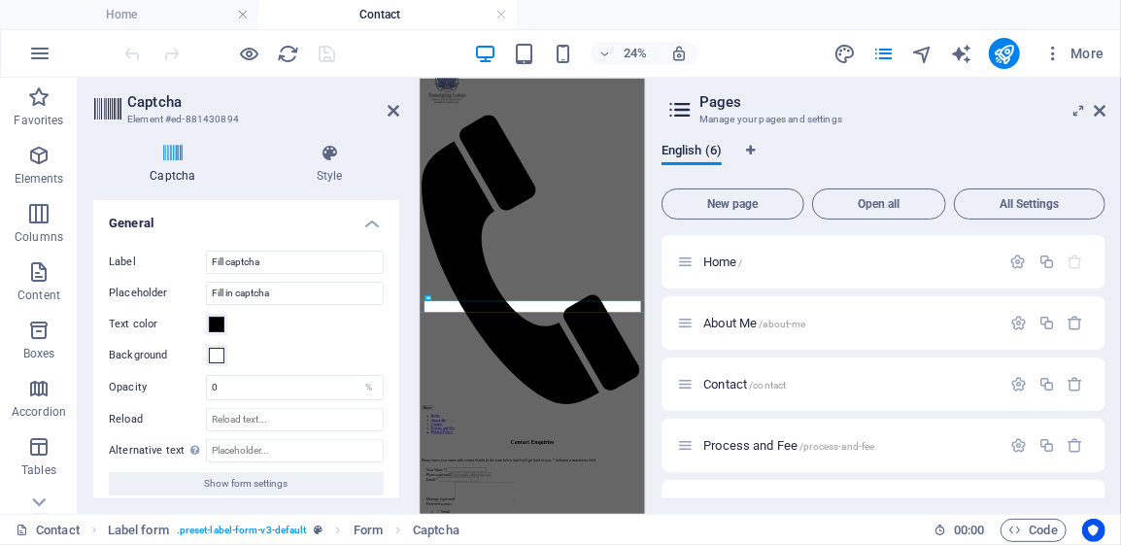
scroll to position [0, 0]
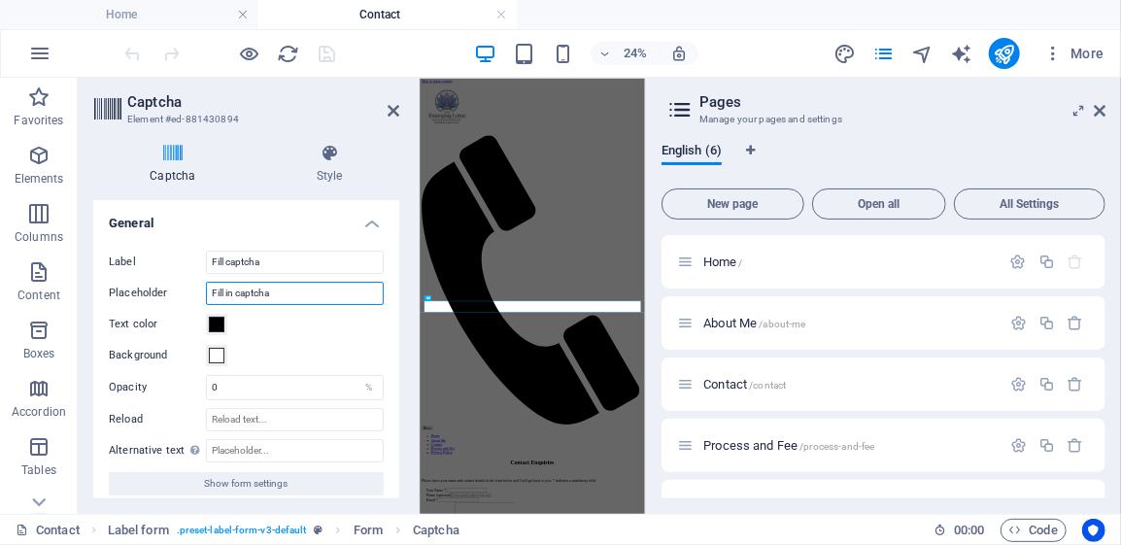
drag, startPoint x: 280, startPoint y: 294, endPoint x: 203, endPoint y: 288, distance: 76.9
click at [203, 288] on div "Placeholder Fill in captcha" at bounding box center [246, 293] width 275 height 23
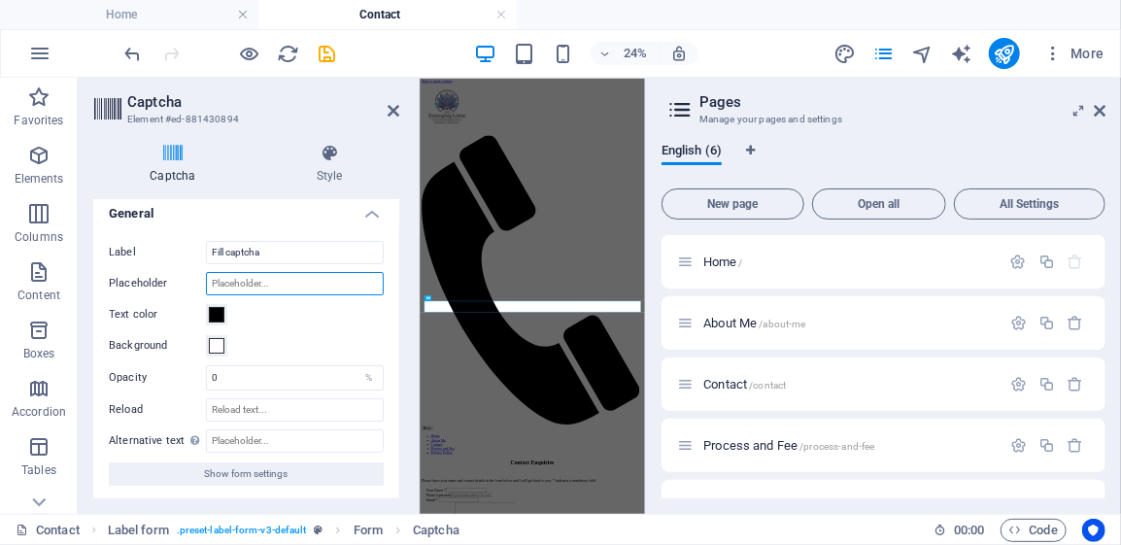
scroll to position [10, 0]
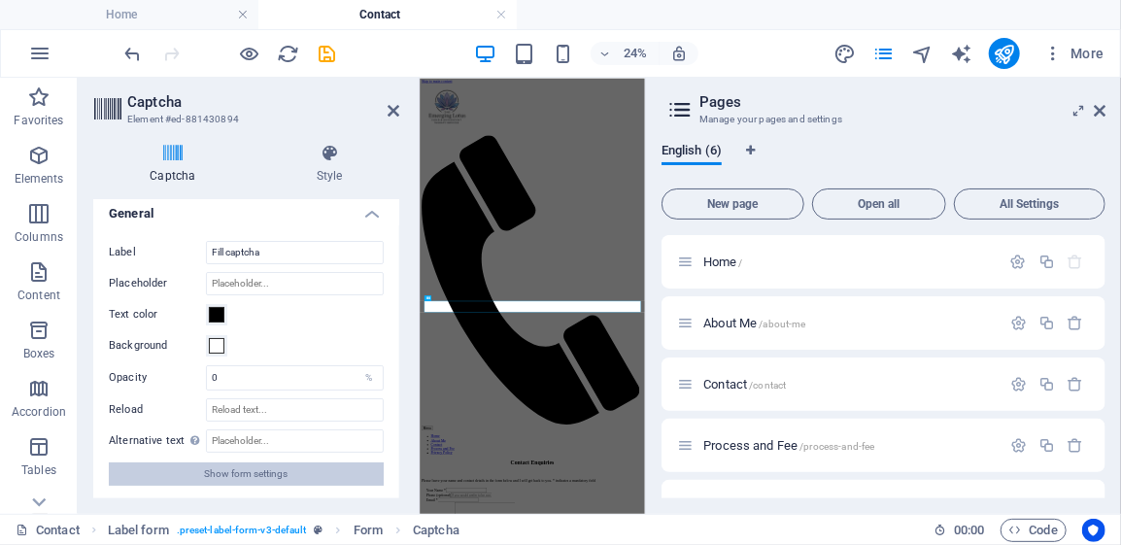
click at [198, 468] on button "Show form settings" at bounding box center [246, 473] width 275 height 23
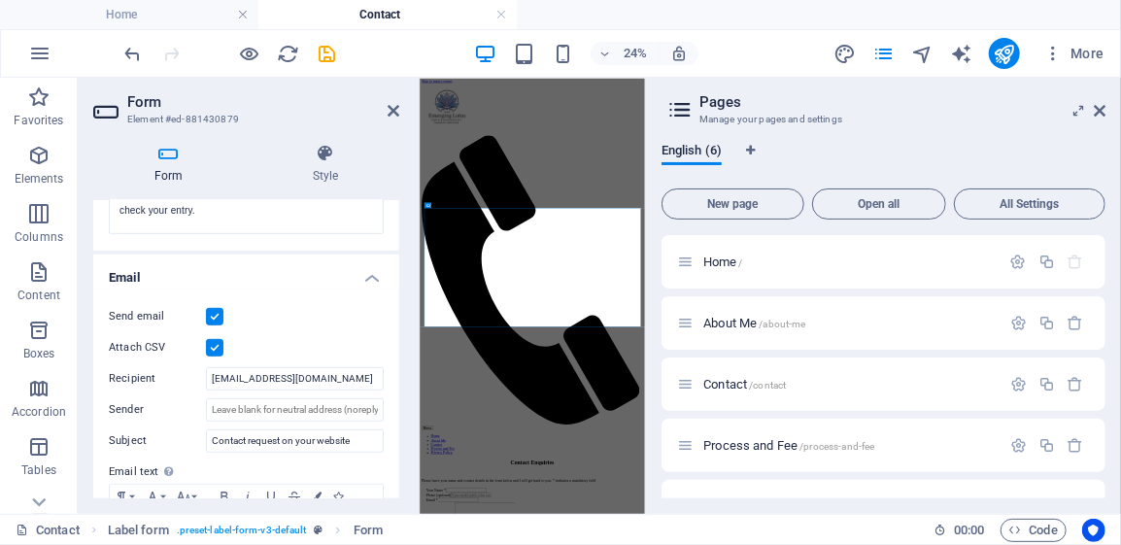
scroll to position [486, 0]
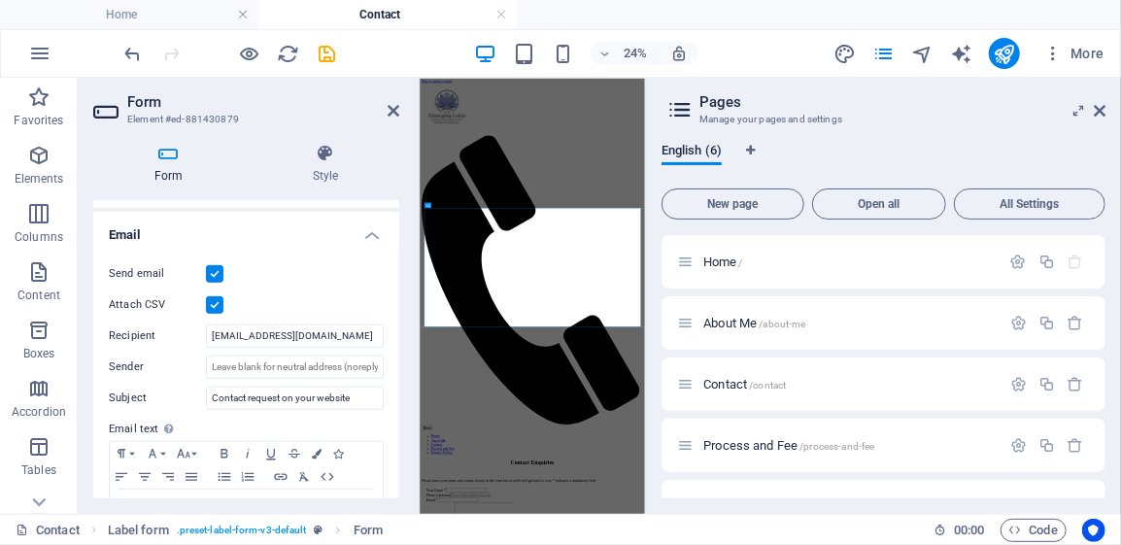
click at [215, 300] on label at bounding box center [214, 304] width 17 height 17
click at [0, 0] on input "Attach CSV" at bounding box center [0, 0] width 0 height 0
click at [329, 57] on icon "save" at bounding box center [328, 54] width 22 height 22
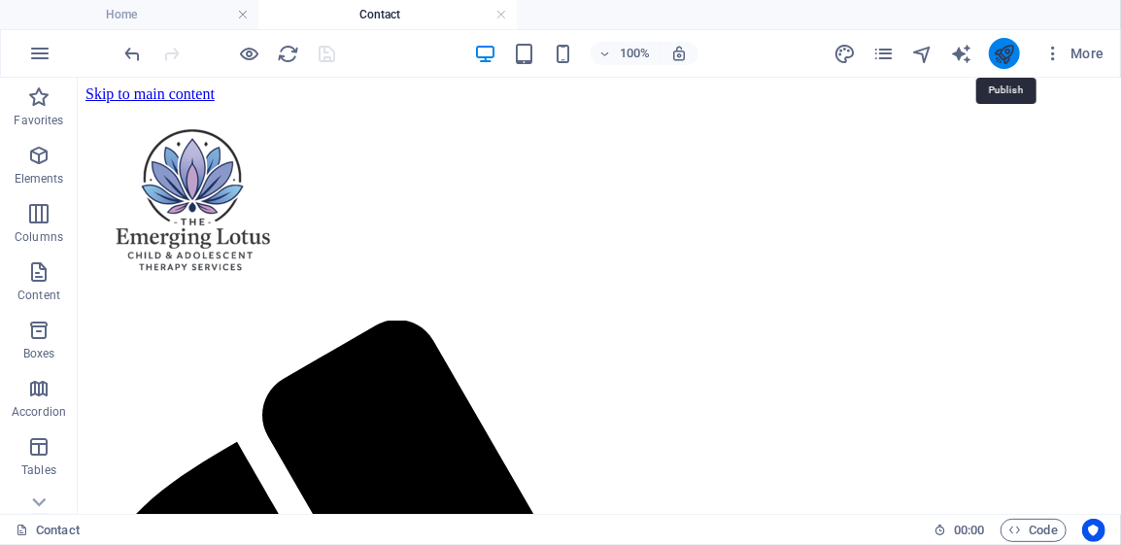
click at [1005, 52] on icon "publish" at bounding box center [1003, 54] width 22 height 22
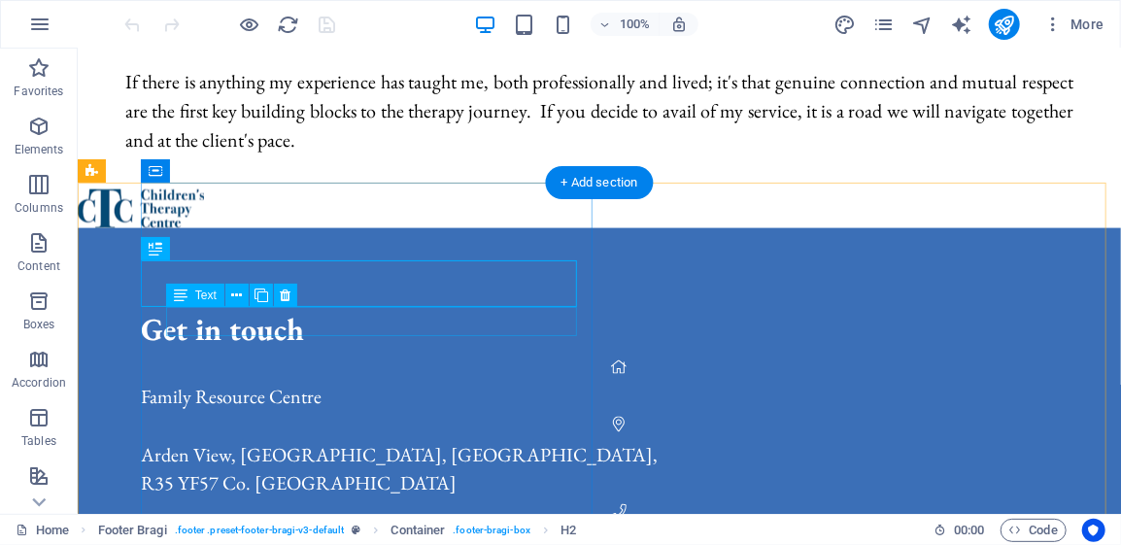
scroll to position [1145, 0]
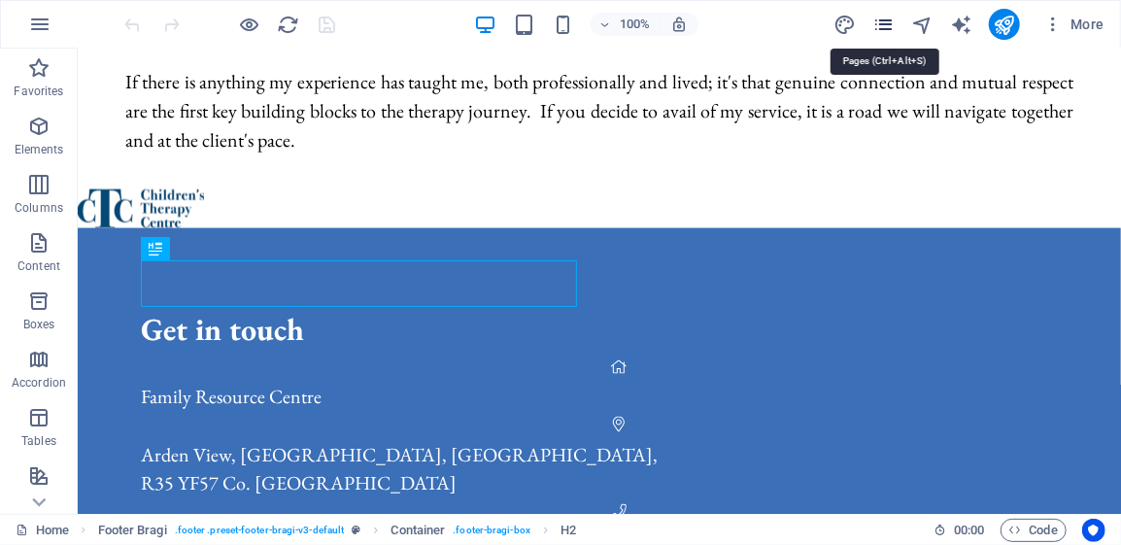
click at [887, 25] on icon "pages" at bounding box center [883, 25] width 22 height 22
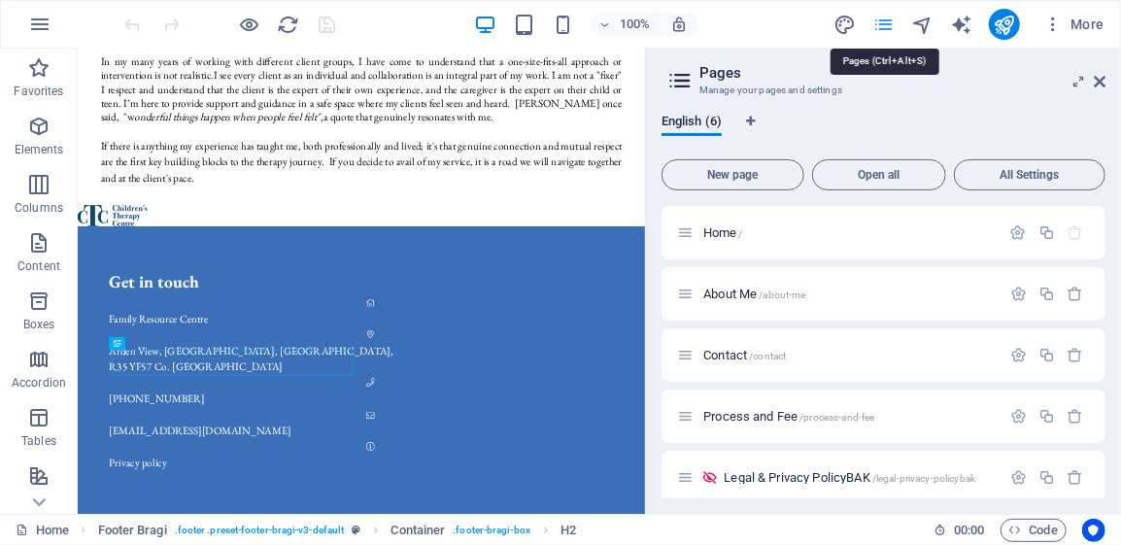
scroll to position [809, 0]
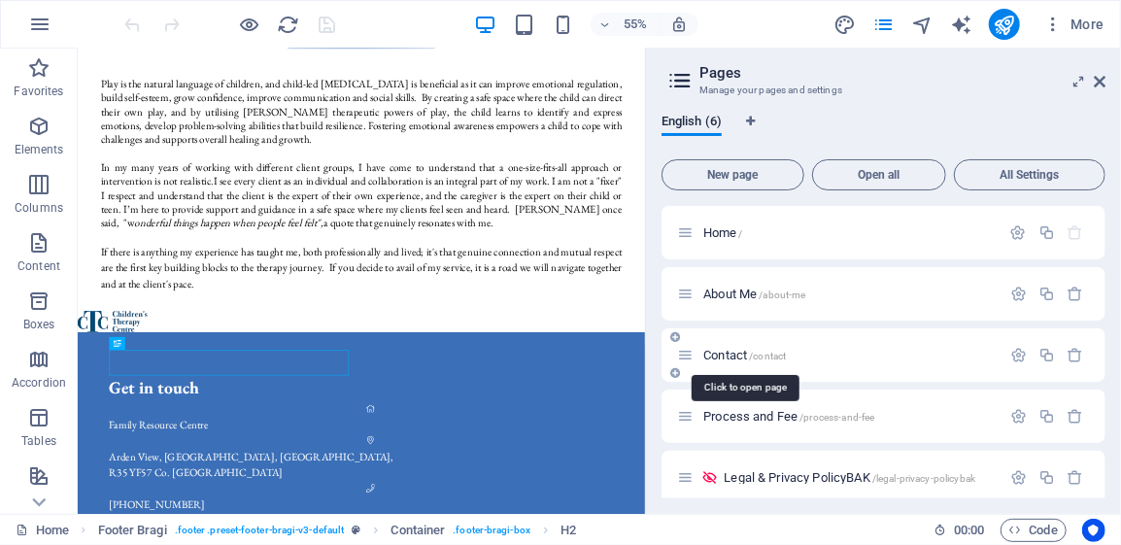
click at [735, 352] on span "Contact /contact" at bounding box center [744, 355] width 83 height 15
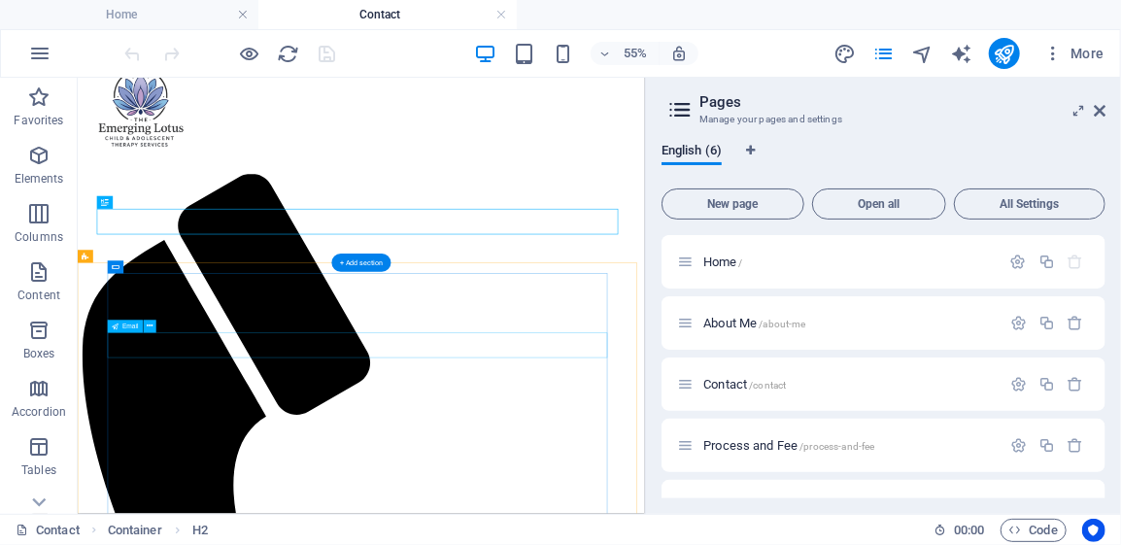
scroll to position [86, 0]
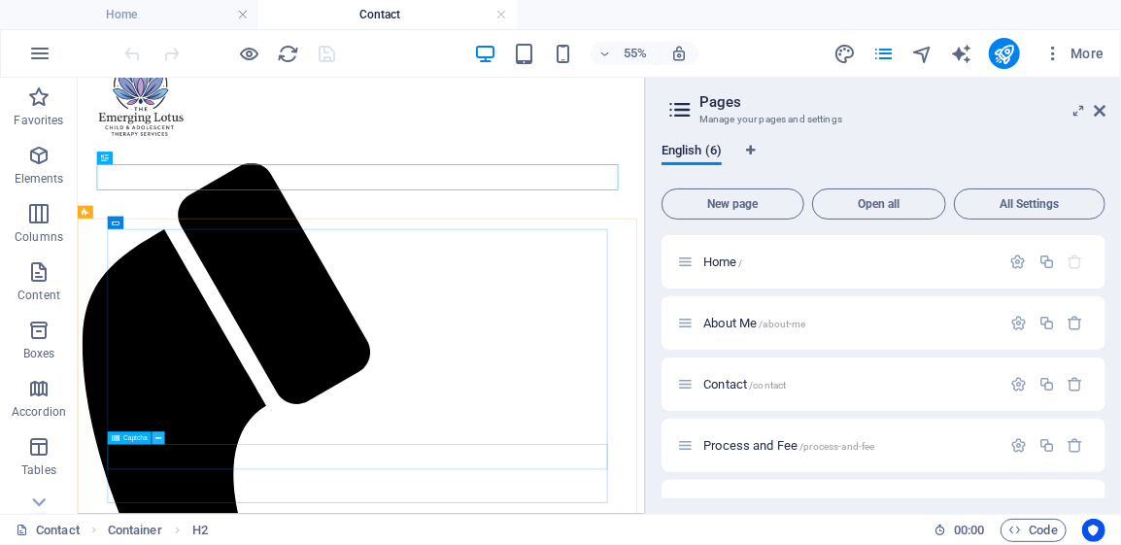
click at [159, 439] on icon at bounding box center [158, 439] width 6 height 12
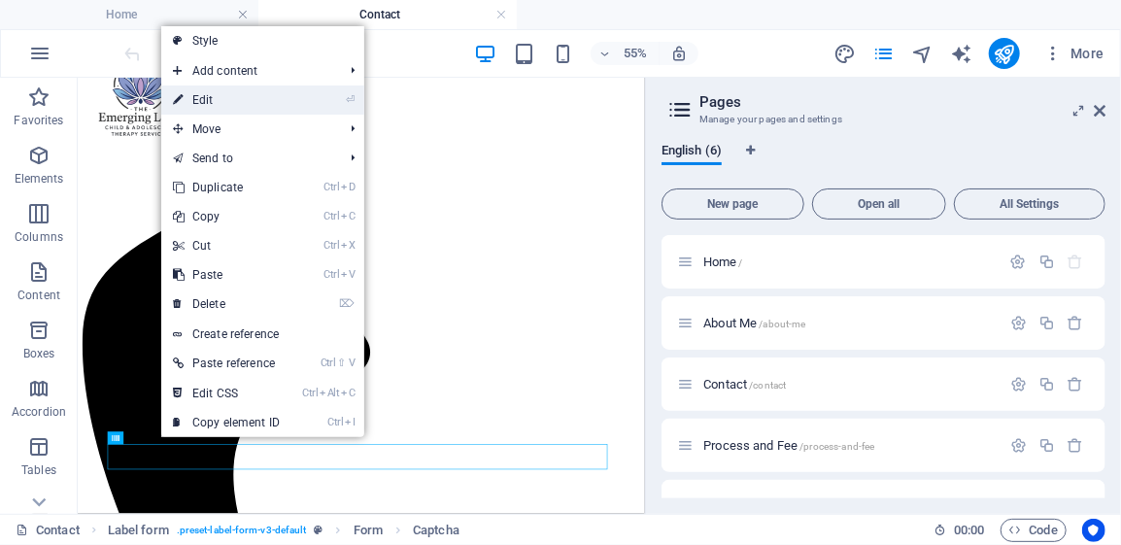
click at [222, 97] on link "⏎ Edit" at bounding box center [226, 99] width 130 height 29
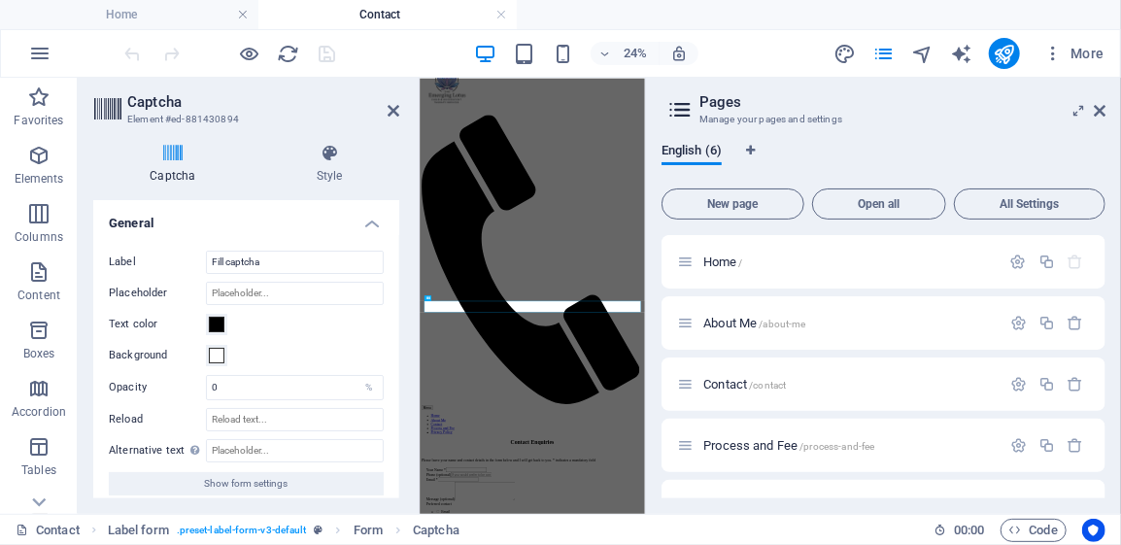
scroll to position [0, 0]
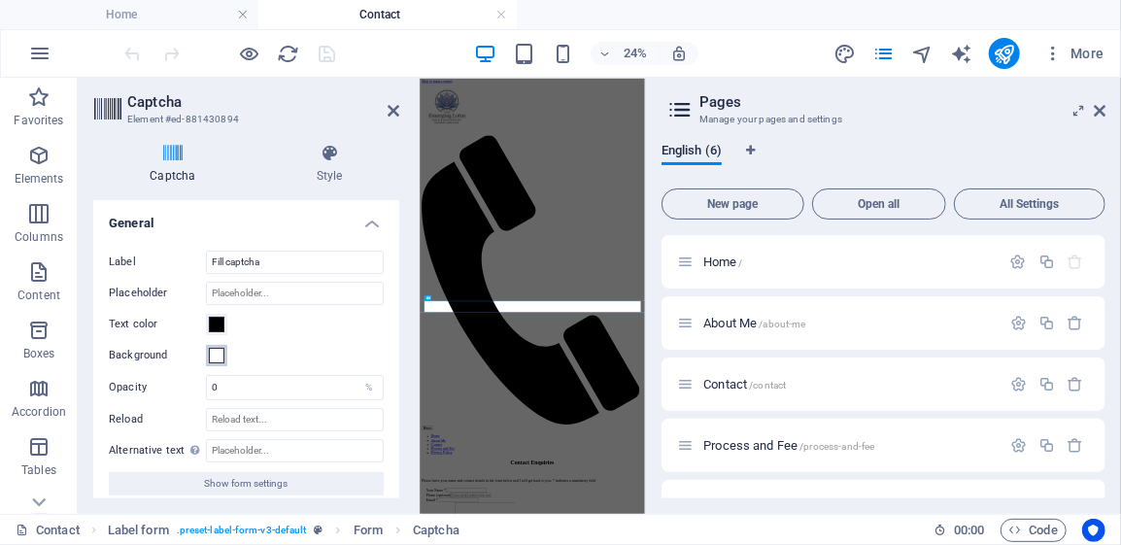
click at [218, 353] on span at bounding box center [217, 356] width 16 height 16
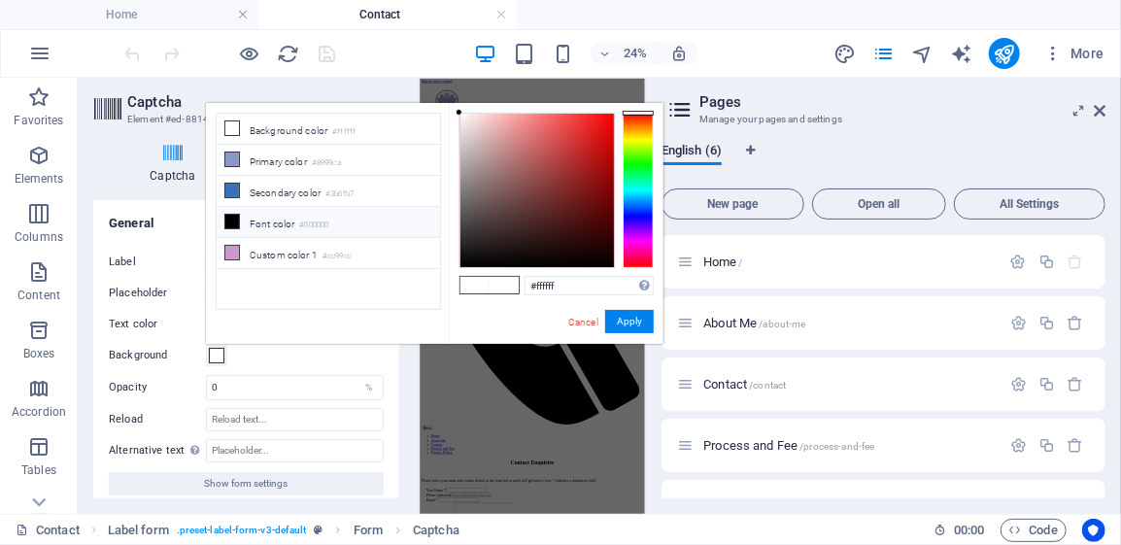
click at [232, 215] on icon at bounding box center [232, 222] width 14 height 14
click at [230, 185] on icon at bounding box center [232, 191] width 14 height 14
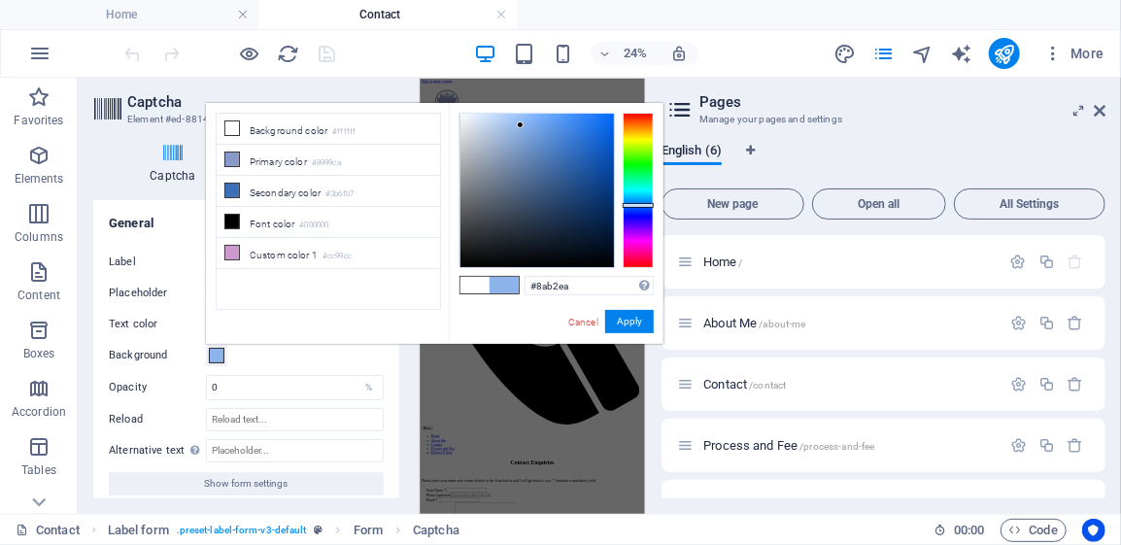
type input "#88b1ea"
drag, startPoint x: 560, startPoint y: 153, endPoint x: 523, endPoint y: 125, distance: 46.4
click at [523, 125] on div at bounding box center [523, 124] width 7 height 7
click at [618, 322] on button "Apply" at bounding box center [629, 321] width 49 height 23
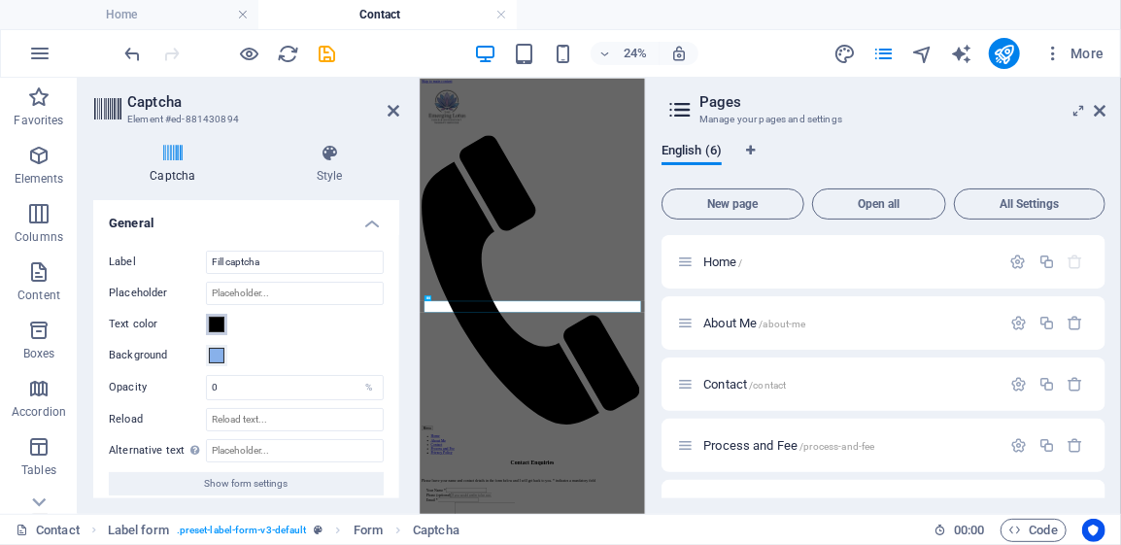
click at [217, 325] on span at bounding box center [217, 325] width 16 height 16
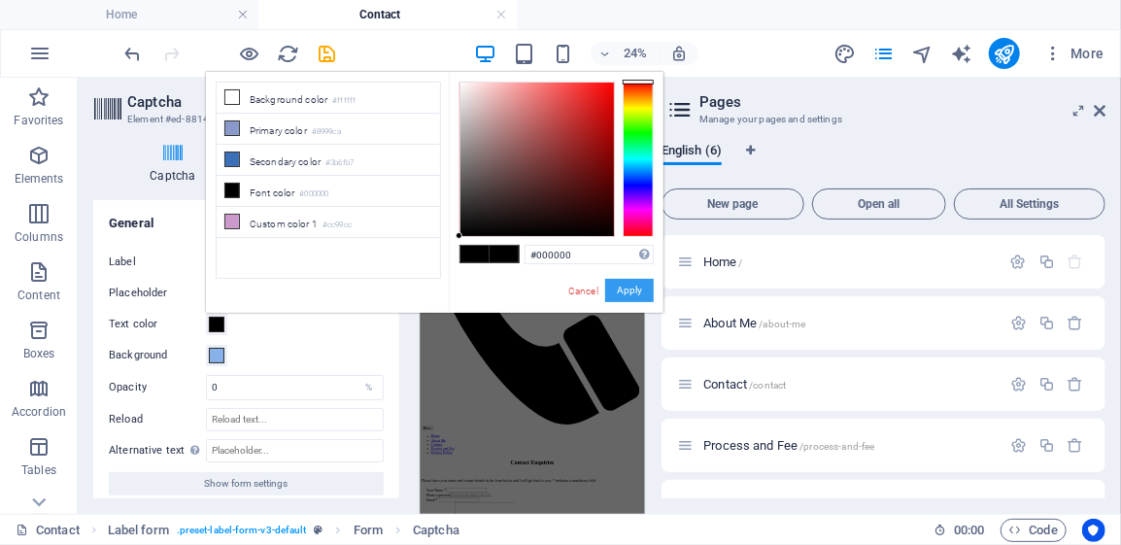
click at [621, 290] on button "Apply" at bounding box center [629, 290] width 49 height 23
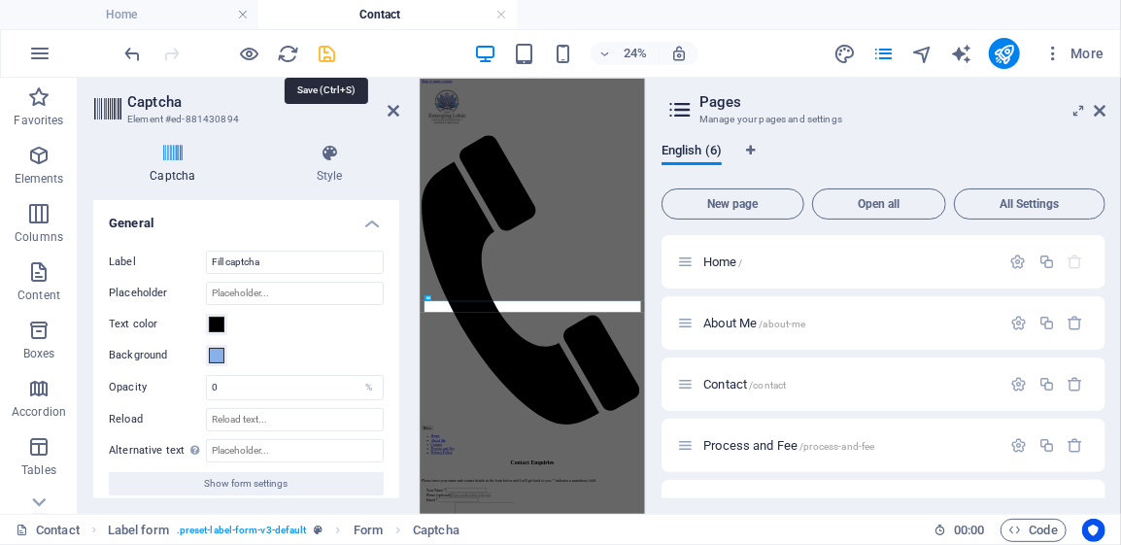
click at [330, 52] on icon "save" at bounding box center [328, 54] width 22 height 22
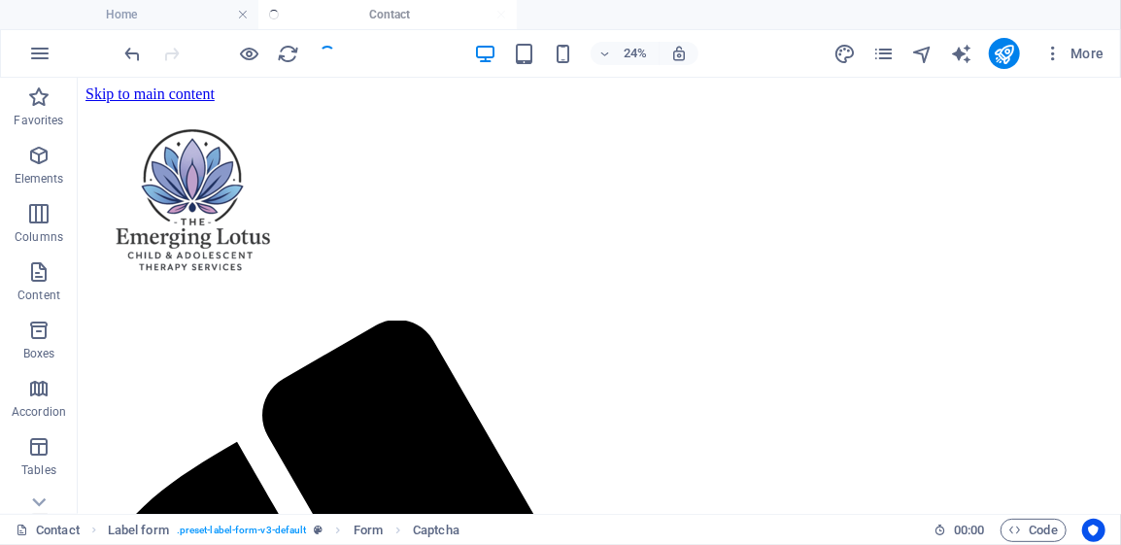
scroll to position [444, 0]
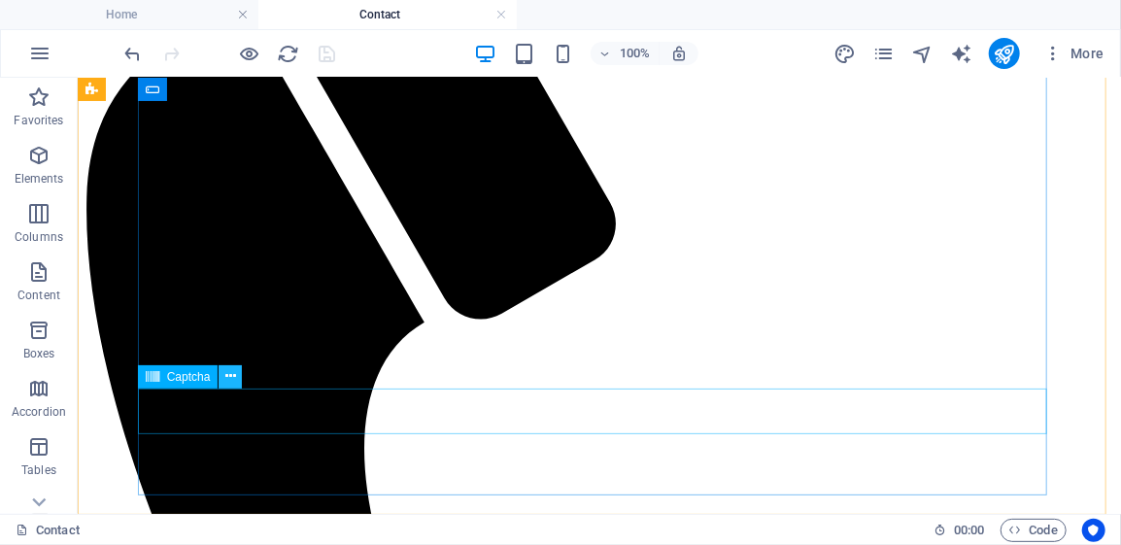
click at [236, 375] on button at bounding box center [229, 376] width 23 height 23
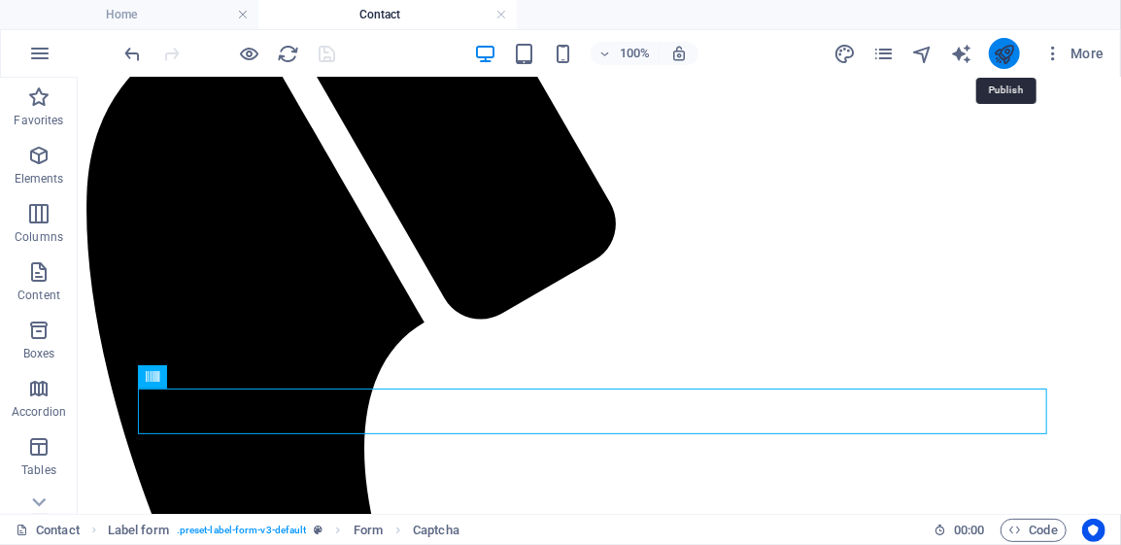
click at [1003, 47] on icon "publish" at bounding box center [1003, 54] width 22 height 22
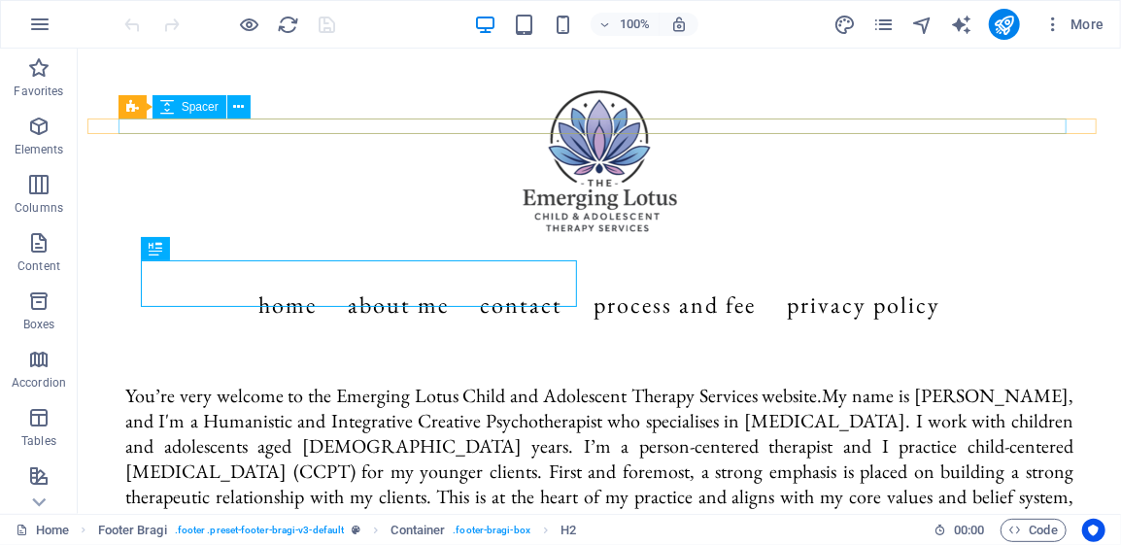
scroll to position [1145, 0]
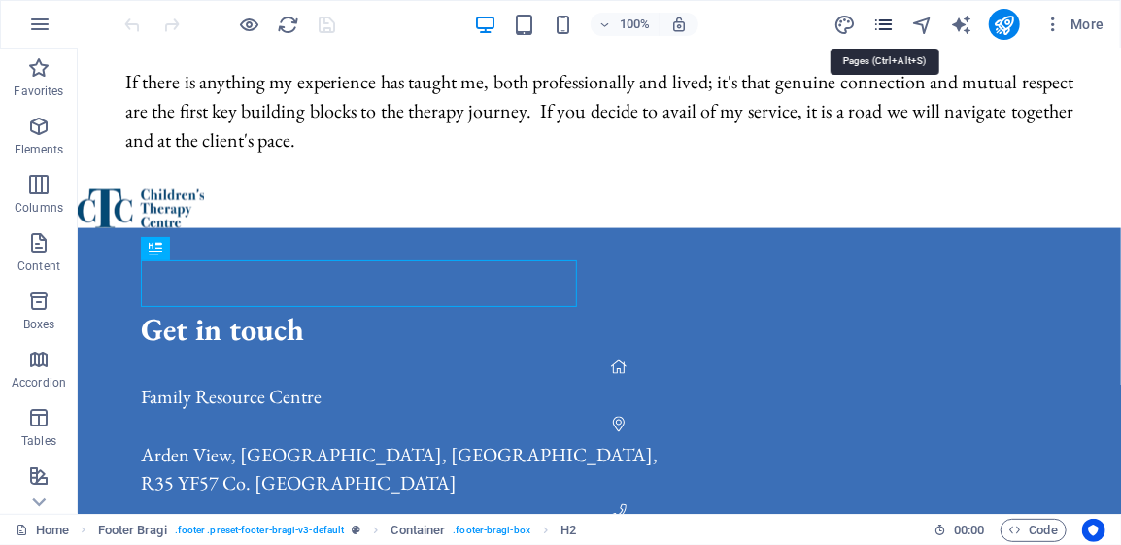
click at [883, 22] on icon "pages" at bounding box center [883, 25] width 22 height 22
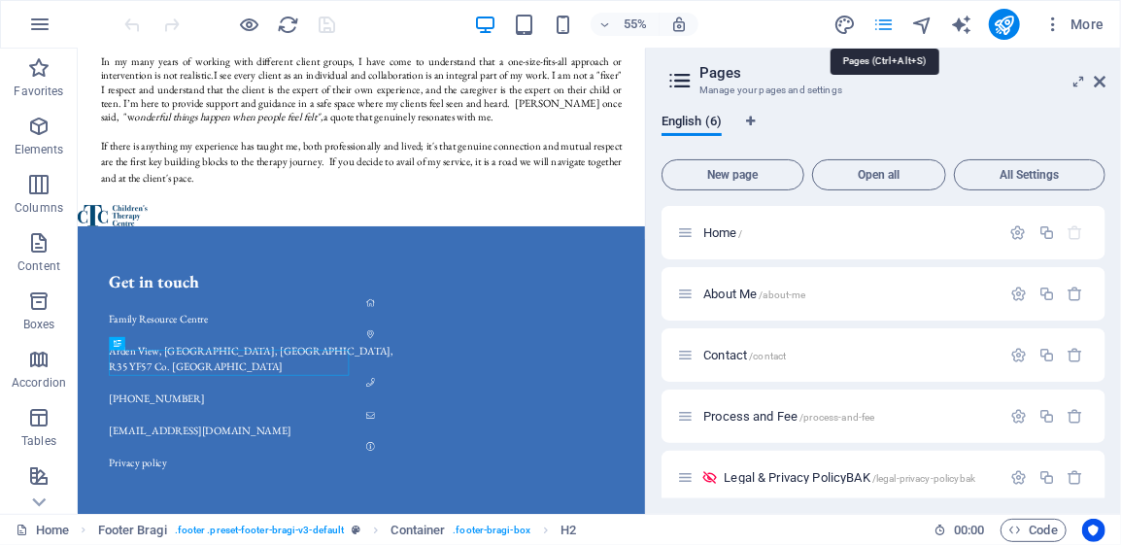
scroll to position [809, 0]
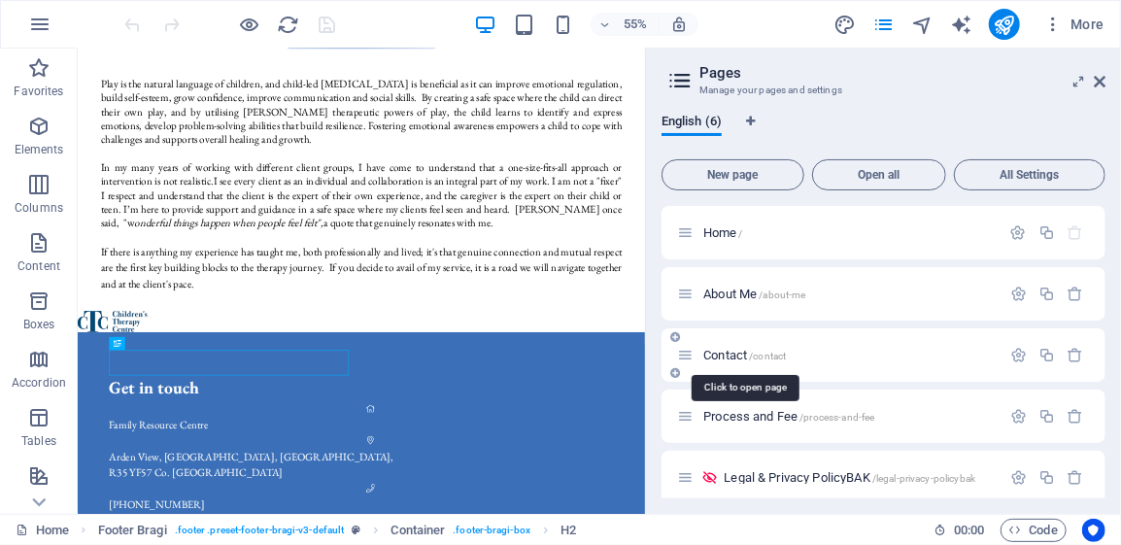
click at [728, 353] on span "Contact /contact" at bounding box center [744, 355] width 83 height 15
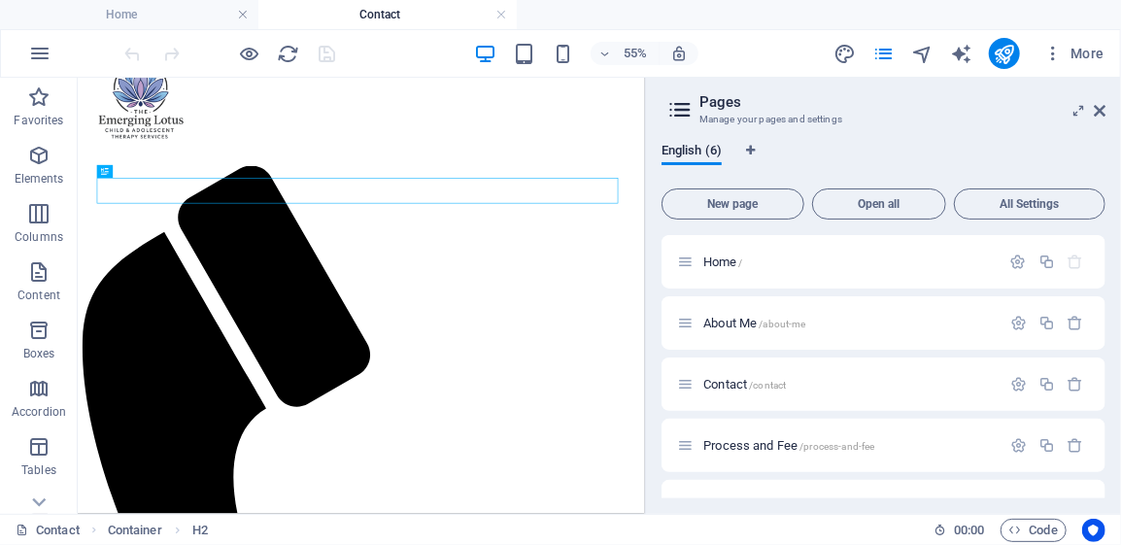
scroll to position [86, 0]
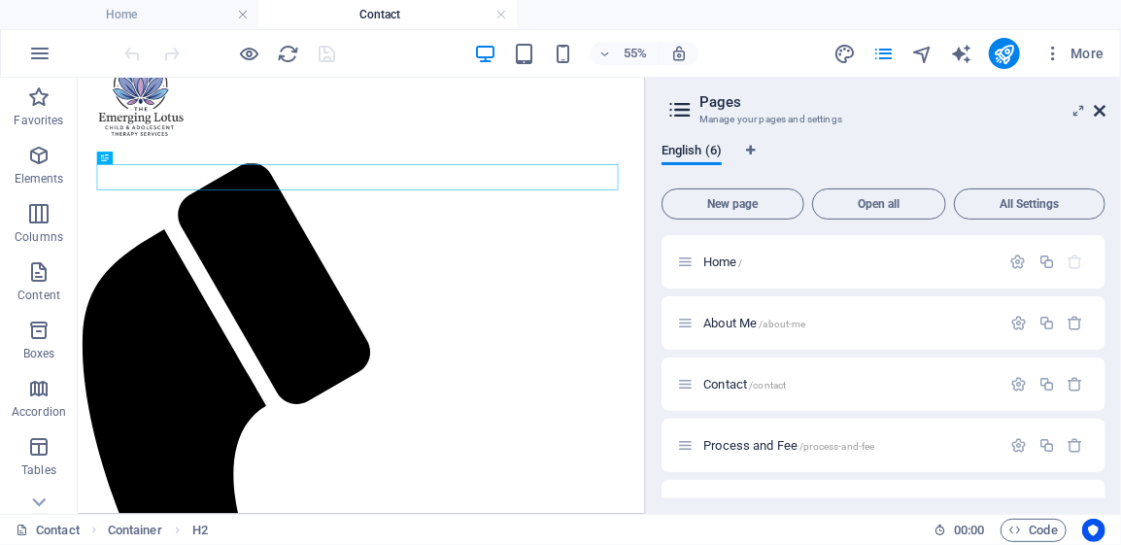
click at [1101, 111] on icon at bounding box center [1099, 111] width 12 height 16
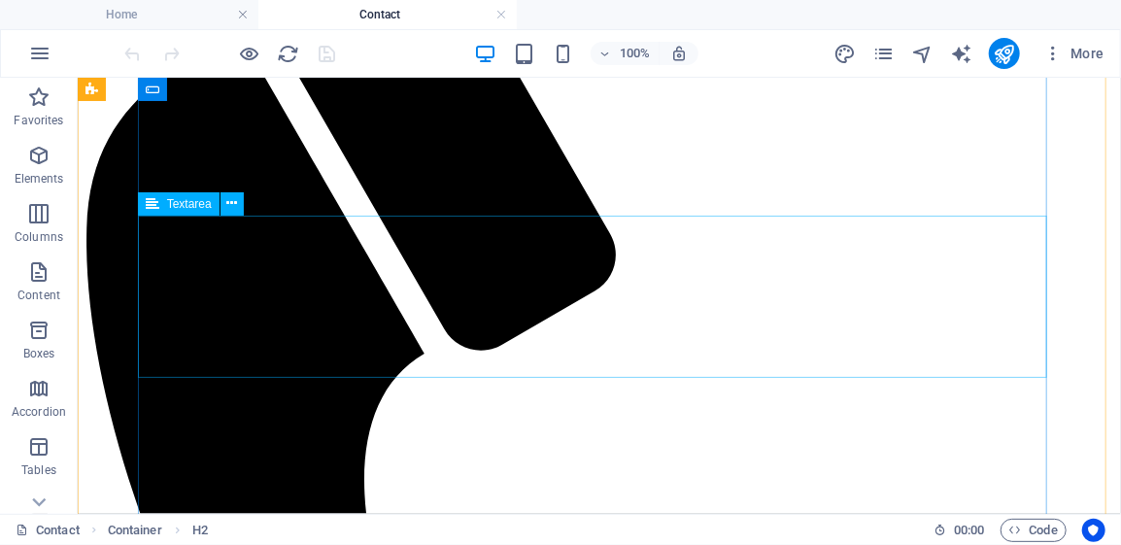
scroll to position [444, 0]
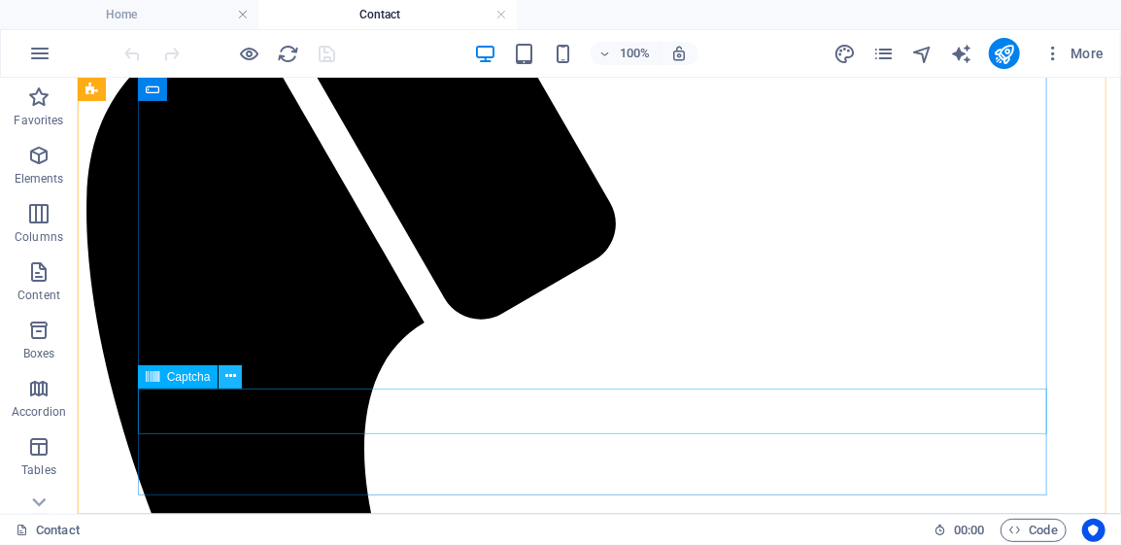
click at [226, 379] on icon at bounding box center [230, 376] width 11 height 20
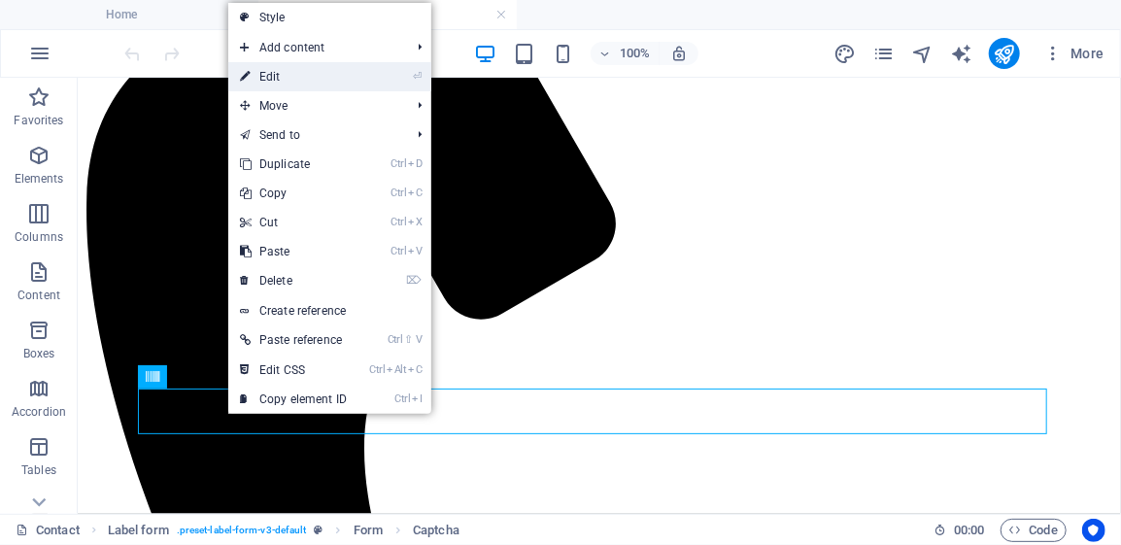
click at [271, 75] on link "⏎ Edit" at bounding box center [293, 76] width 130 height 29
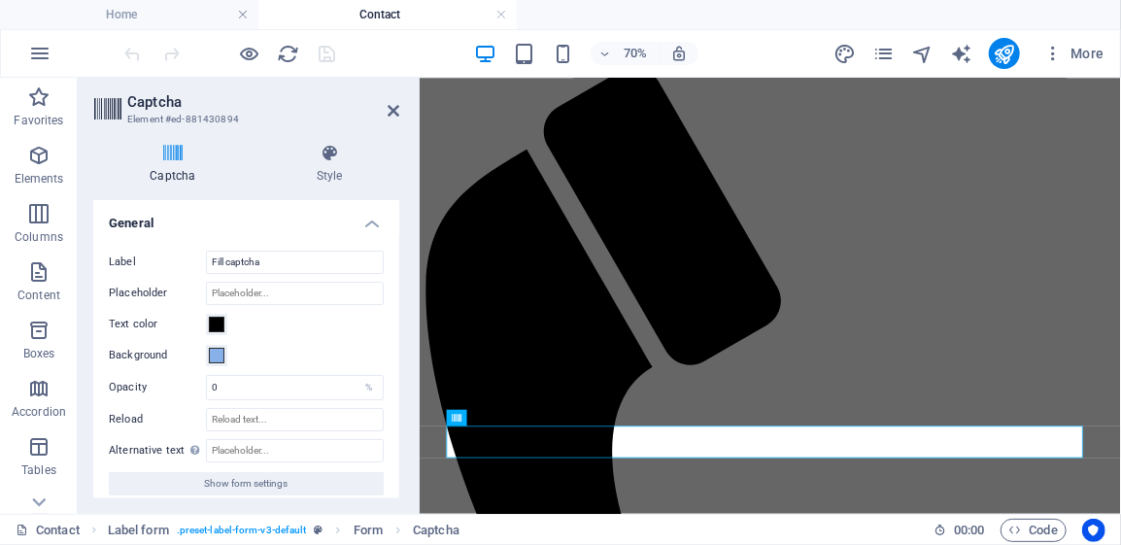
scroll to position [10, 0]
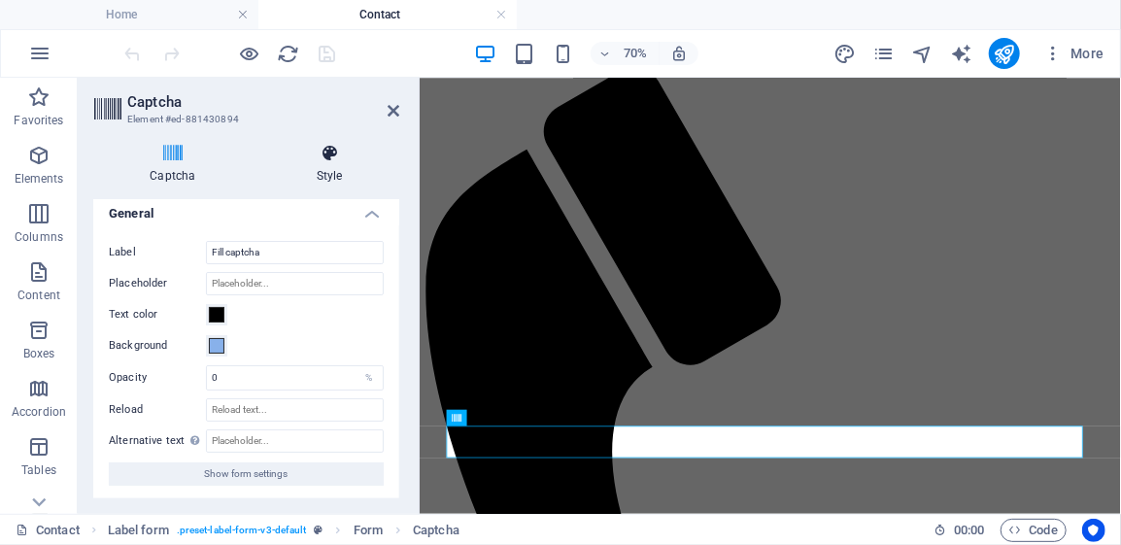
click at [327, 150] on icon at bounding box center [329, 153] width 139 height 19
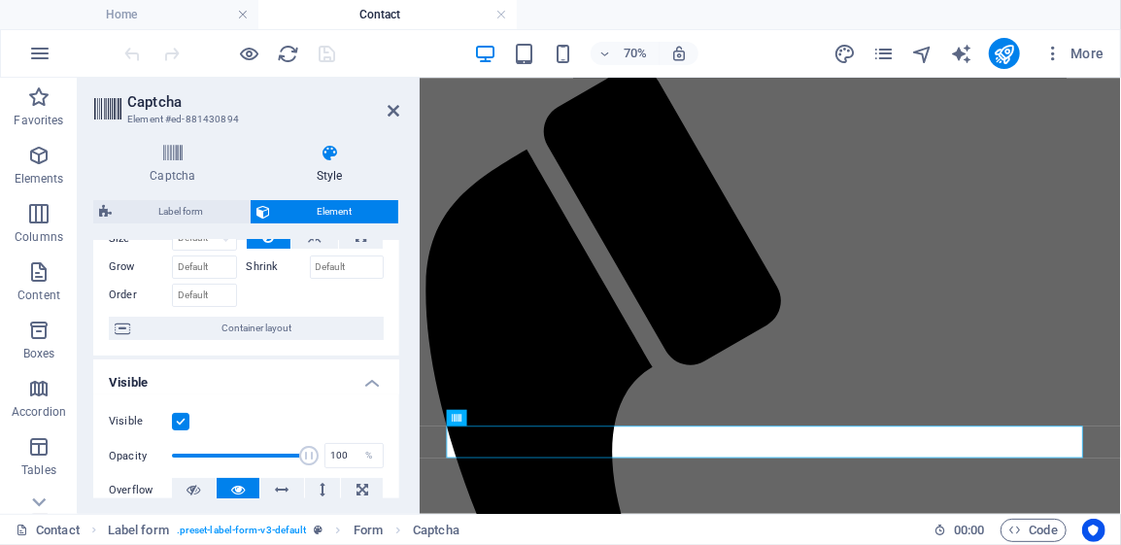
scroll to position [194, 0]
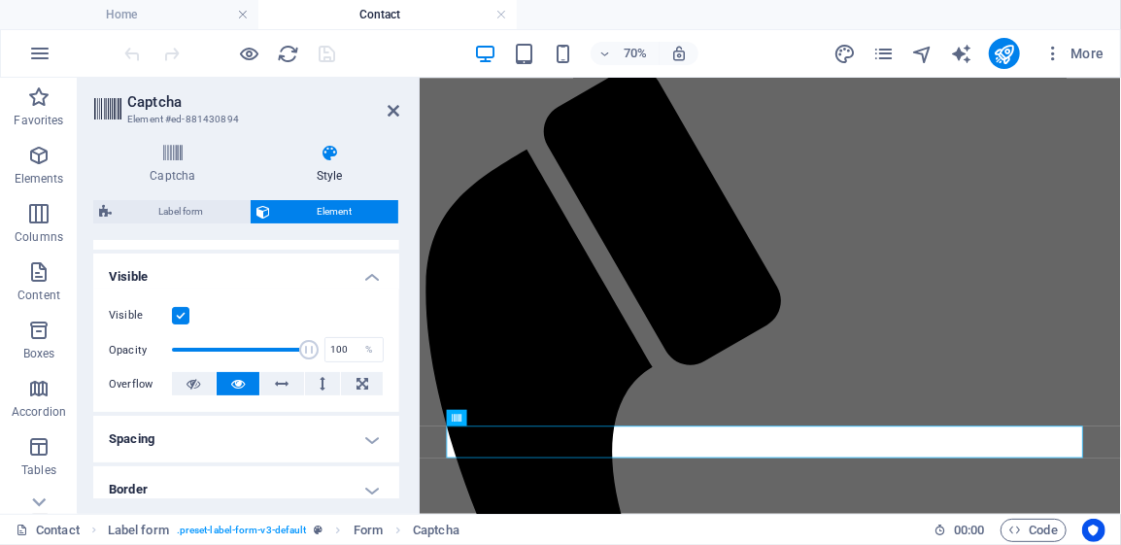
click at [369, 280] on h4 "Visible" at bounding box center [246, 270] width 306 height 35
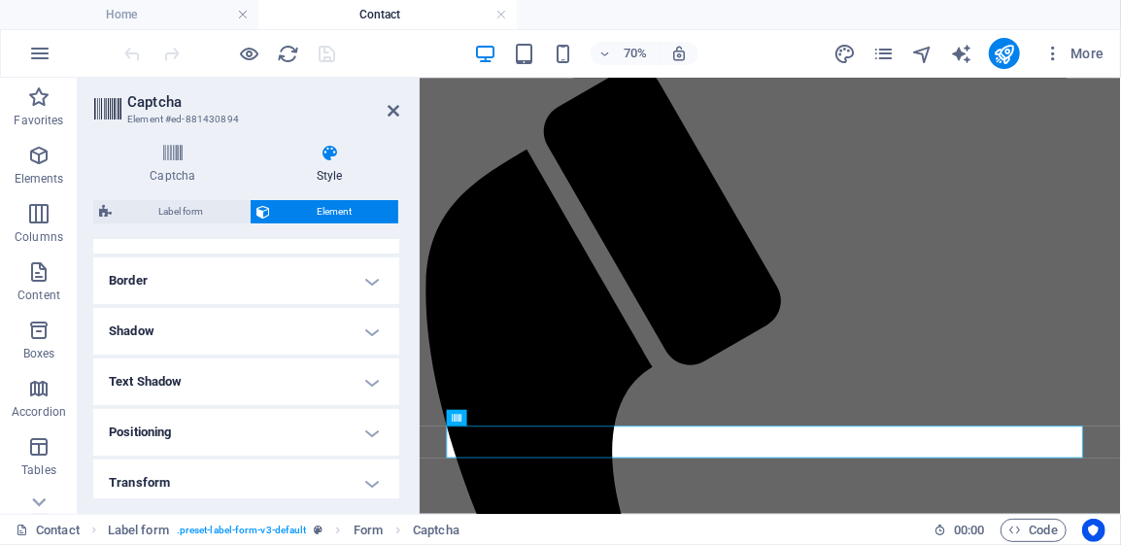
scroll to position [388, 0]
click at [369, 334] on h4 "Positioning" at bounding box center [246, 335] width 306 height 47
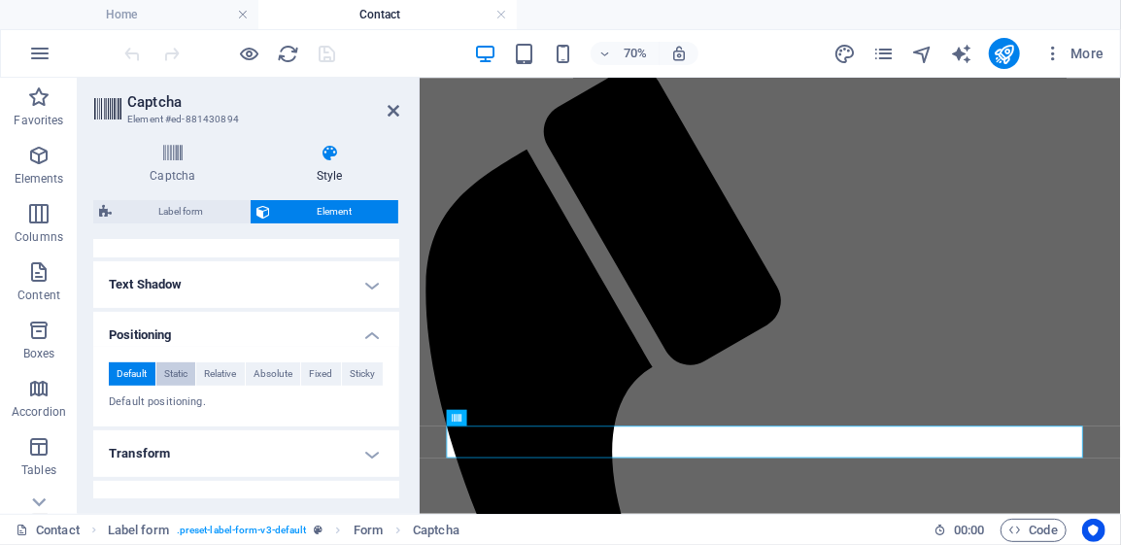
click at [180, 371] on span "Static" at bounding box center [175, 373] width 23 height 23
click at [368, 333] on h4 "Positioning" at bounding box center [246, 329] width 306 height 35
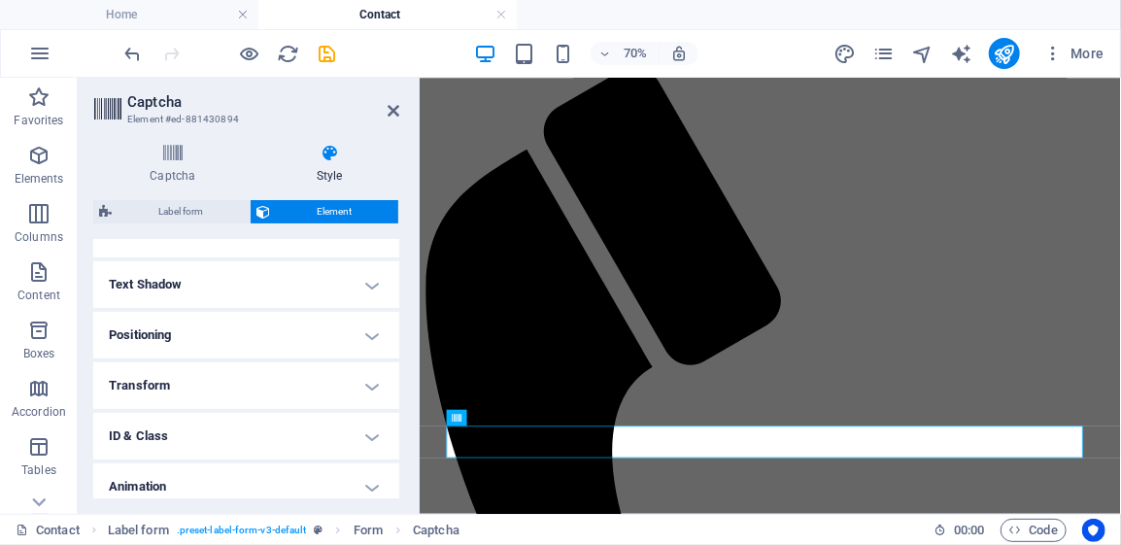
scroll to position [449, 0]
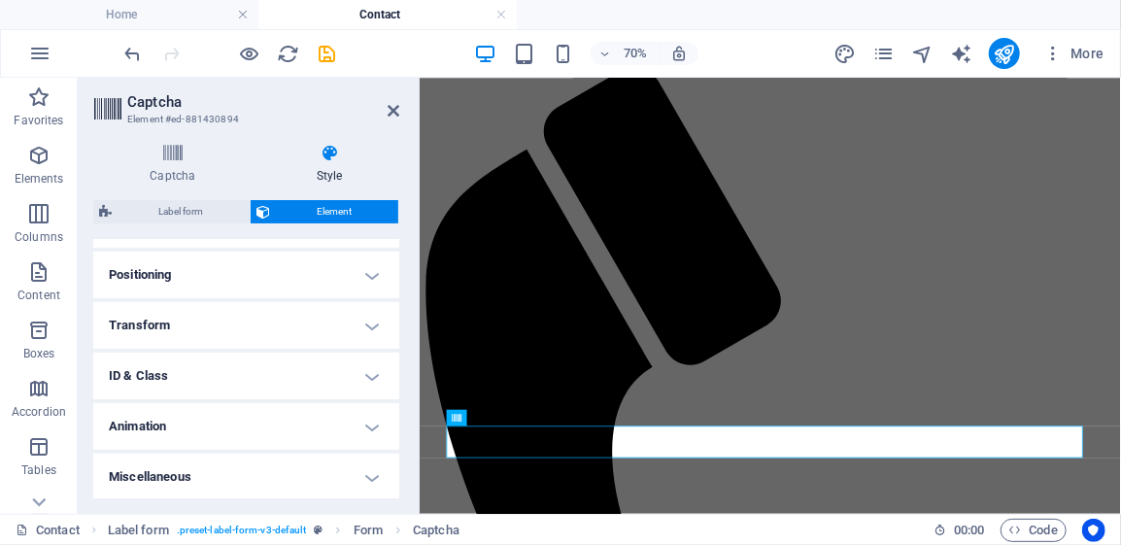
click at [368, 376] on h4 "ID & Class" at bounding box center [246, 375] width 306 height 47
click at [367, 373] on h4 "ID & Class" at bounding box center [246, 369] width 306 height 35
click at [369, 375] on h4 "ID & Class" at bounding box center [246, 375] width 306 height 47
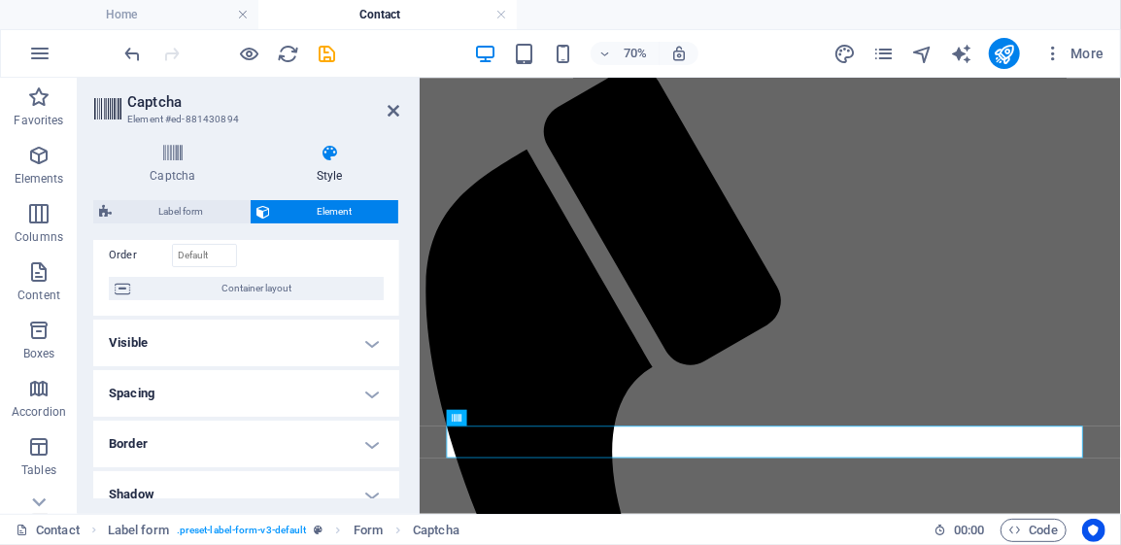
scroll to position [41, 0]
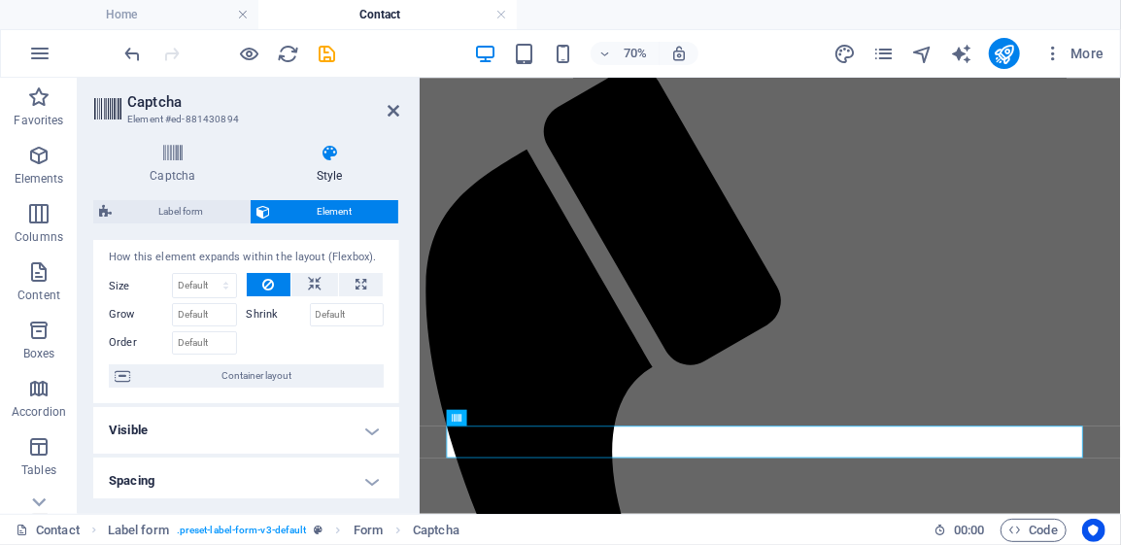
click at [368, 430] on h4 "Visible" at bounding box center [246, 430] width 306 height 47
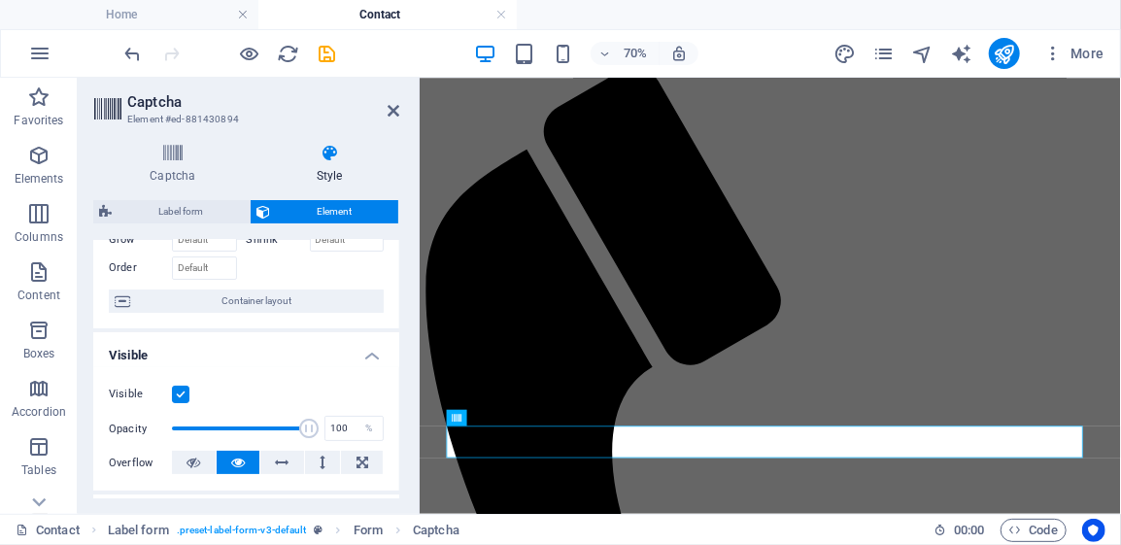
scroll to position [138, 0]
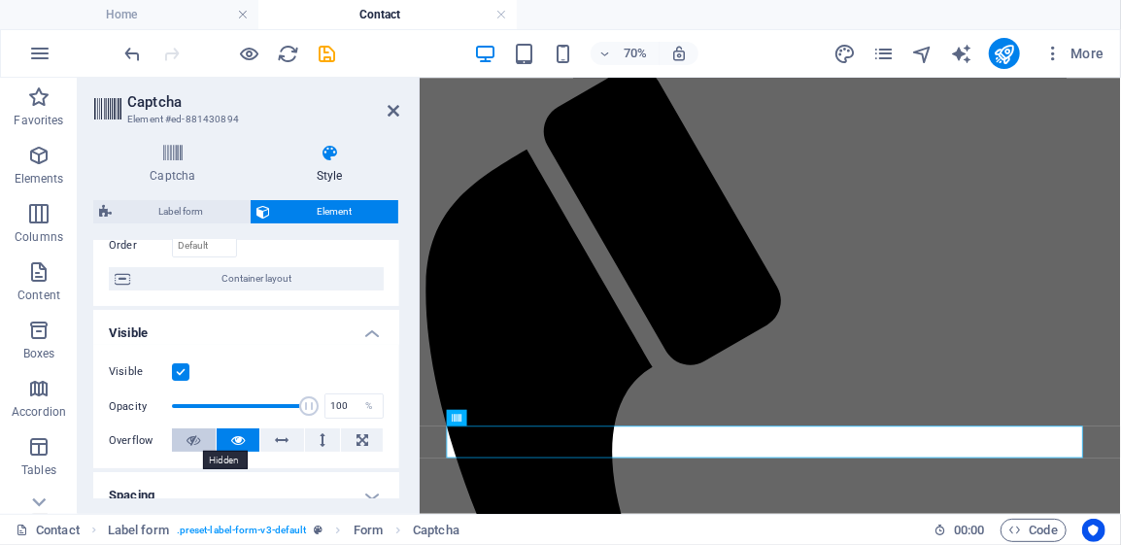
click at [195, 437] on icon at bounding box center [193, 439] width 14 height 23
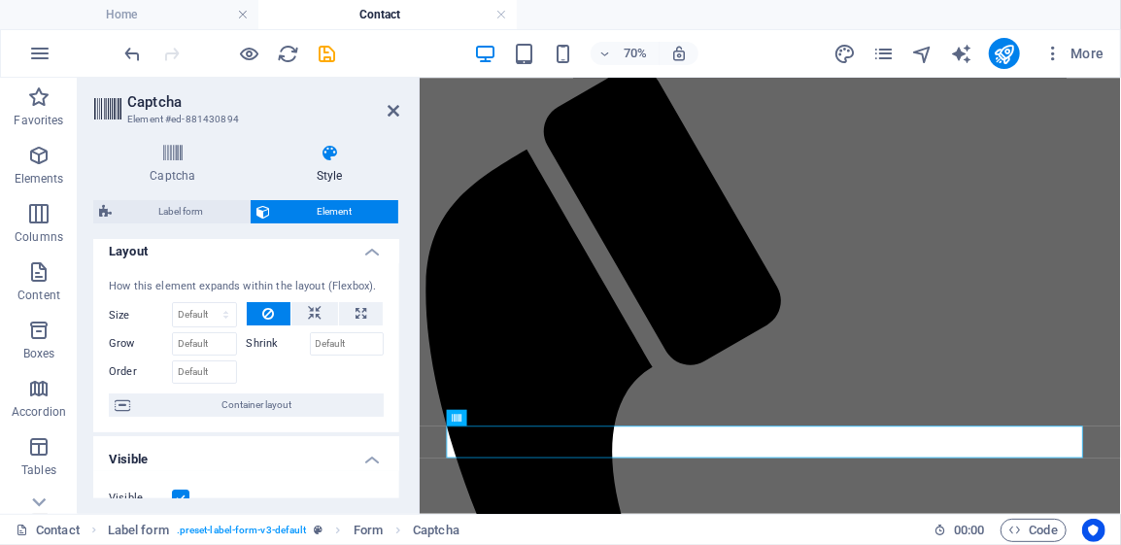
scroll to position [0, 0]
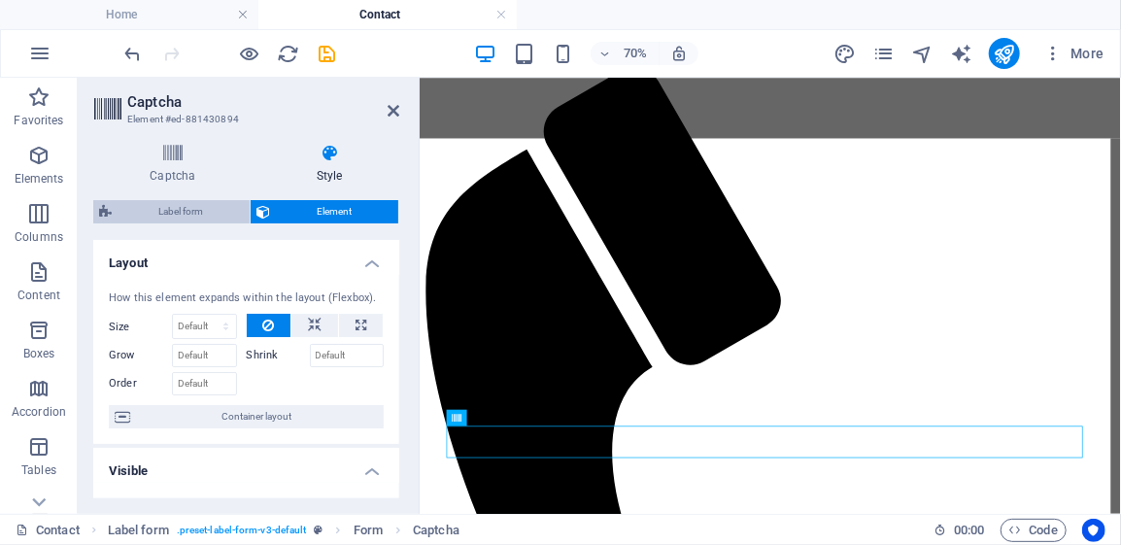
click at [172, 209] on span "Label form" at bounding box center [180, 211] width 126 height 23
select select "rem"
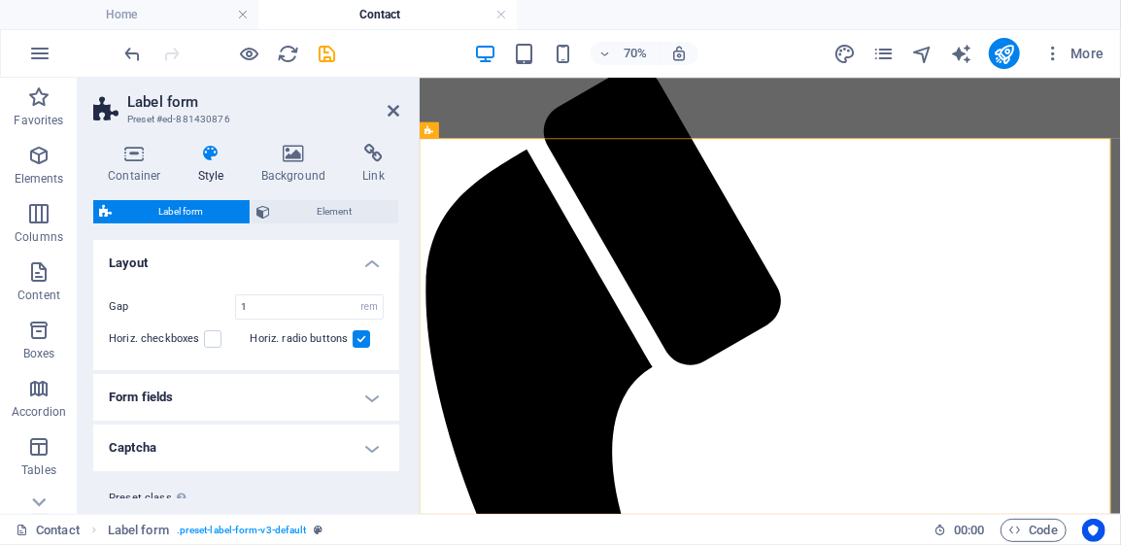
click at [186, 396] on h4 "Form fields" at bounding box center [246, 397] width 306 height 47
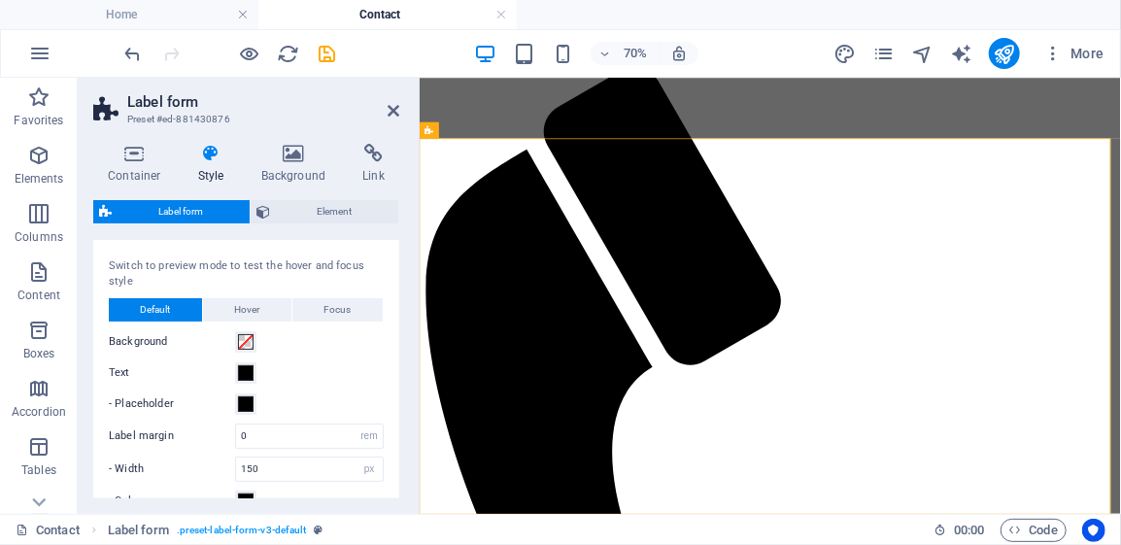
scroll to position [194, 0]
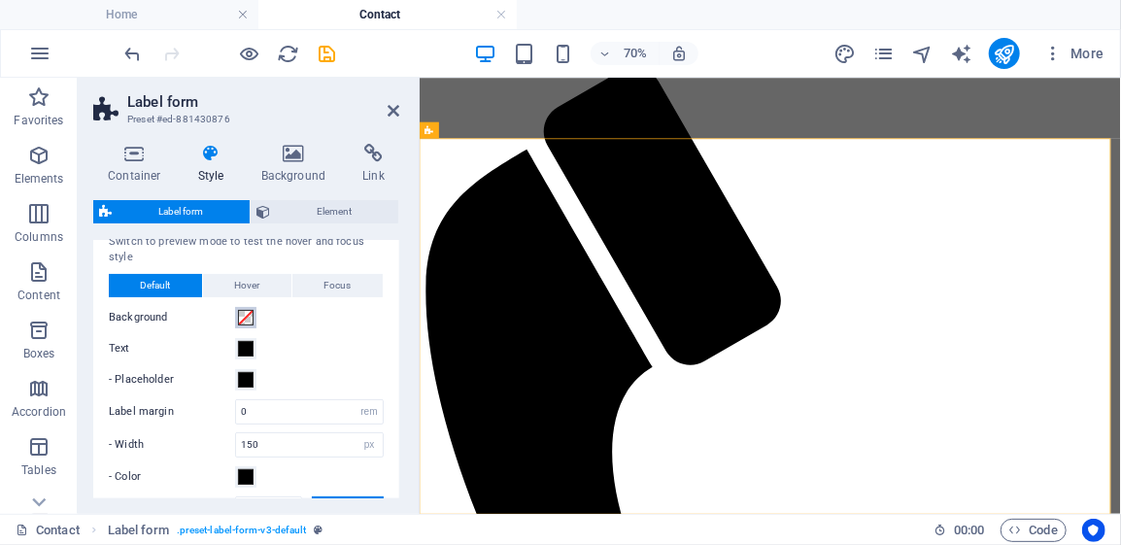
click at [242, 316] on span at bounding box center [246, 318] width 16 height 16
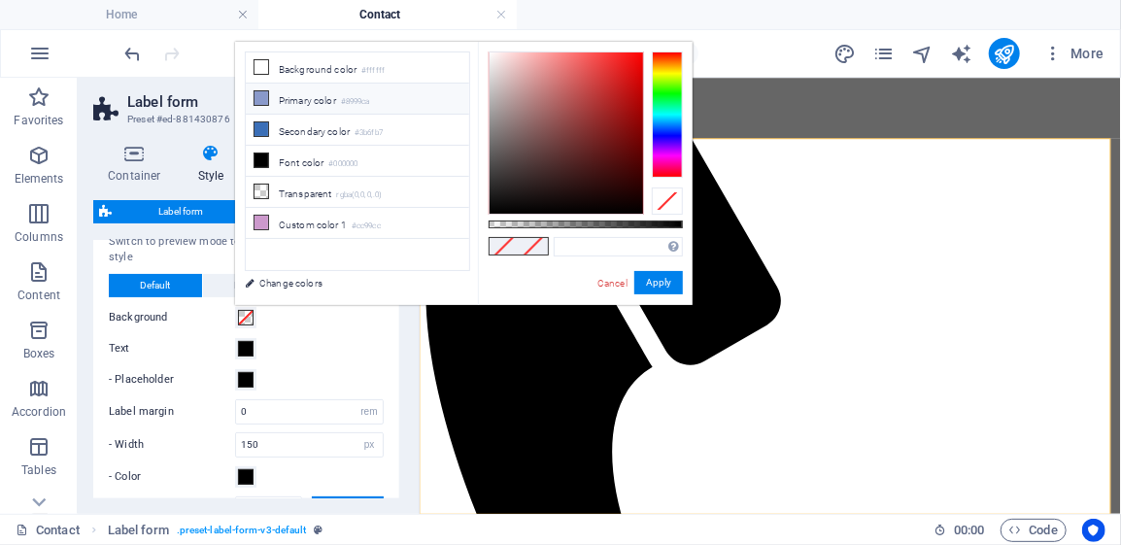
click at [258, 97] on icon at bounding box center [261, 98] width 14 height 14
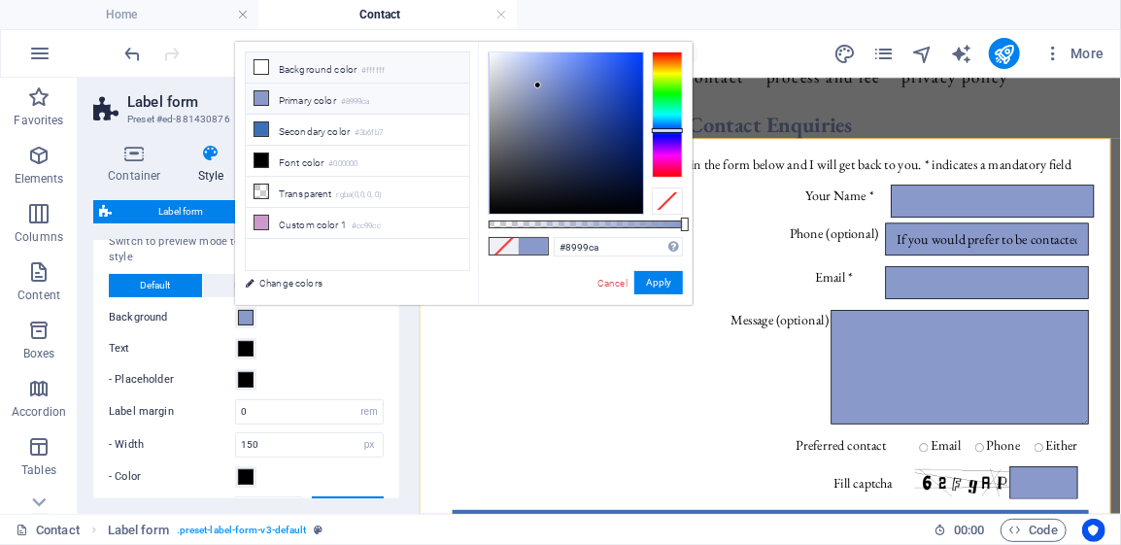
click at [357, 70] on li "Background color #ffffff" at bounding box center [357, 67] width 223 height 31
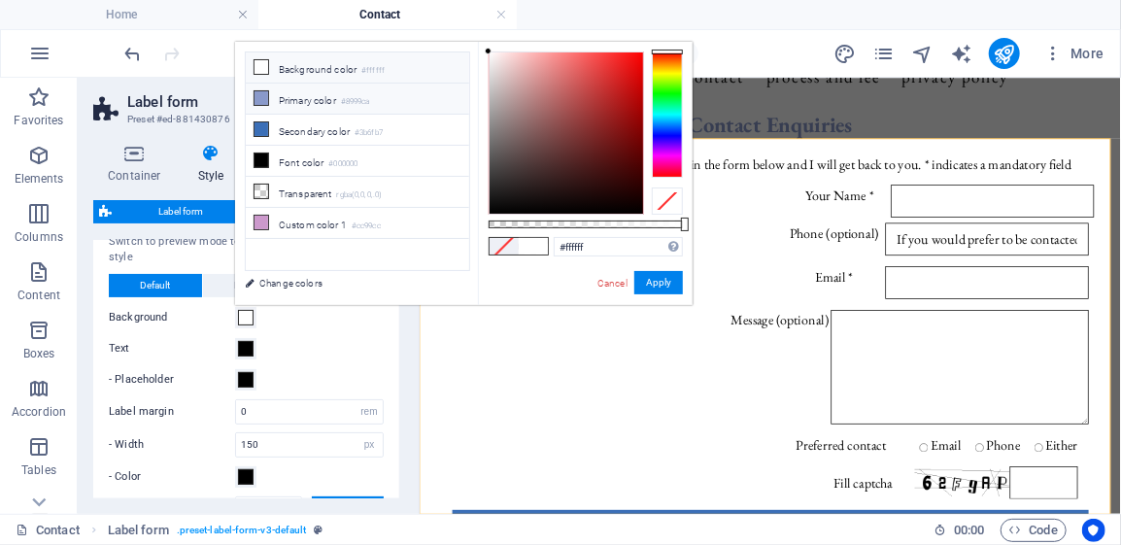
click at [302, 98] on li "Primary color #8999ca" at bounding box center [357, 99] width 223 height 31
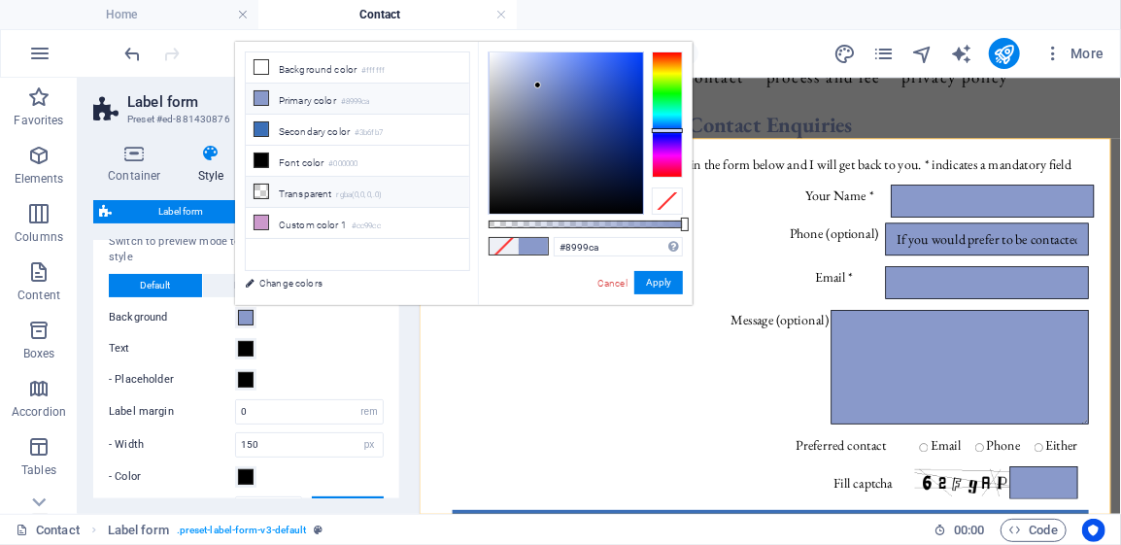
click at [302, 185] on li "Transparent rgba(0,0,0,.0)" at bounding box center [357, 192] width 223 height 31
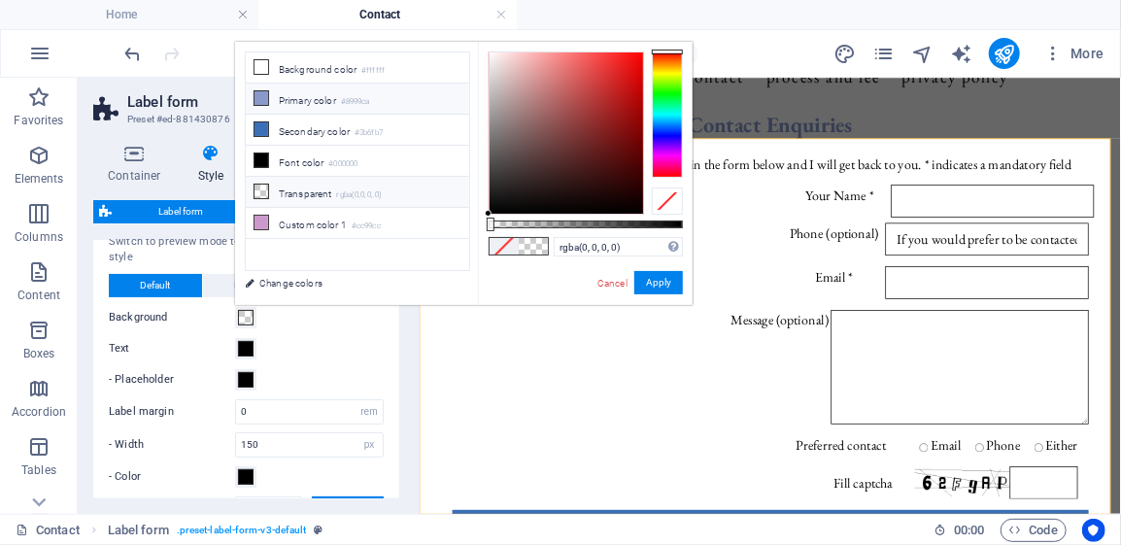
click at [292, 96] on li "Primary color #8999ca" at bounding box center [357, 99] width 223 height 31
type input "#8999ca"
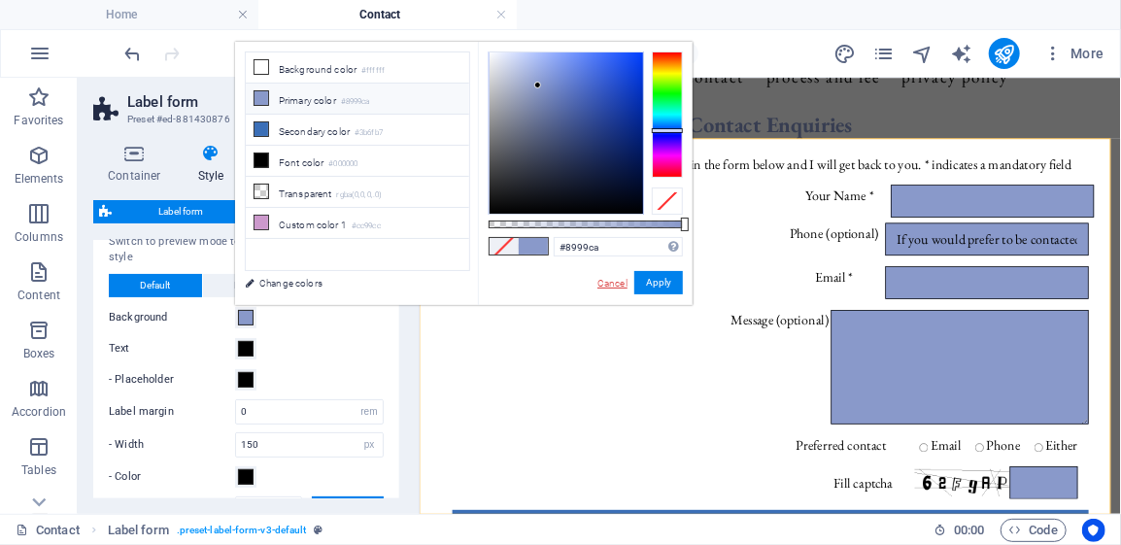
click at [603, 282] on link "Cancel" at bounding box center [612, 283] width 34 height 15
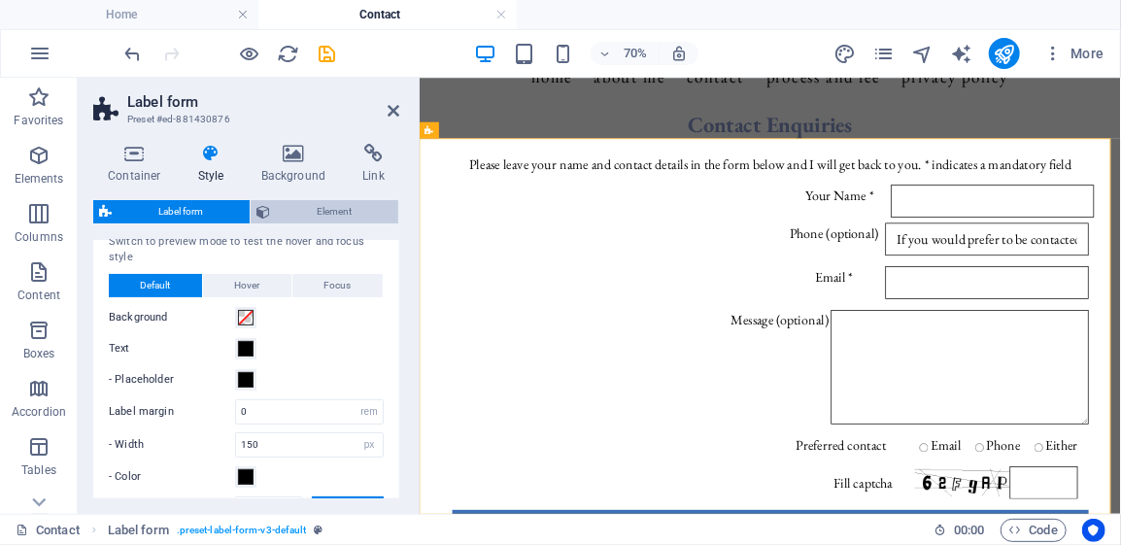
click at [333, 213] on span "Element" at bounding box center [334, 211] width 117 height 23
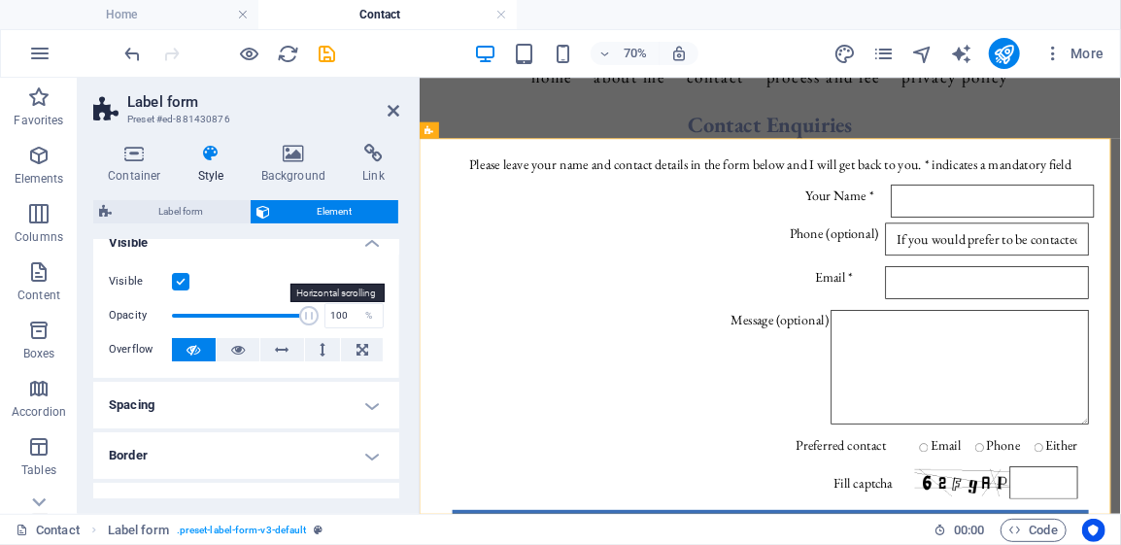
scroll to position [0, 0]
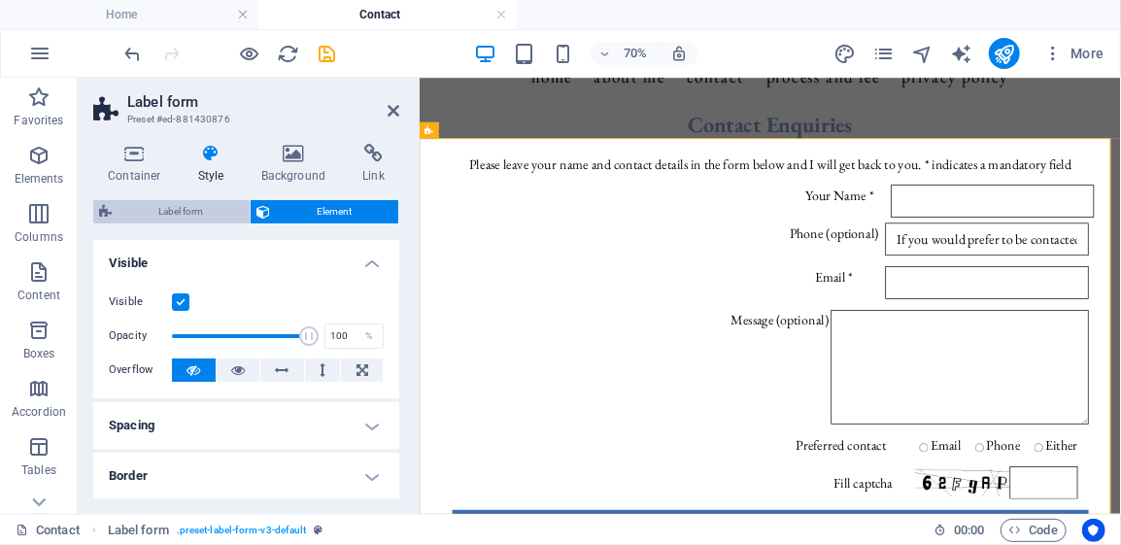
click at [192, 212] on span "Label form" at bounding box center [180, 211] width 126 height 23
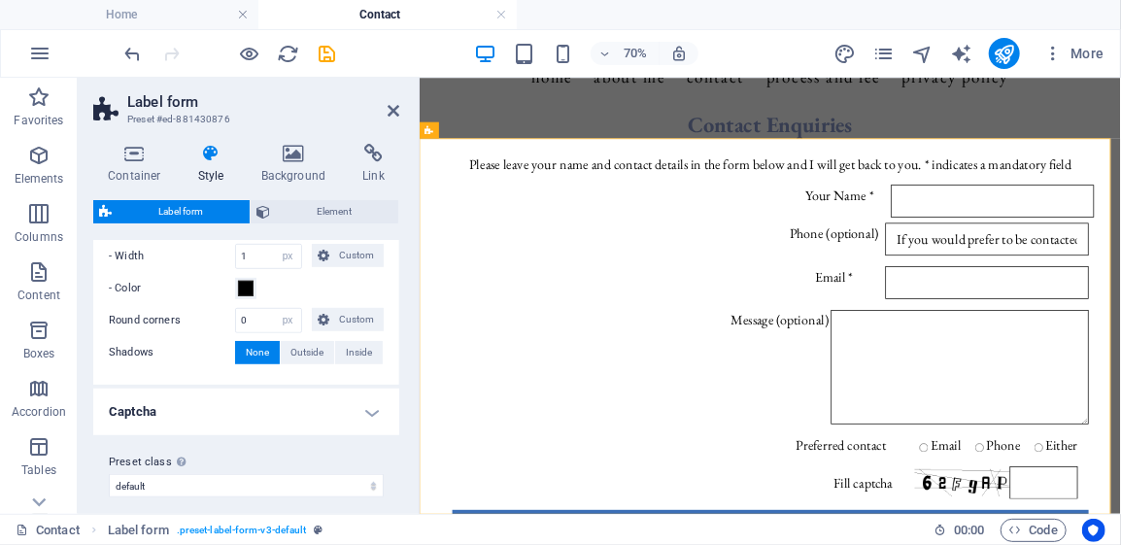
scroll to position [589, 0]
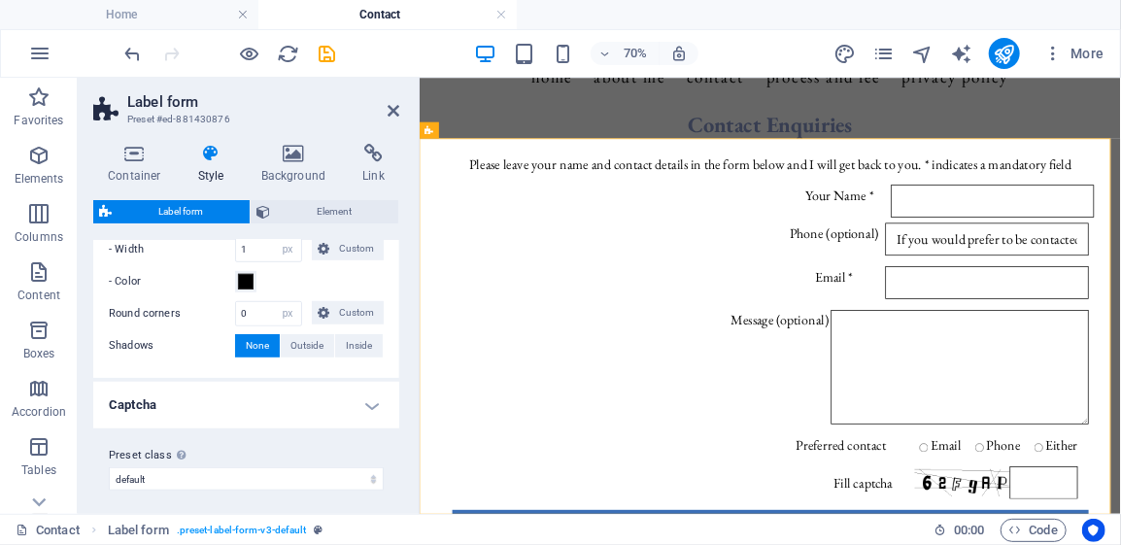
click at [368, 396] on h4 "Captcha" at bounding box center [246, 405] width 306 height 47
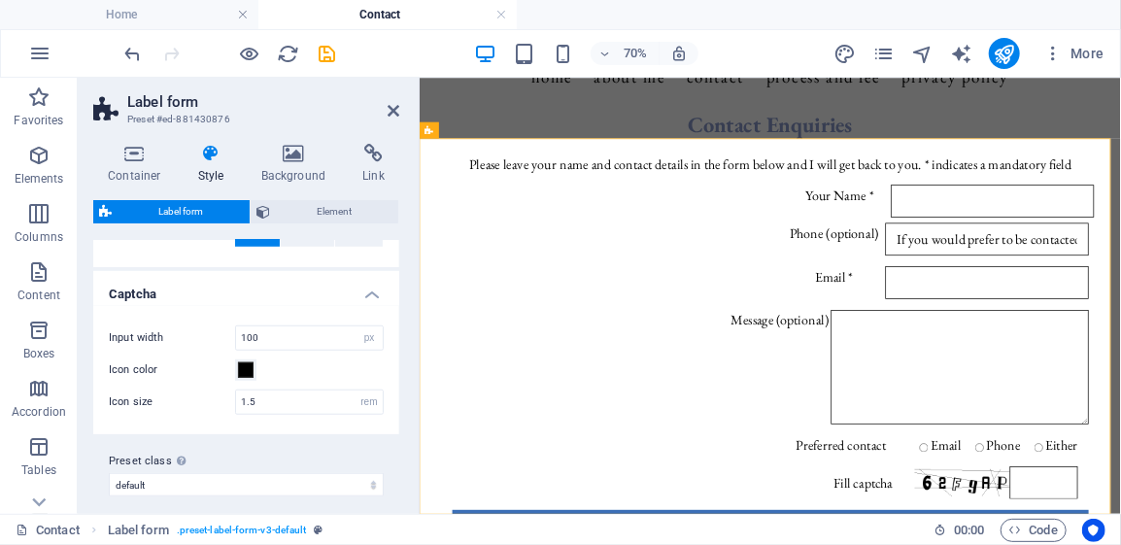
scroll to position [704, 0]
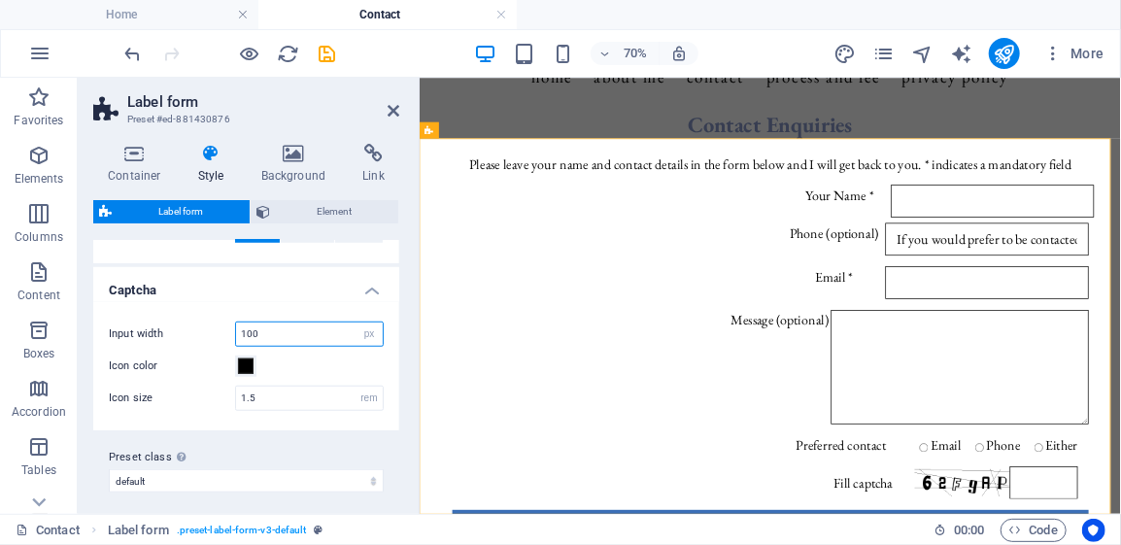
click at [273, 328] on input "100" at bounding box center [309, 333] width 147 height 23
click at [265, 325] on input "100" at bounding box center [309, 333] width 147 height 23
type input "97"
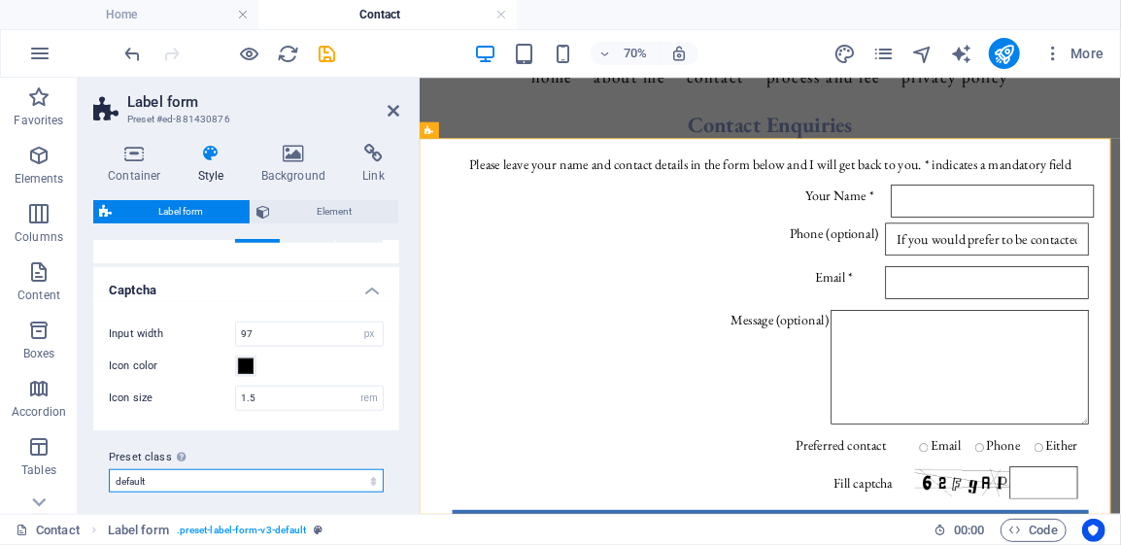
click at [370, 472] on select "default Add preset class" at bounding box center [246, 480] width 275 height 23
click at [109, 469] on select "default Add preset class" at bounding box center [246, 480] width 275 height 23
select select "preset-label-form-v3-default"
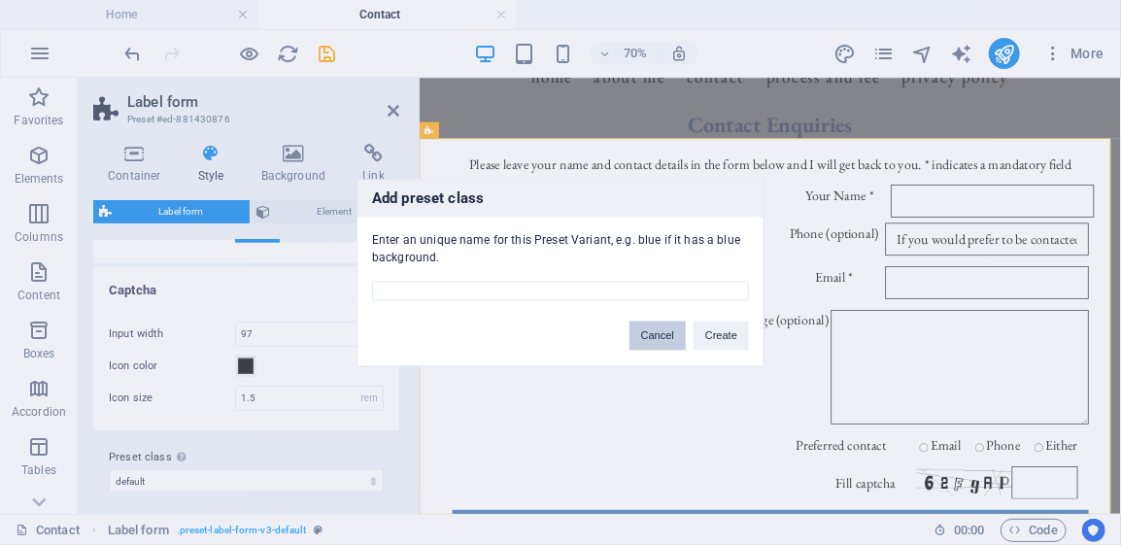
click at [670, 330] on button "Cancel" at bounding box center [657, 334] width 56 height 29
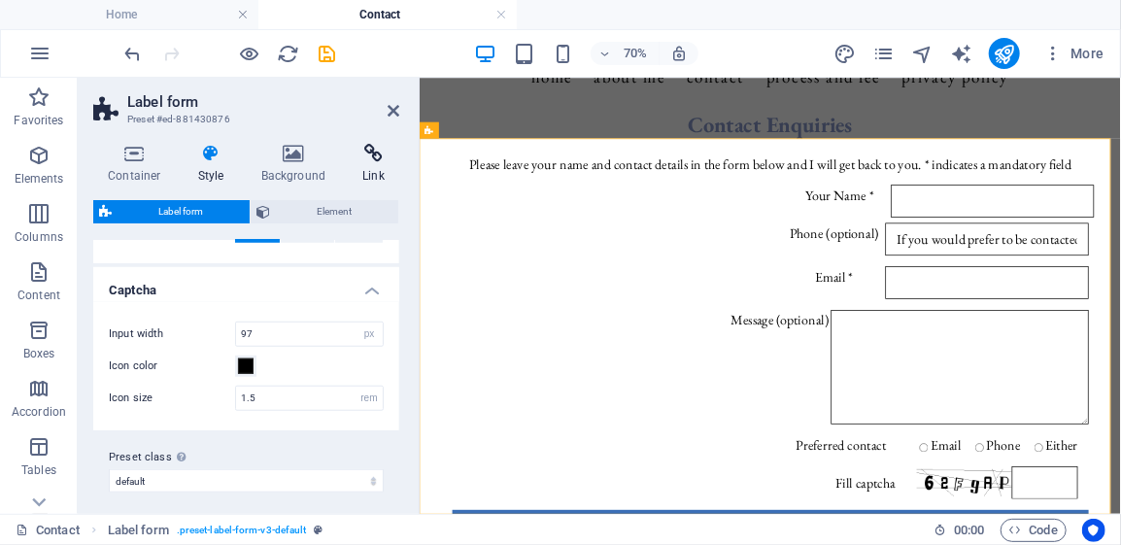
click at [369, 163] on h4 "Link" at bounding box center [373, 164] width 51 height 41
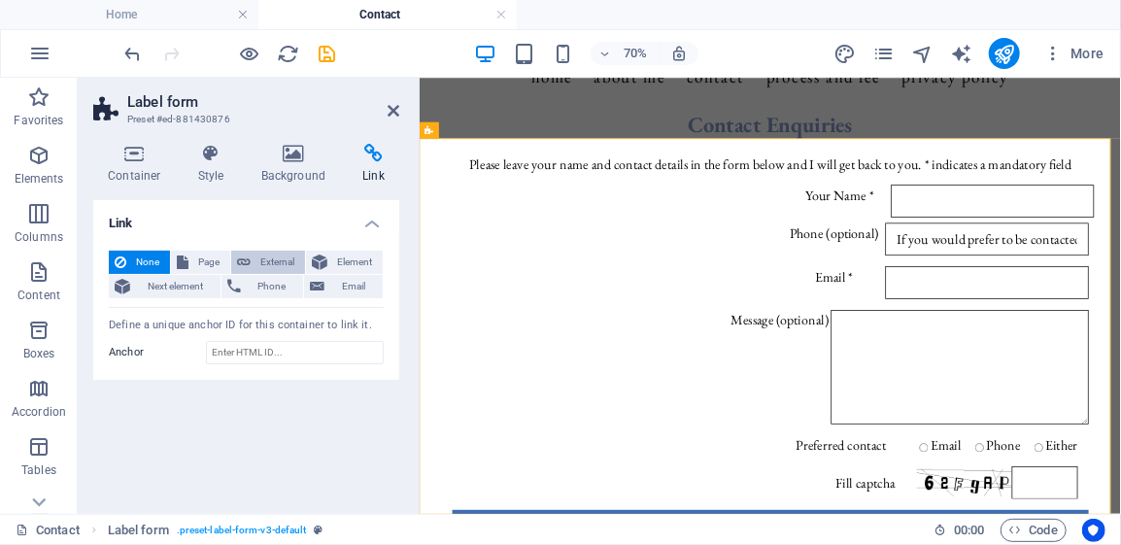
click at [274, 261] on span "External" at bounding box center [277, 262] width 43 height 23
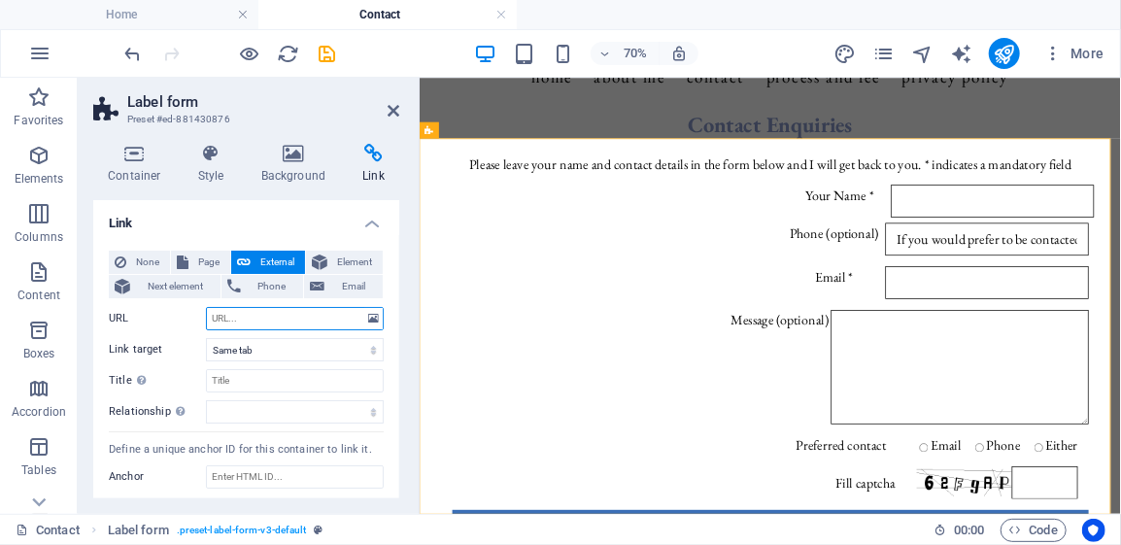
select select "blank"
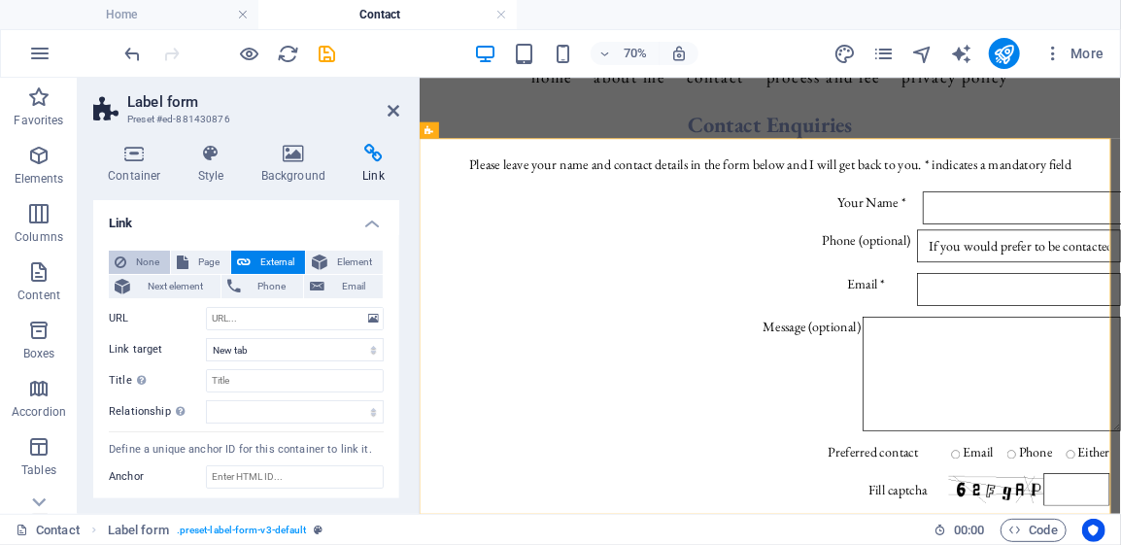
click at [141, 259] on span "None" at bounding box center [148, 262] width 32 height 23
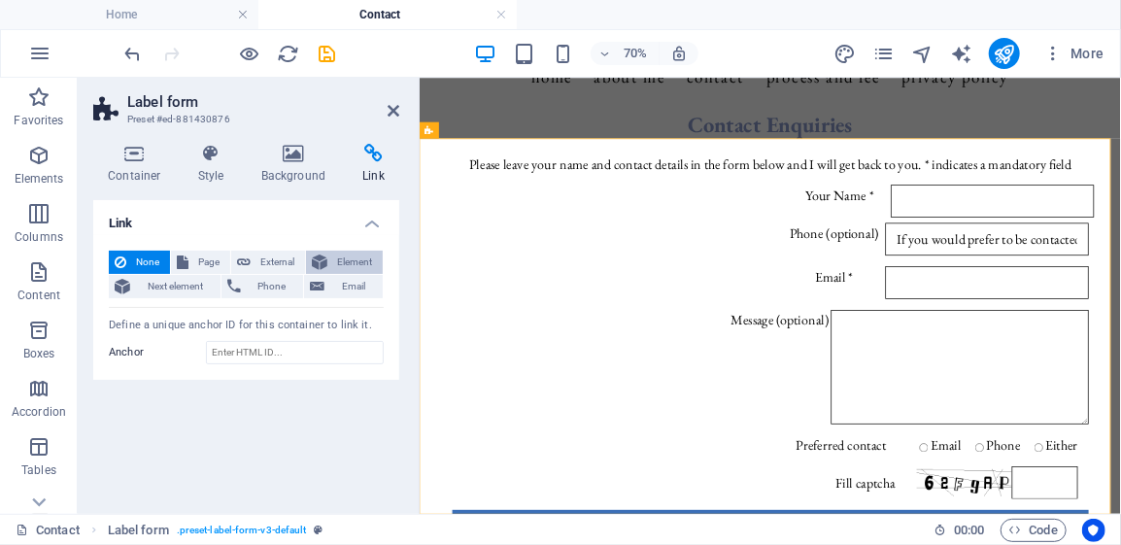
click at [355, 253] on span "Element" at bounding box center [355, 262] width 44 height 23
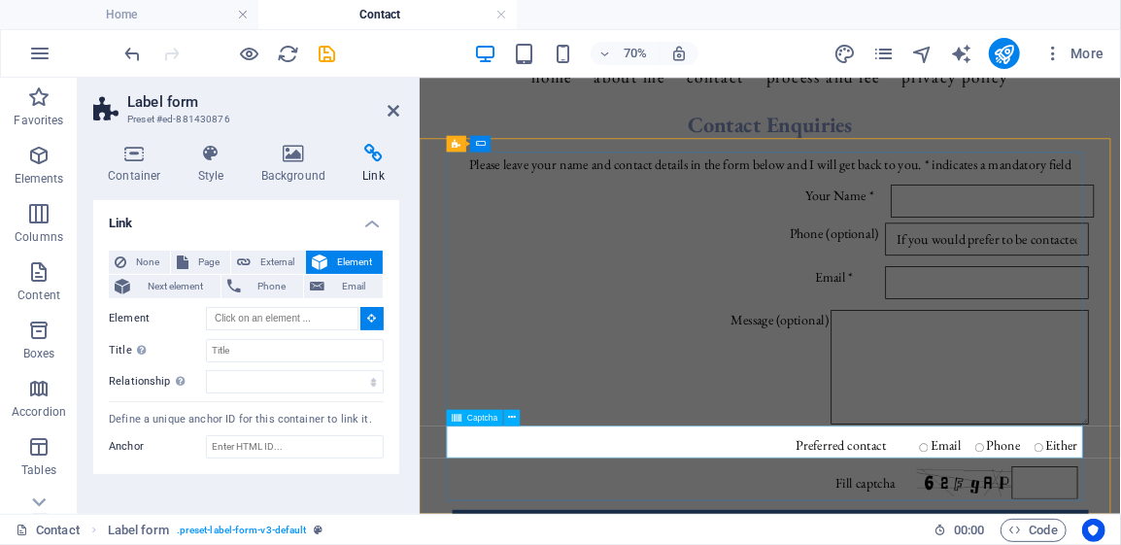
type input "#ed-881430894"
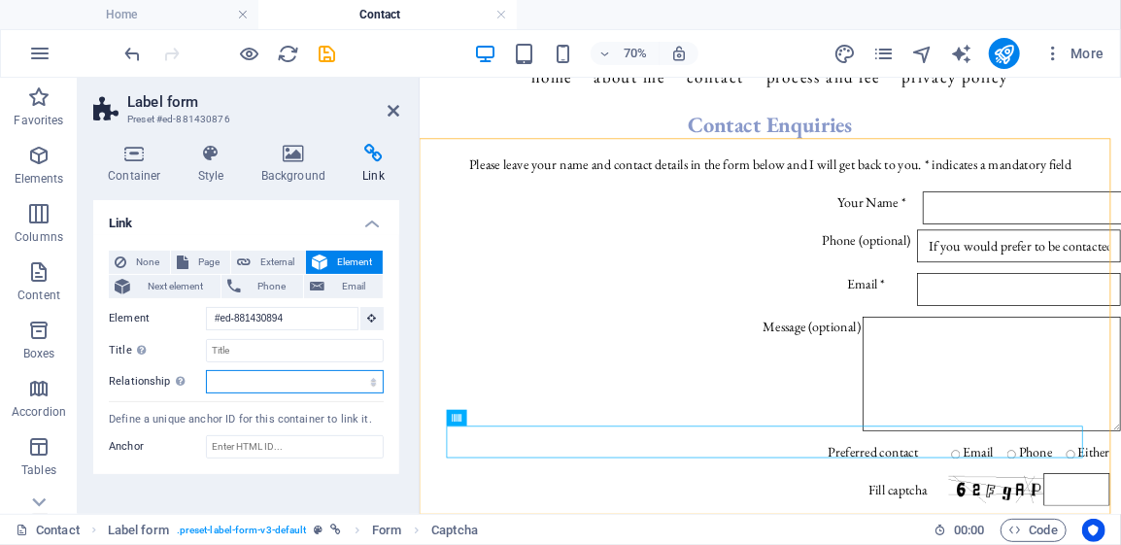
click at [249, 378] on select "alternate author bookmark external help license next nofollow noreferrer noopen…" at bounding box center [295, 381] width 178 height 23
click at [250, 381] on select "alternate author bookmark external help license next nofollow noreferrer noopen…" at bounding box center [295, 381] width 178 height 23
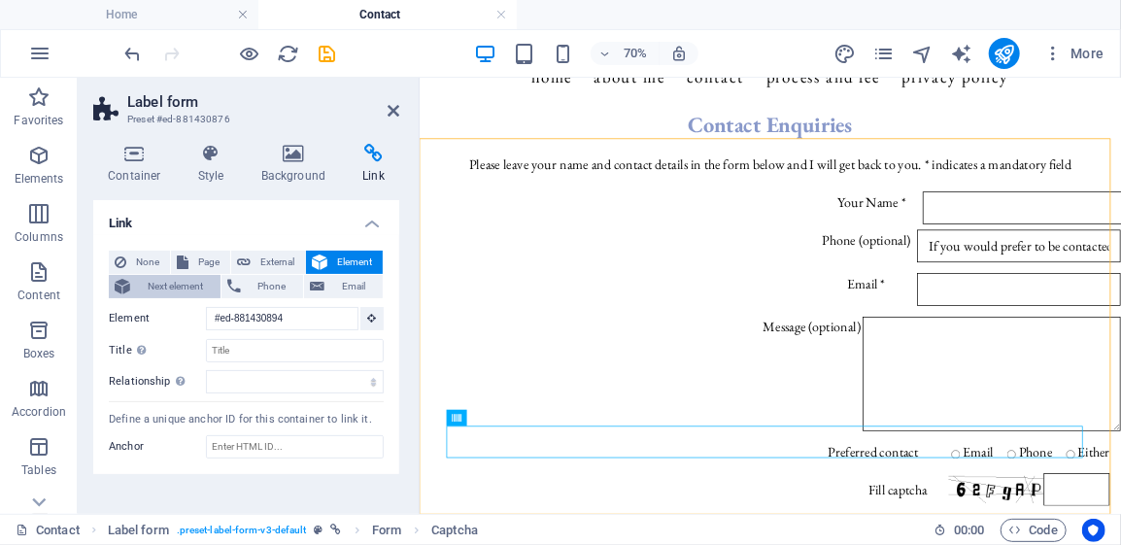
click at [170, 282] on span "Next element" at bounding box center [175, 286] width 79 height 23
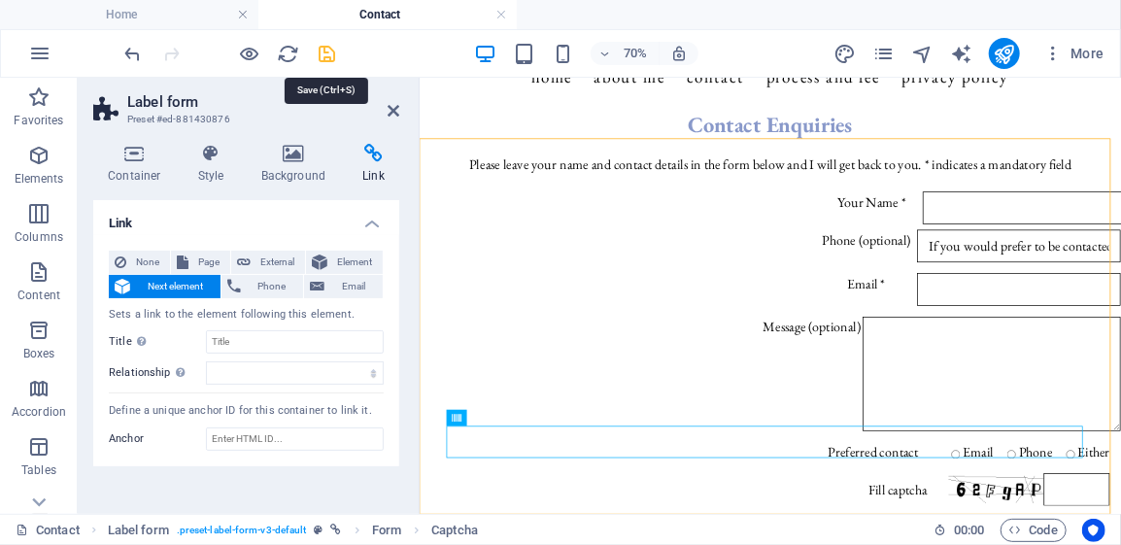
click at [329, 55] on icon "save" at bounding box center [328, 54] width 22 height 22
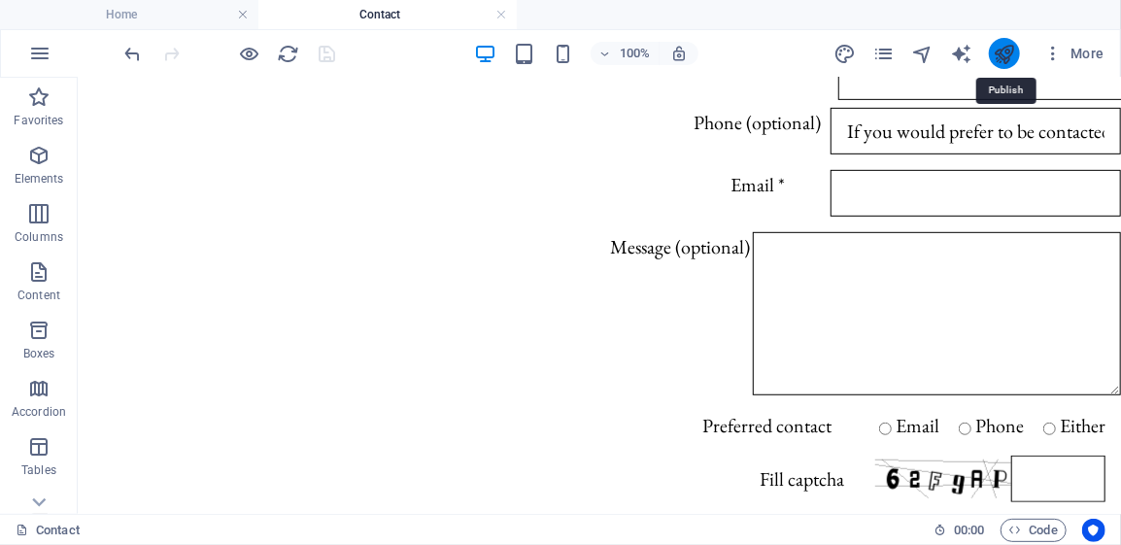
click at [1001, 56] on icon "publish" at bounding box center [1003, 54] width 22 height 22
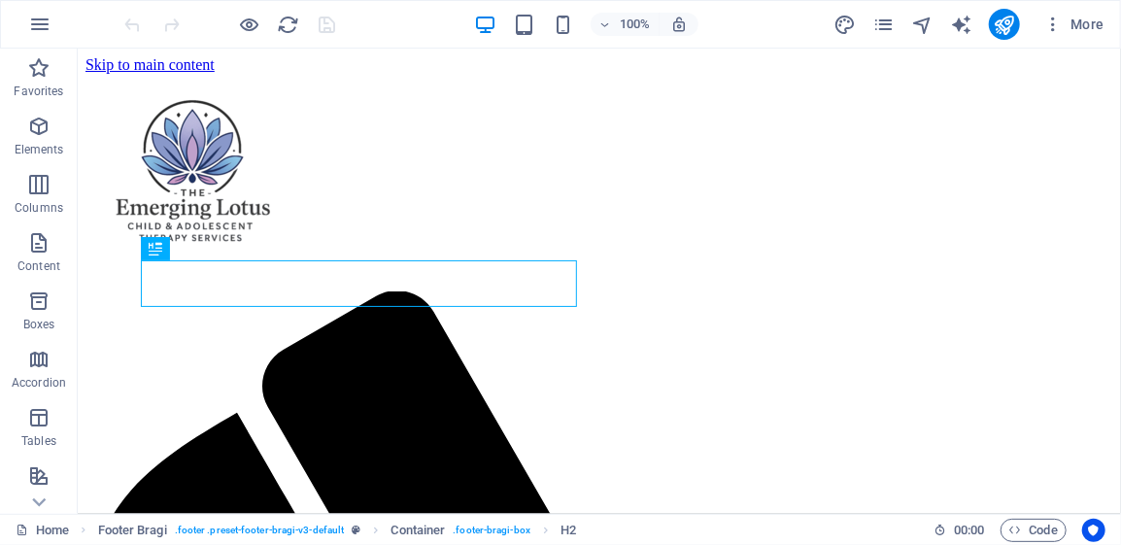
scroll to position [1145, 0]
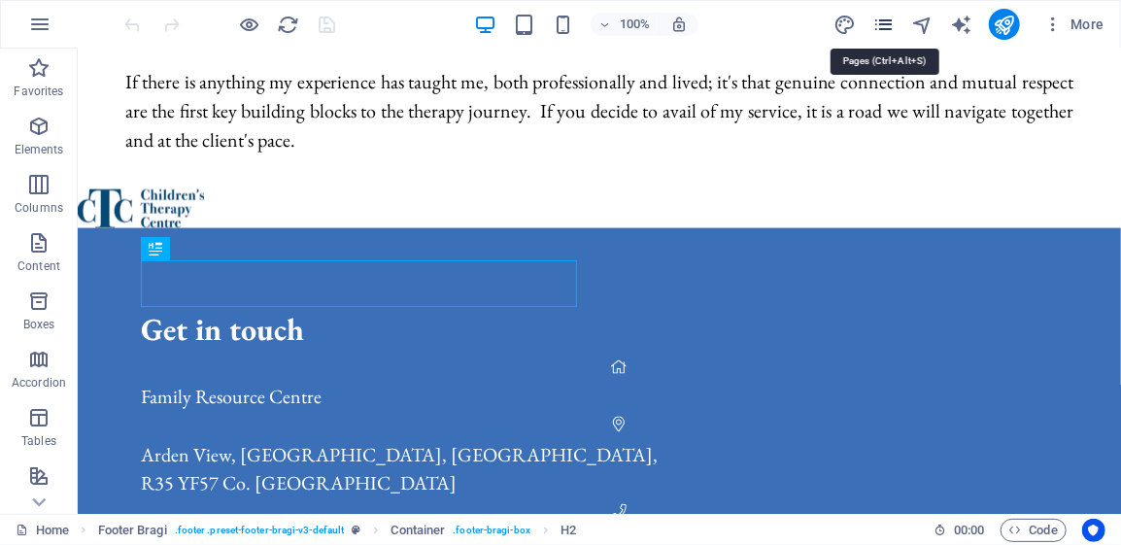
click at [890, 25] on icon "pages" at bounding box center [883, 25] width 22 height 22
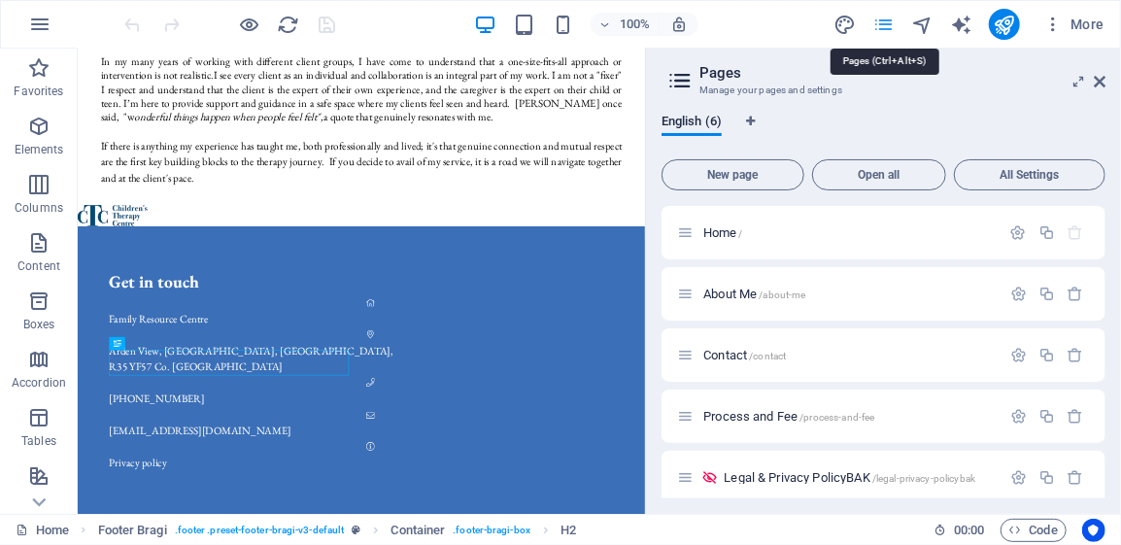
scroll to position [809, 0]
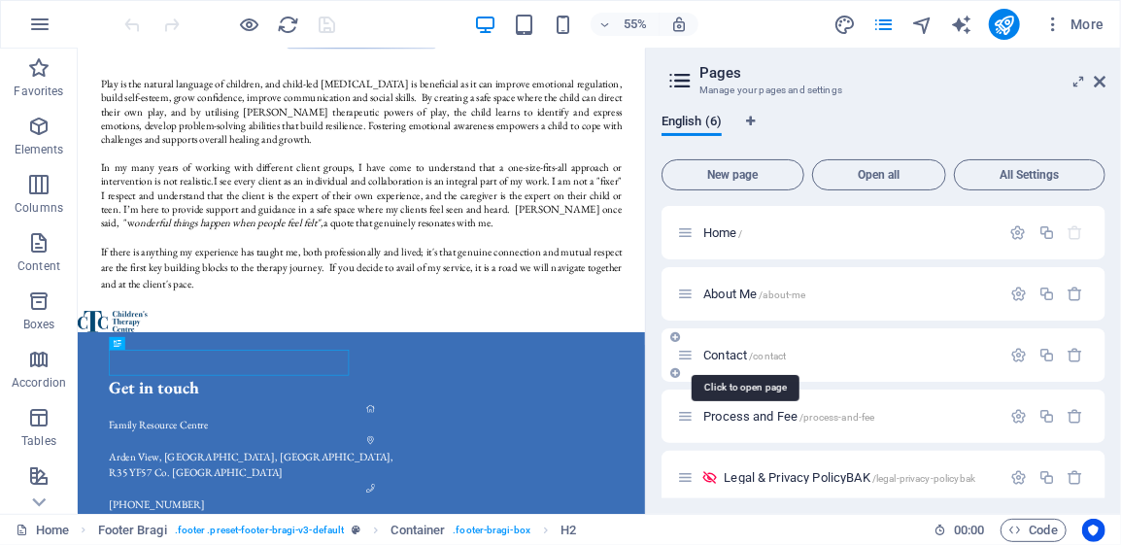
click at [728, 350] on span "Contact /contact" at bounding box center [744, 355] width 83 height 15
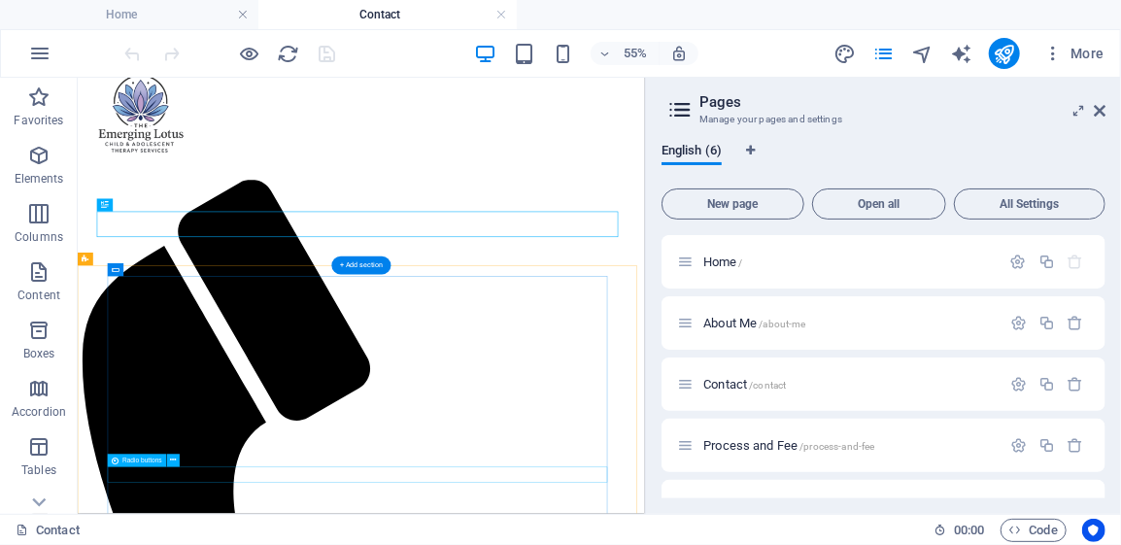
scroll to position [86, 0]
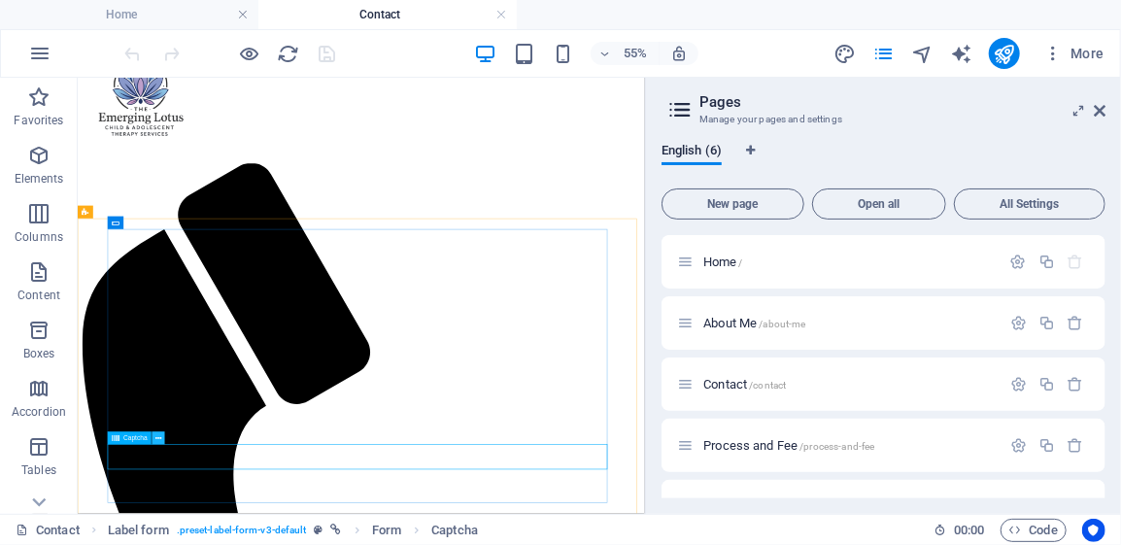
click at [156, 435] on icon at bounding box center [158, 439] width 6 height 12
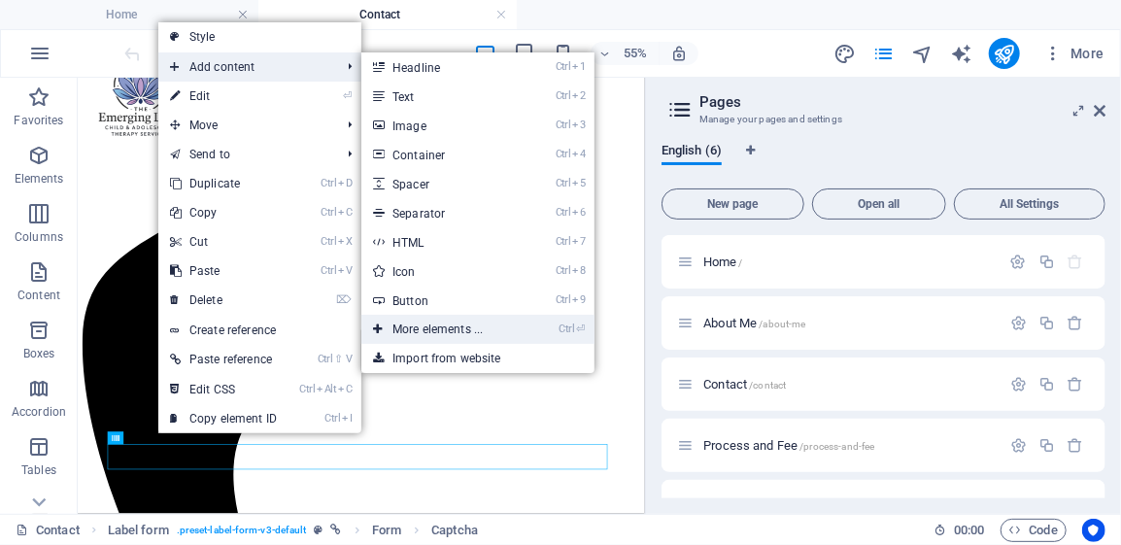
click at [418, 327] on link "Ctrl ⏎ More elements ..." at bounding box center [441, 329] width 160 height 29
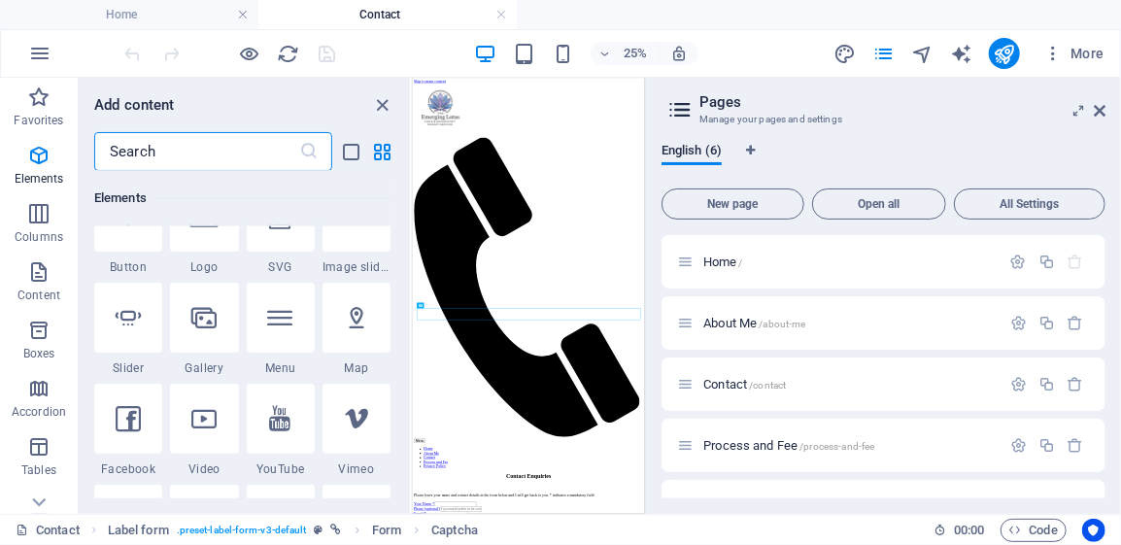
scroll to position [401, 0]
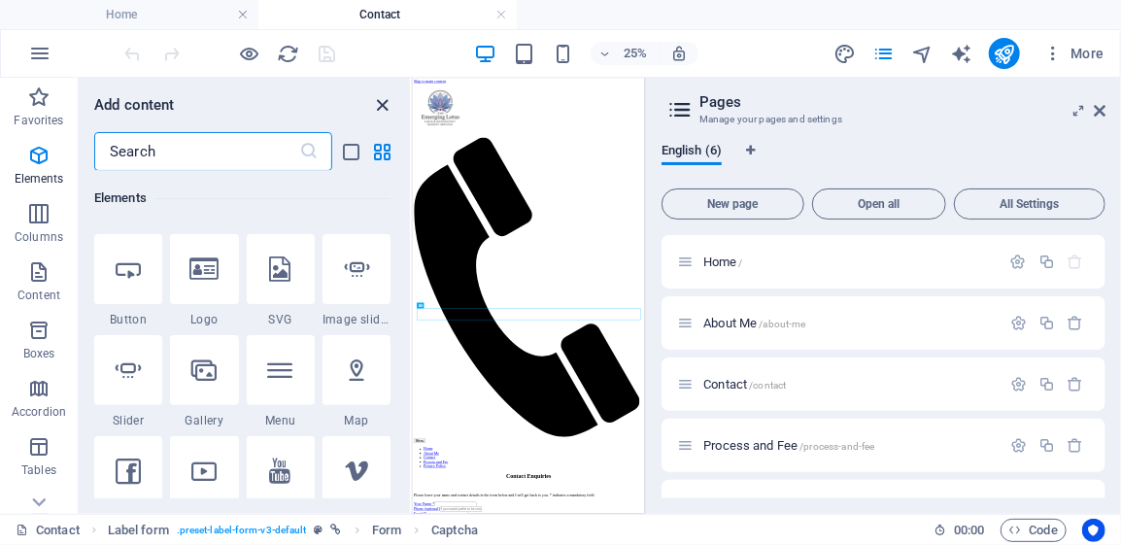
click at [382, 102] on icon "close panel" at bounding box center [383, 105] width 22 height 22
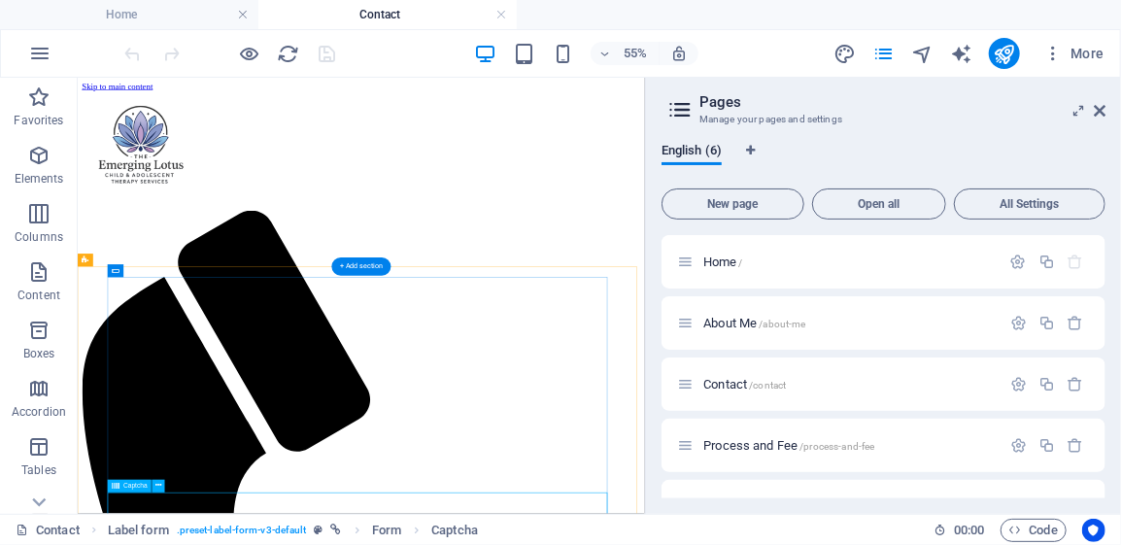
click at [154, 486] on button at bounding box center [158, 486] width 13 height 13
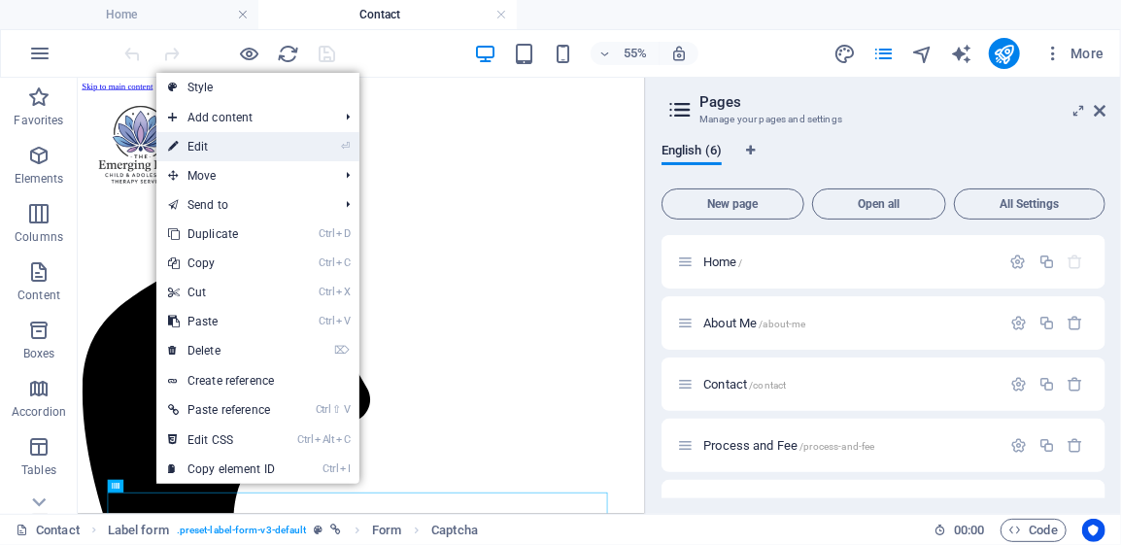
click at [229, 149] on link "⏎ Edit" at bounding box center [221, 146] width 130 height 29
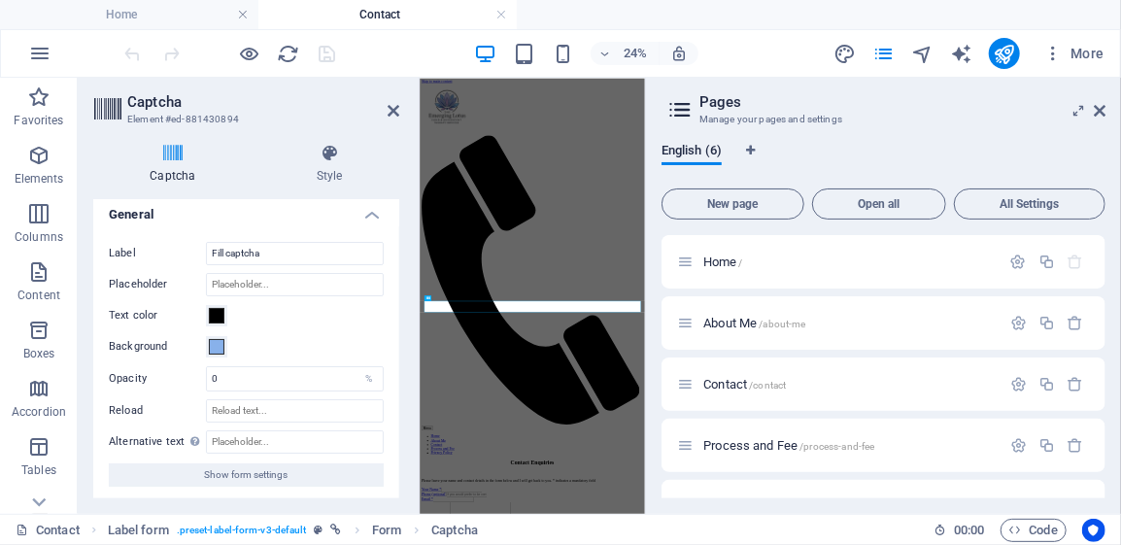
scroll to position [10, 0]
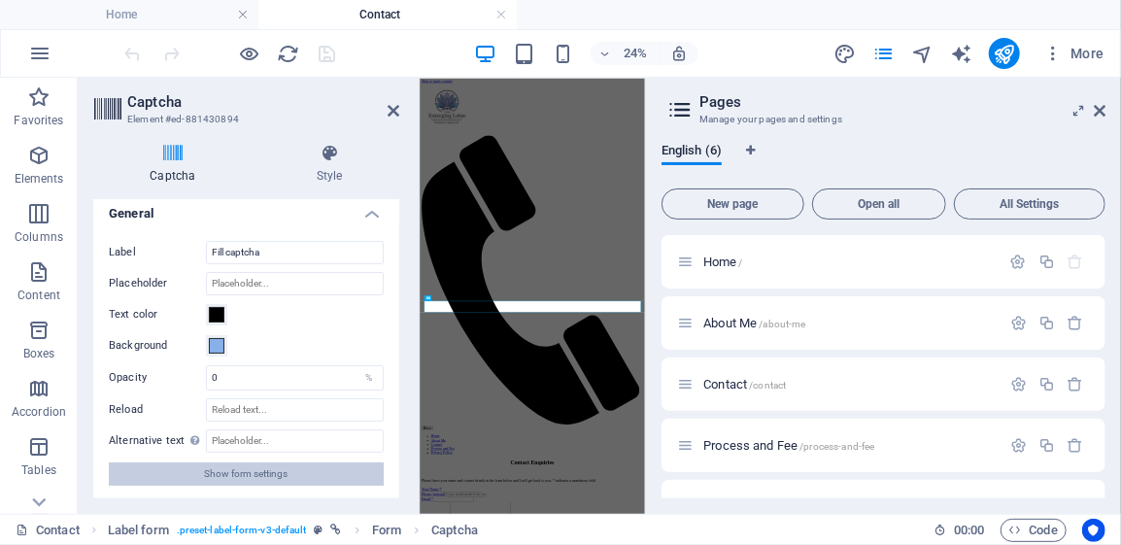
click at [227, 472] on span "Show form settings" at bounding box center [247, 473] width 84 height 23
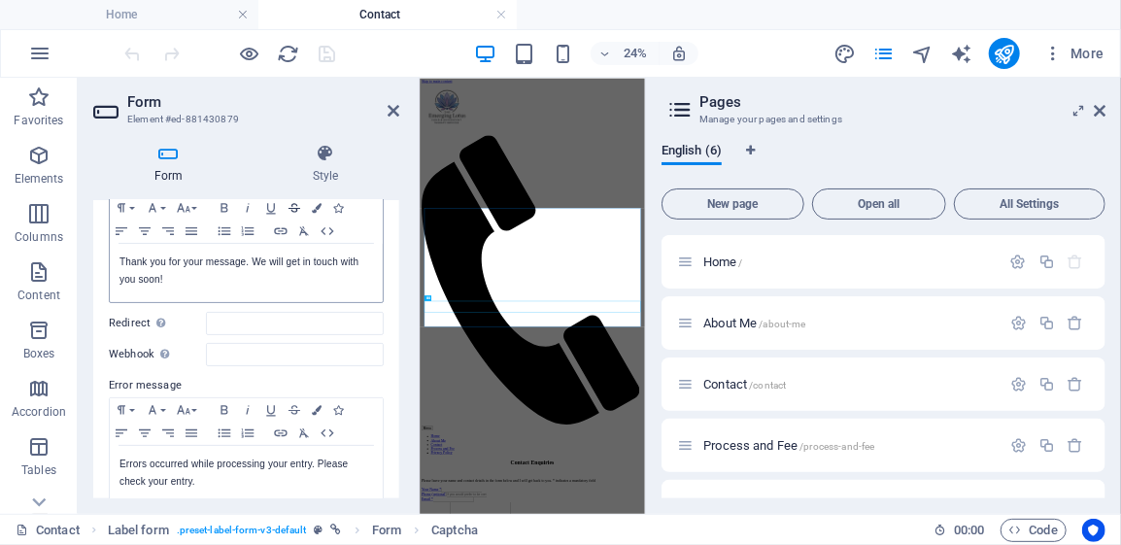
scroll to position [194, 0]
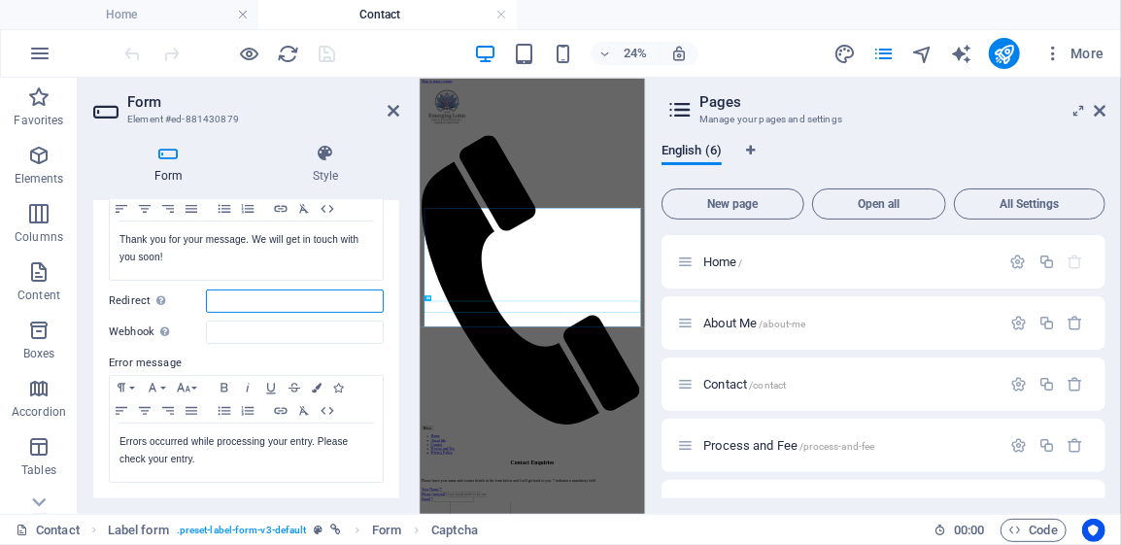
click at [230, 297] on input "Redirect Define a redirect target upon successful form submission; for example,…" at bounding box center [295, 300] width 178 height 23
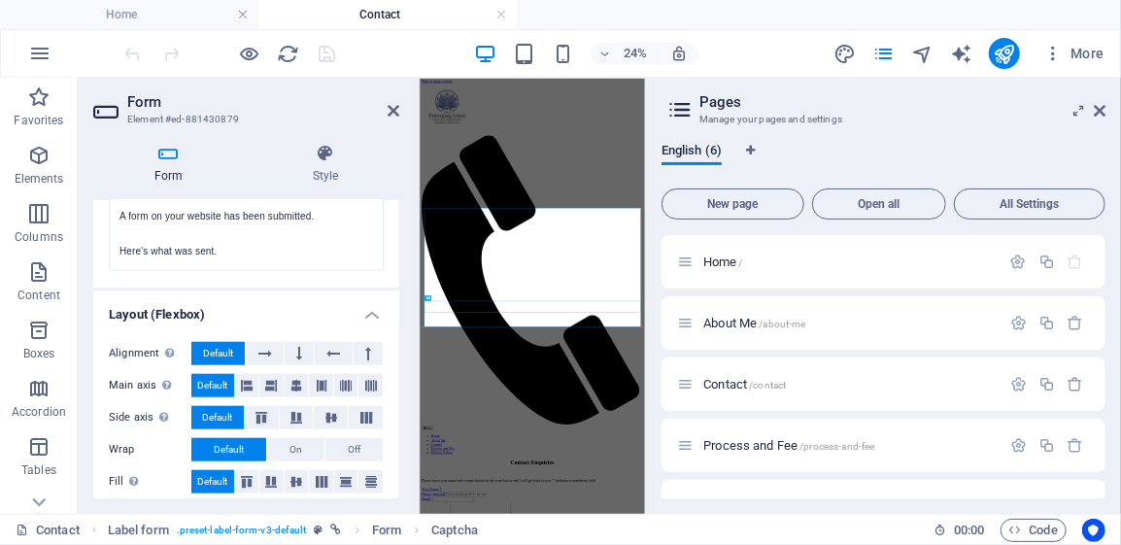
scroll to position [785, 0]
